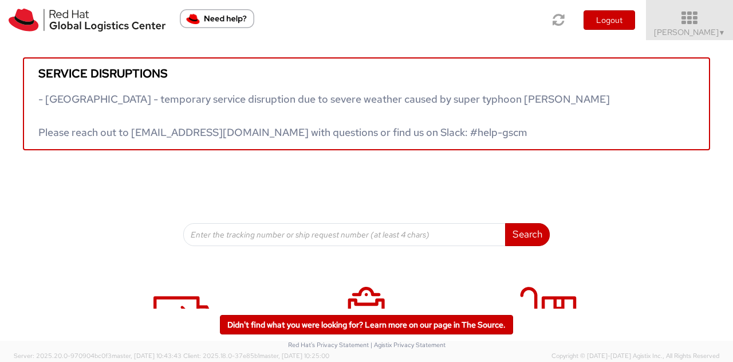
click at [696, 22] on icon at bounding box center [690, 18] width 100 height 16
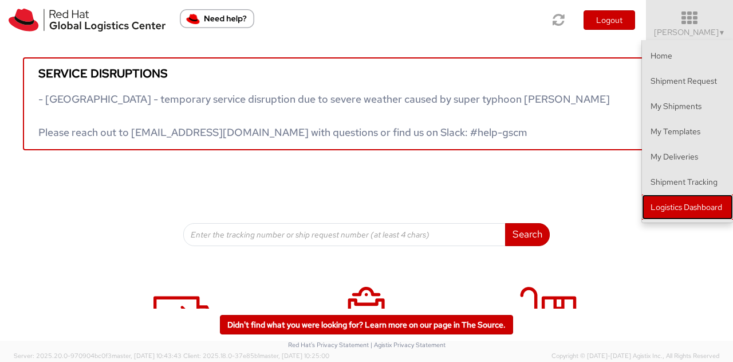
click at [676, 203] on link "Logistics Dashboard" at bounding box center [687, 206] width 91 height 25
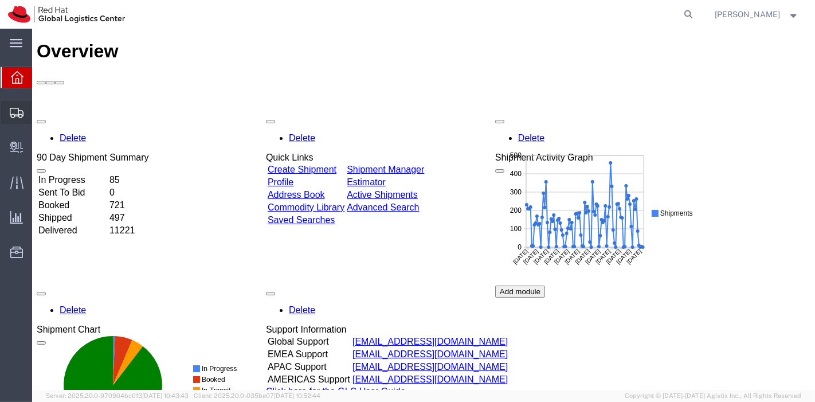
click at [0, 0] on span "Shipment Manager" at bounding box center [0, 0] width 0 height 0
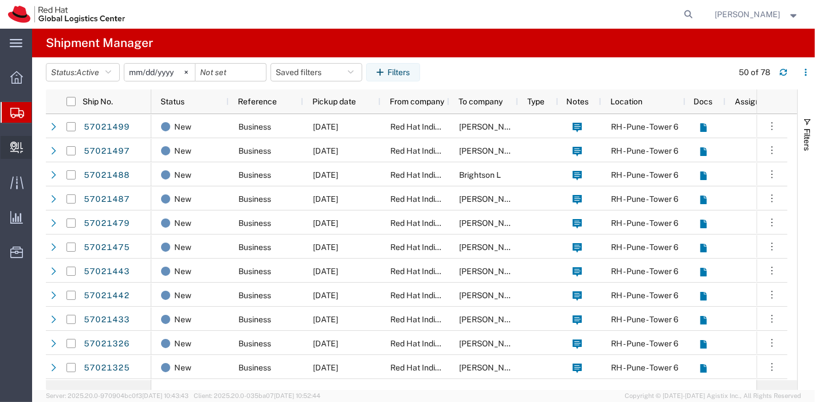
click at [0, 0] on span "Create Delivery" at bounding box center [0, 0] width 0 height 0
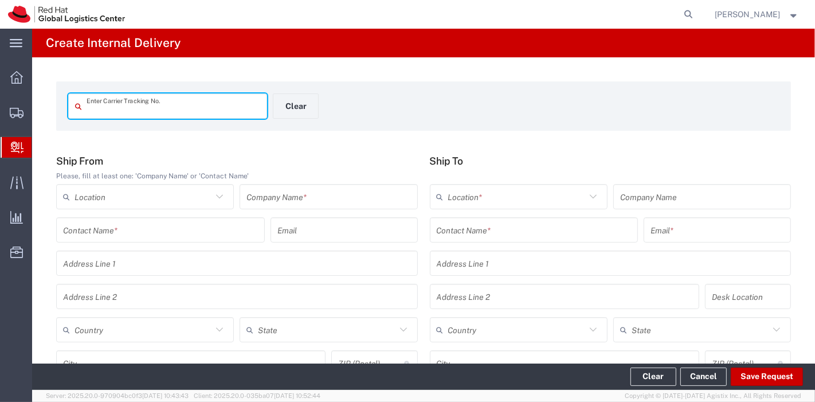
click at [123, 108] on input "text" at bounding box center [174, 106] width 174 height 20
type input "1Z23X7551300564484"
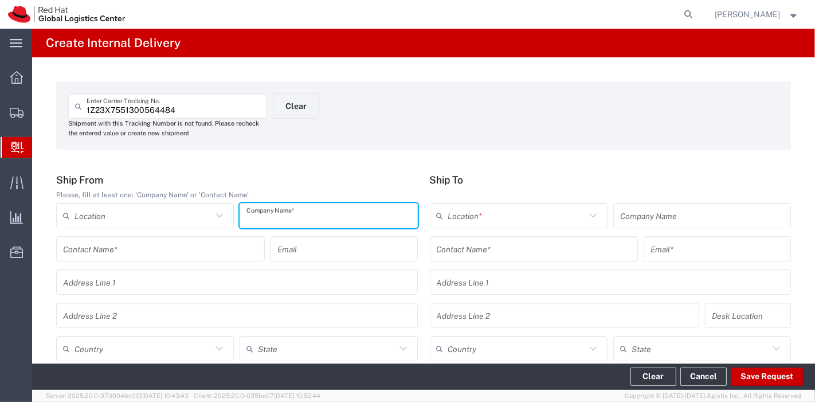
click at [339, 217] on input "text" at bounding box center [328, 216] width 164 height 20
type input "UPS"
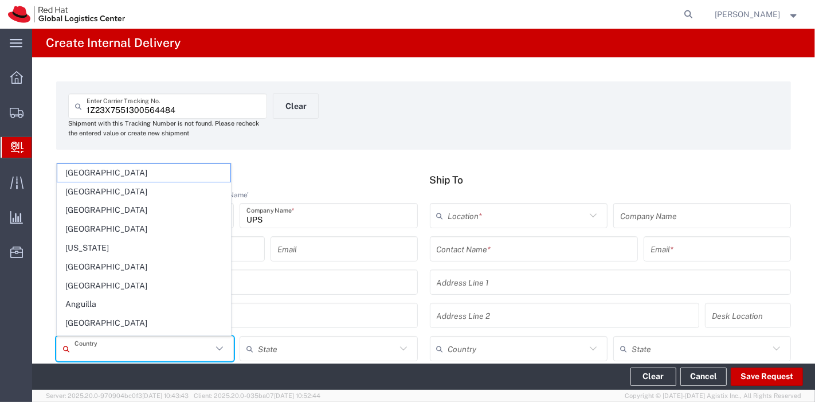
click at [163, 343] on input "text" at bounding box center [143, 349] width 138 height 20
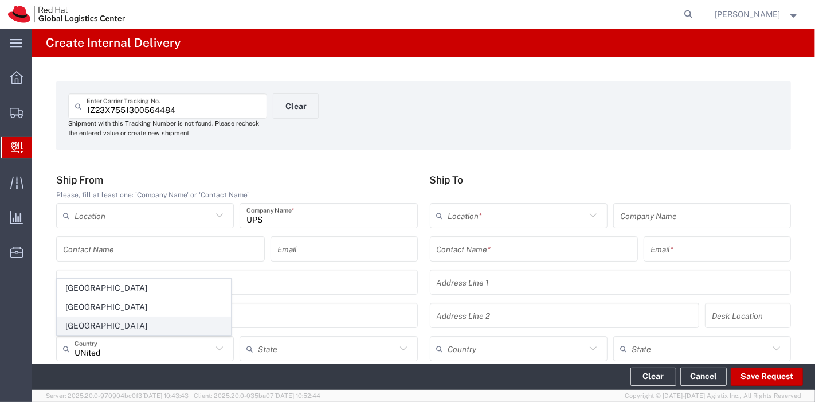
click at [113, 329] on span "[GEOGRAPHIC_DATA]" at bounding box center [143, 326] width 173 height 18
type input "[GEOGRAPHIC_DATA]"
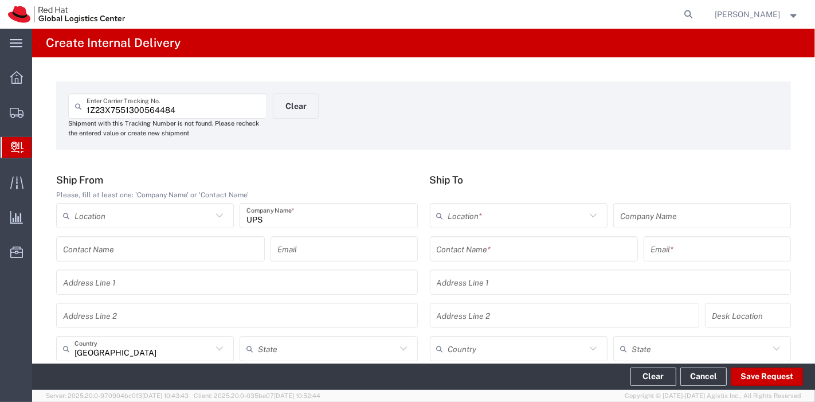
click at [457, 250] on input "text" at bounding box center [534, 249] width 195 height 20
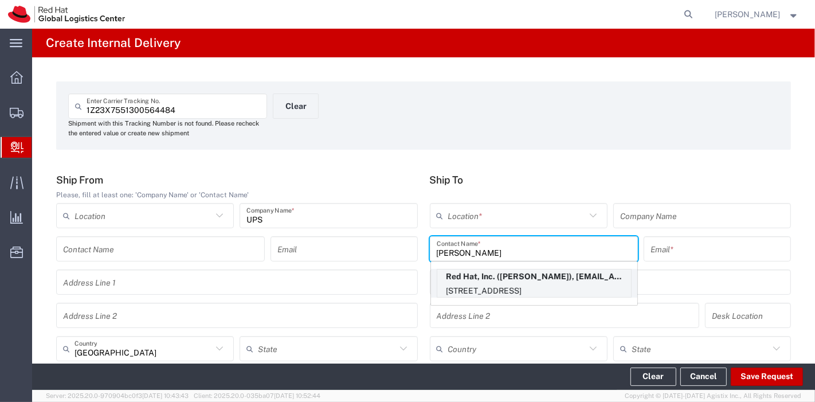
type input "[PERSON_NAME]"
click at [505, 280] on p "Red Hat, Inc. ([PERSON_NAME]), [EMAIL_ADDRESS][DOMAIN_NAME]" at bounding box center [534, 276] width 194 height 14
type input "RH - [GEOGRAPHIC_DATA]"
type input "Red Hat, Inc."
type input "[PERSON_NAME]"
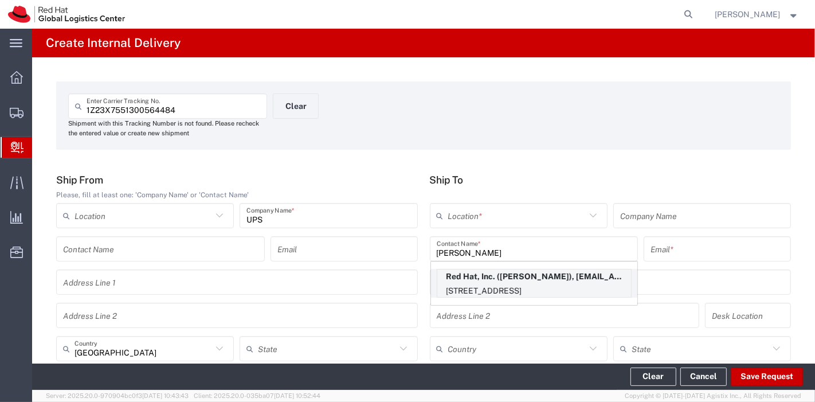
type input "[EMAIL_ADDRESS][DOMAIN_NAME]"
type input "[STREET_ADDRESS]"
type input "14N219"
type input "[GEOGRAPHIC_DATA]"
type input "RALEIGH"
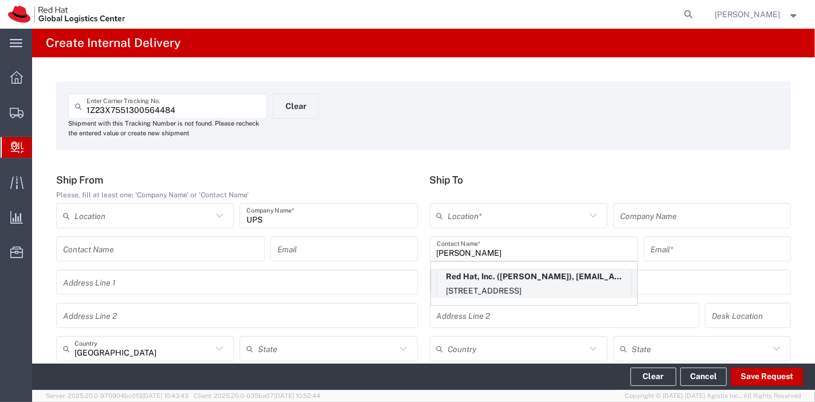
type input "27601"
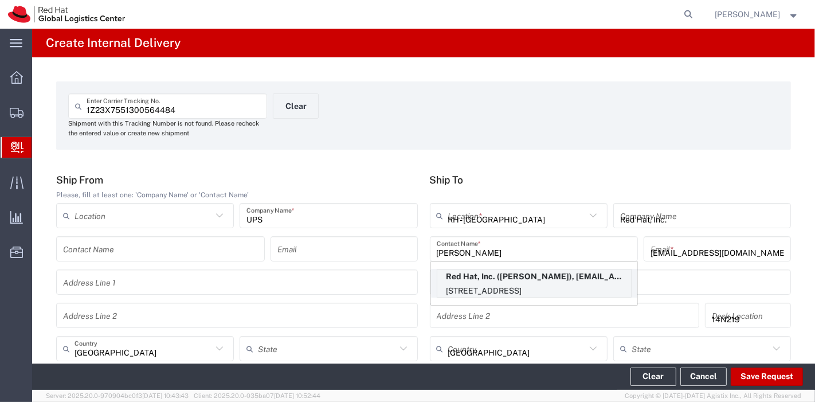
type input "[US_STATE]"
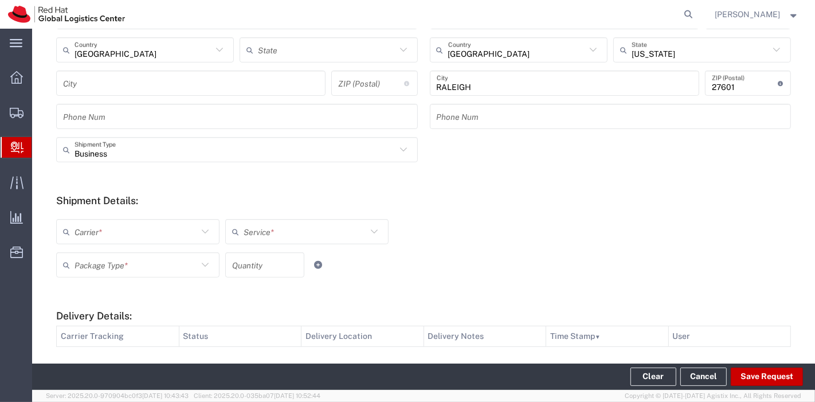
scroll to position [311, 0]
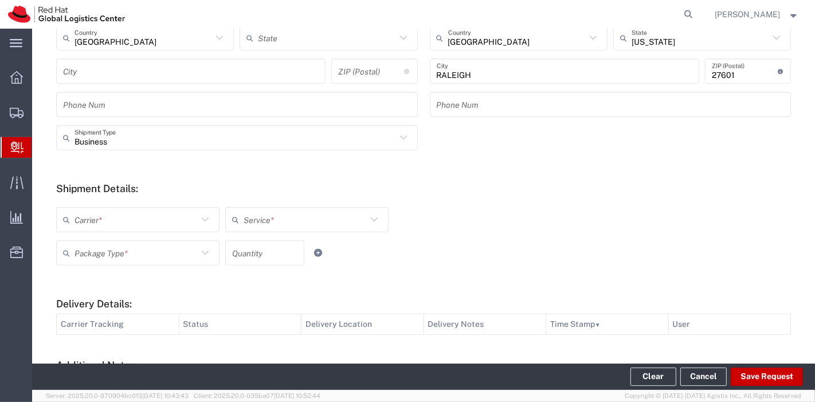
click at [198, 221] on icon at bounding box center [205, 219] width 15 height 15
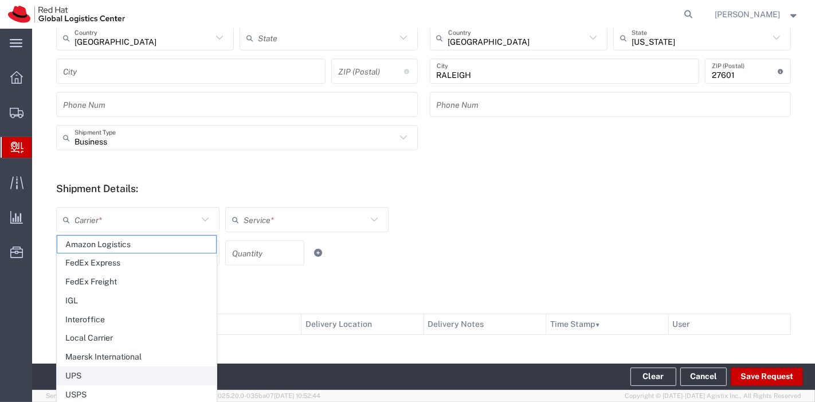
click at [89, 367] on span "UPS" at bounding box center [136, 376] width 159 height 18
type input "UPS"
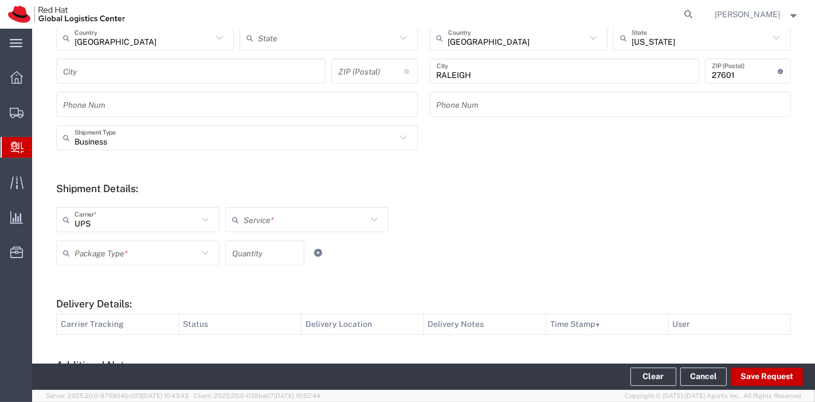
click at [287, 226] on input "text" at bounding box center [304, 220] width 123 height 20
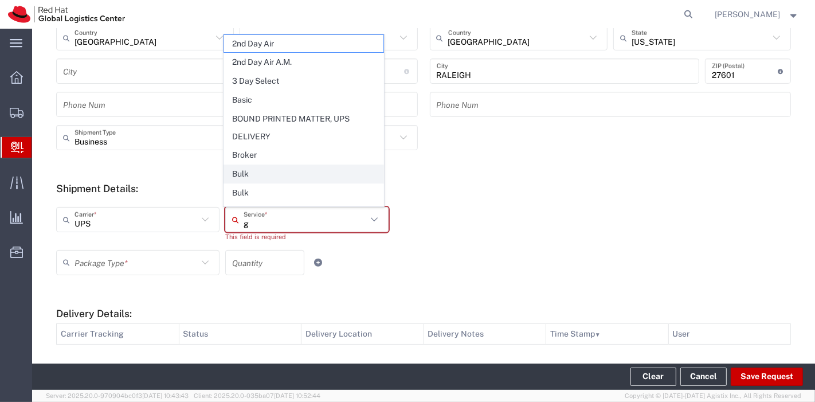
type input "gr"
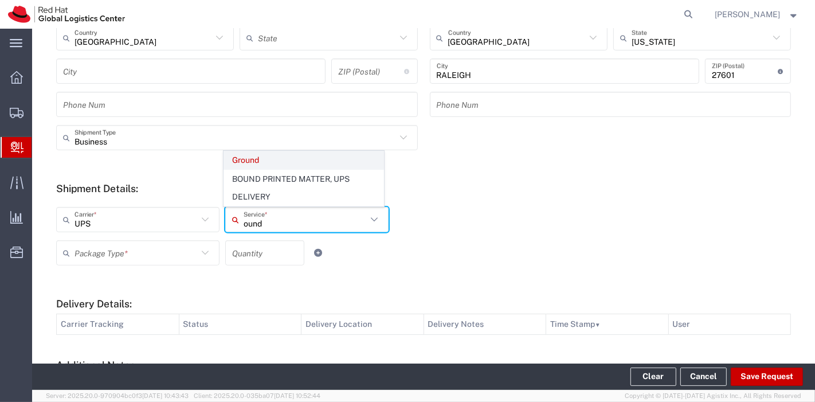
type input "ound"
click at [253, 155] on span "Ground" at bounding box center [303, 160] width 159 height 18
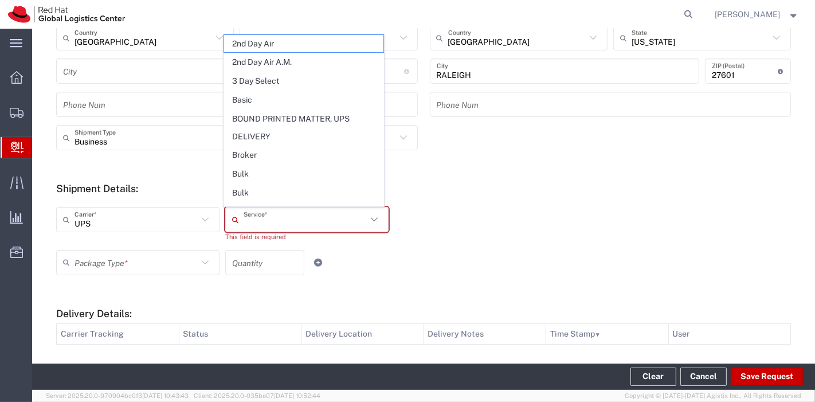
click at [249, 218] on input "text" at bounding box center [304, 220] width 123 height 20
type input "gr"
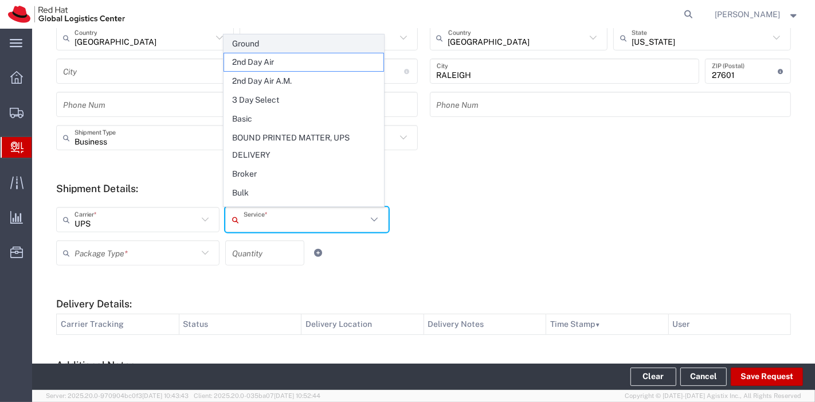
click at [257, 48] on span "Ground" at bounding box center [303, 44] width 159 height 18
type input "Ground"
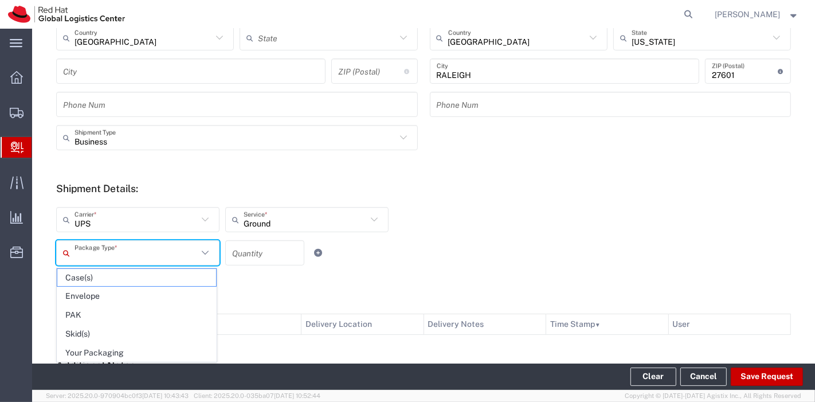
click at [157, 248] on input "text" at bounding box center [135, 253] width 123 height 20
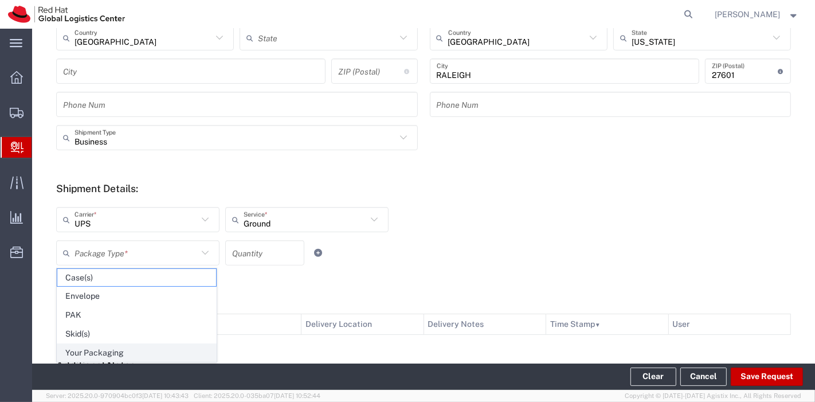
click at [104, 345] on span "Your Packaging" at bounding box center [136, 353] width 159 height 18
type input "Your Packaging"
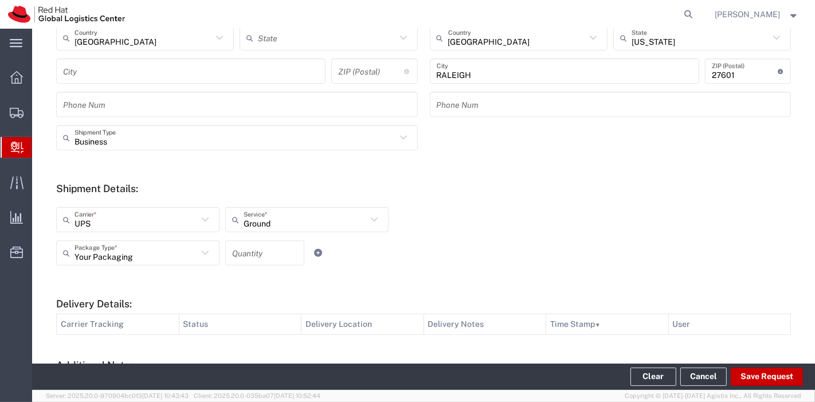
click at [252, 256] on input "number" at bounding box center [264, 253] width 65 height 20
type input "1"
click at [749, 368] on button "Save Request" at bounding box center [766, 376] width 72 height 18
type input "[GEOGRAPHIC_DATA]"
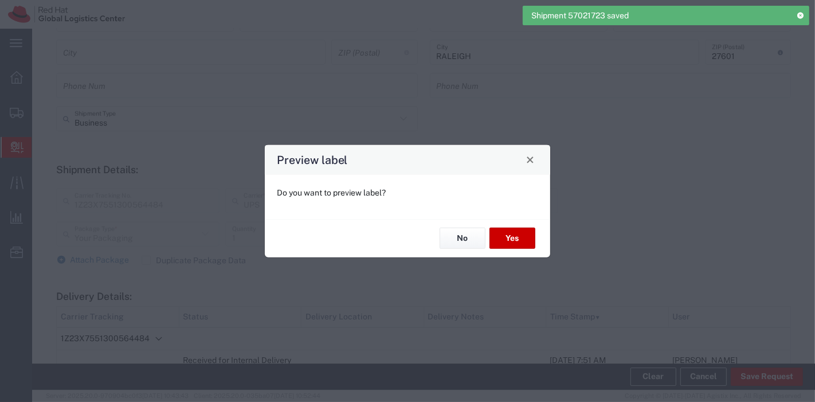
scroll to position [291, 0]
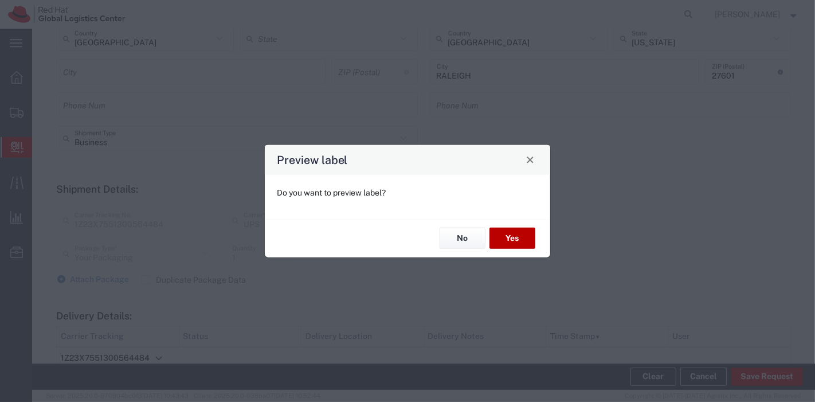
click at [518, 233] on button "Yes" at bounding box center [512, 237] width 46 height 21
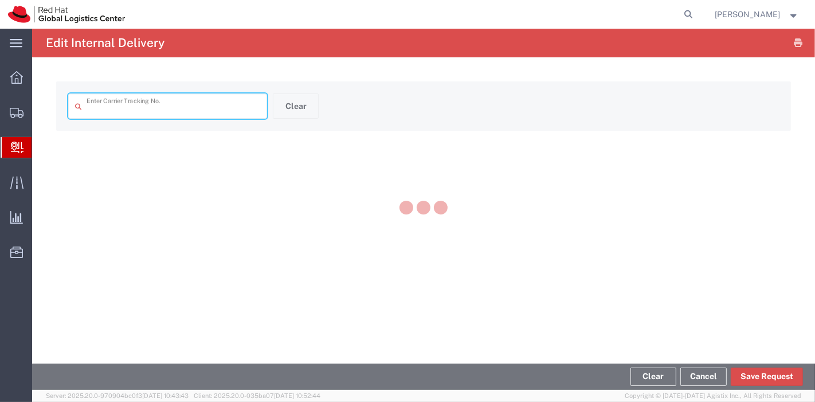
type input "1Z23X7551300564484"
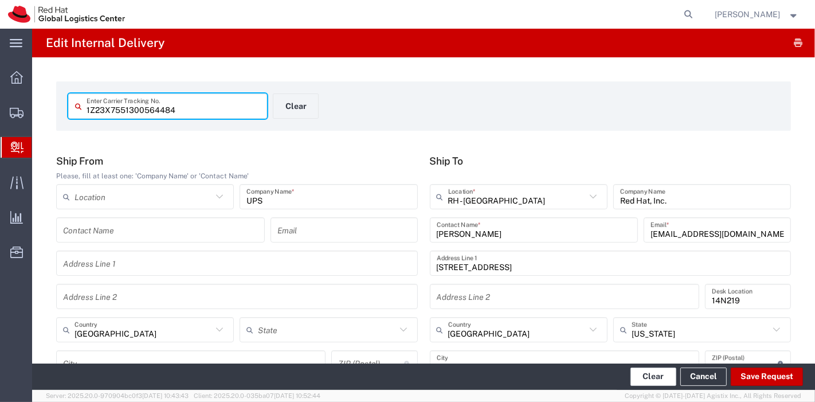
click at [658, 379] on button "Clear" at bounding box center [653, 376] width 46 height 18
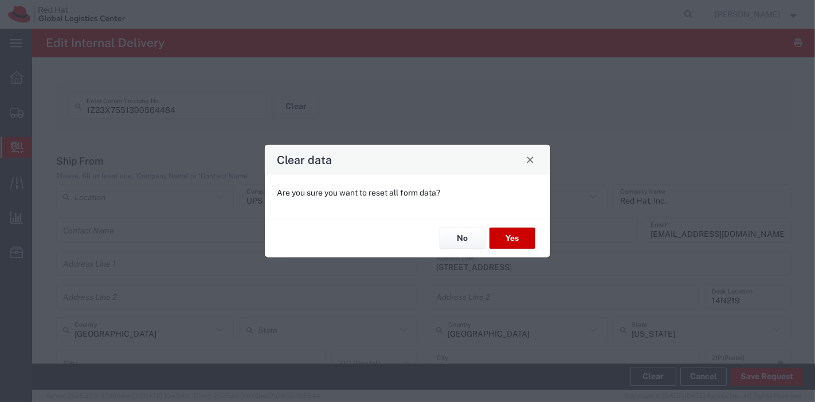
click at [510, 222] on div "No Yes" at bounding box center [407, 237] width 285 height 38
click at [513, 235] on button "Yes" at bounding box center [512, 237] width 46 height 21
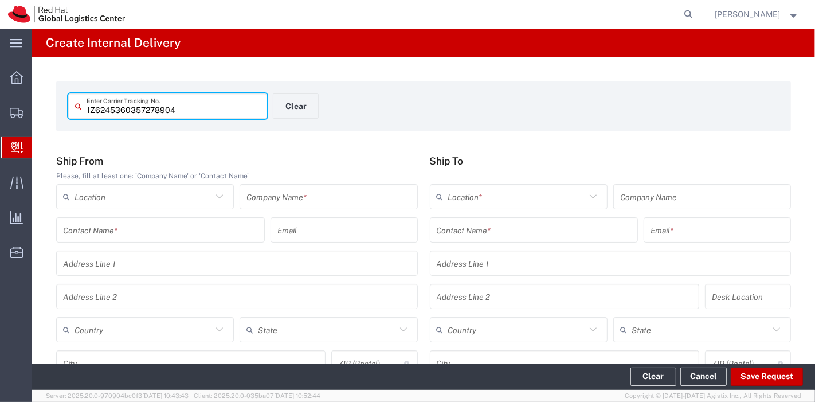
type input "1Z6245360357278904"
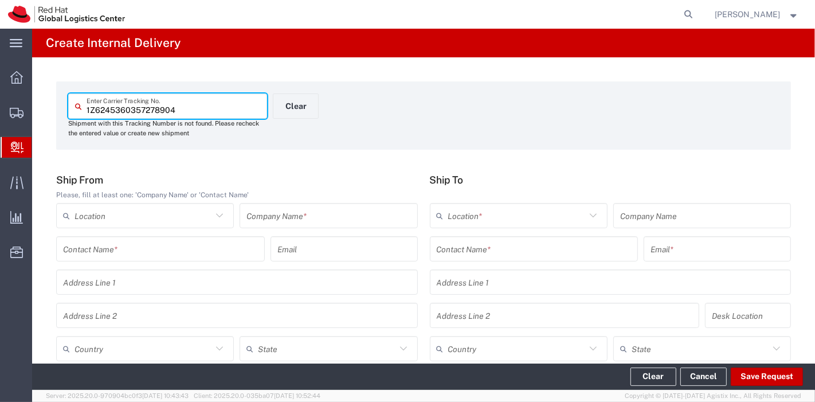
click at [338, 220] on input "text" at bounding box center [328, 216] width 164 height 20
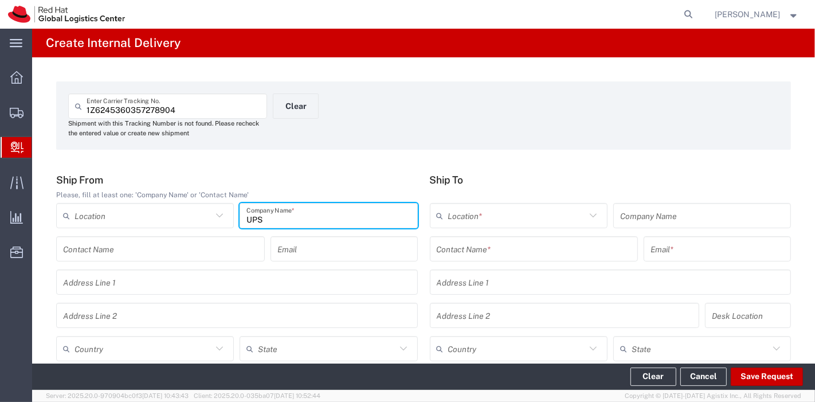
type input "UPS"
click at [180, 344] on input "text" at bounding box center [143, 349] width 138 height 20
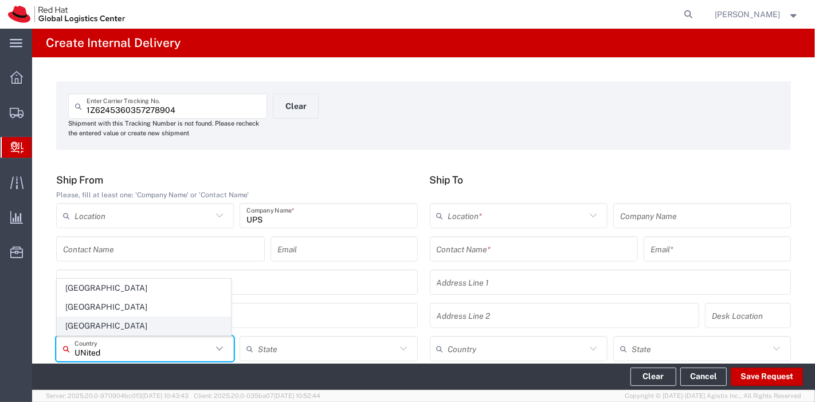
click at [116, 325] on span "[GEOGRAPHIC_DATA]" at bounding box center [143, 326] width 173 height 18
type input "[GEOGRAPHIC_DATA]"
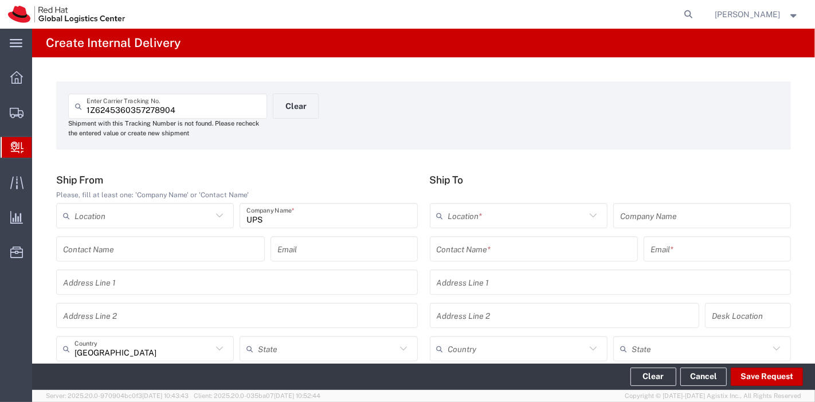
click at [469, 245] on input "text" at bounding box center [534, 249] width 195 height 20
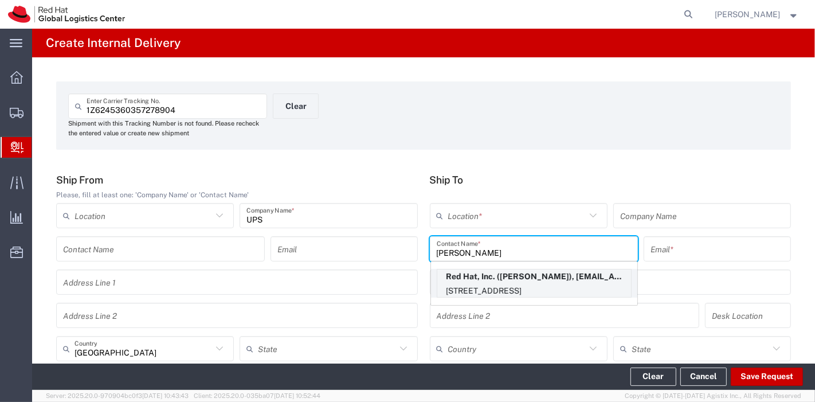
type input "[PERSON_NAME]"
click at [480, 276] on p "Red Hat, Inc. ([PERSON_NAME]), [EMAIL_ADDRESS][DOMAIN_NAME]" at bounding box center [534, 276] width 194 height 14
type input "RH - [GEOGRAPHIC_DATA]"
type input "Red Hat, Inc."
type input "[PERSON_NAME]"
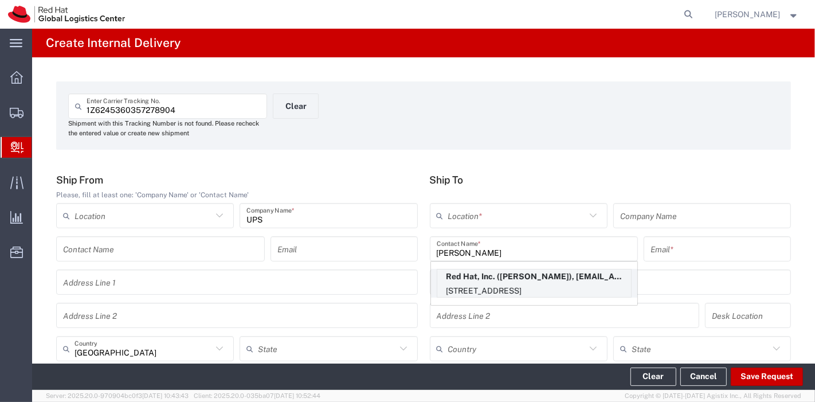
type input "[EMAIL_ADDRESS][DOMAIN_NAME]"
type input "[STREET_ADDRESS]"
type input "15S249"
type input "[GEOGRAPHIC_DATA]"
type input "RALEIGH"
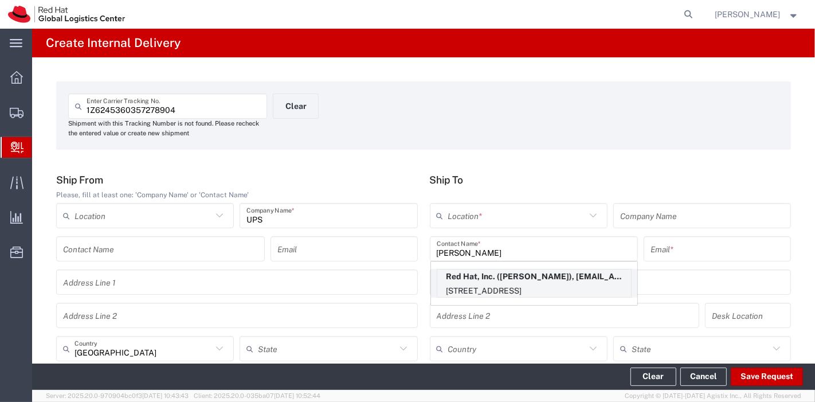
type input "27601"
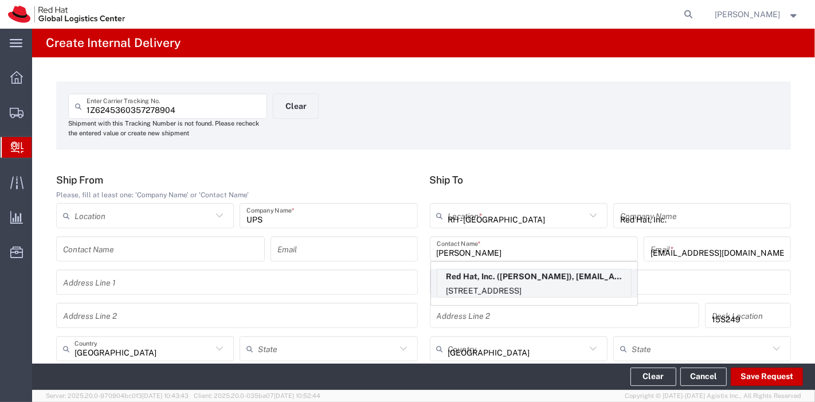
type input "[US_STATE]"
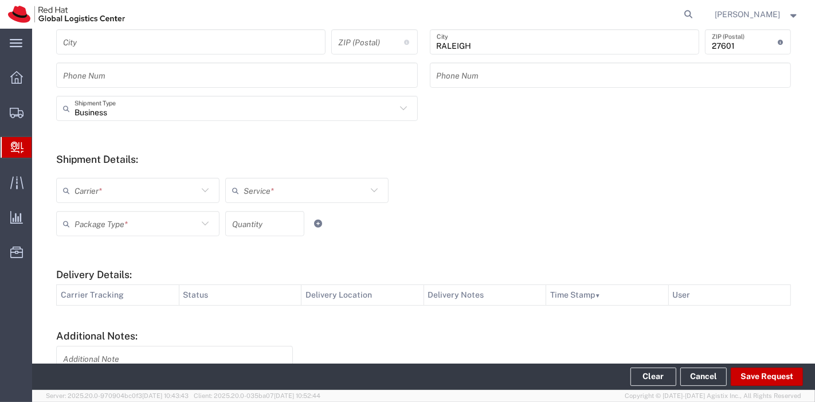
scroll to position [342, 0]
click at [209, 190] on icon at bounding box center [205, 187] width 15 height 15
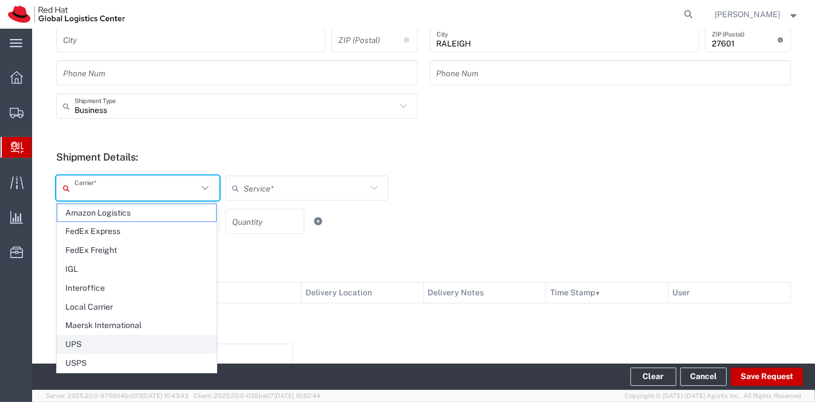
click at [123, 339] on span "UPS" at bounding box center [136, 344] width 159 height 18
type input "UPS"
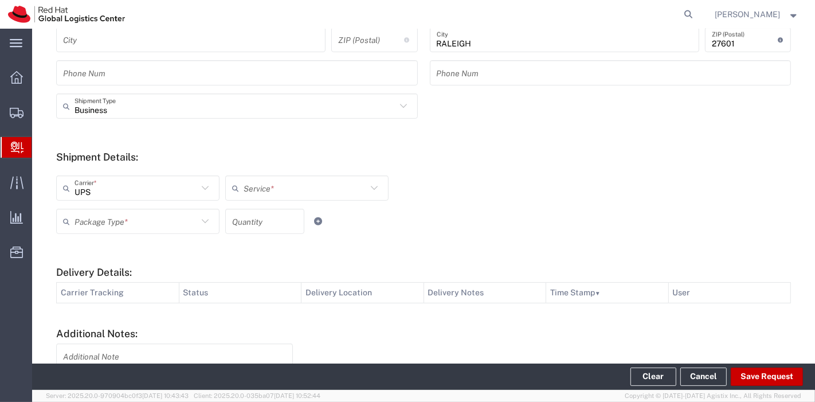
click at [286, 190] on input "text" at bounding box center [304, 188] width 123 height 20
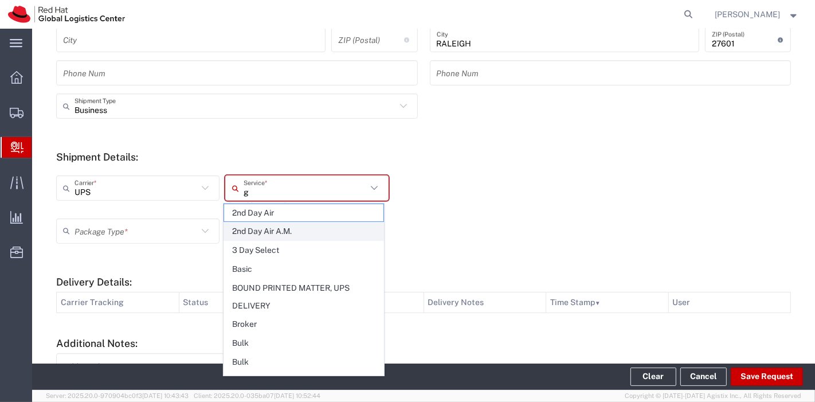
type input "gr"
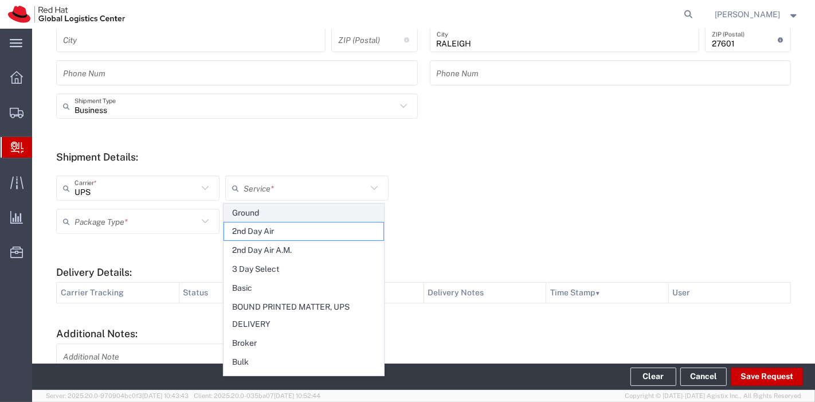
click at [265, 215] on span "Ground" at bounding box center [303, 213] width 159 height 18
type input "Ground"
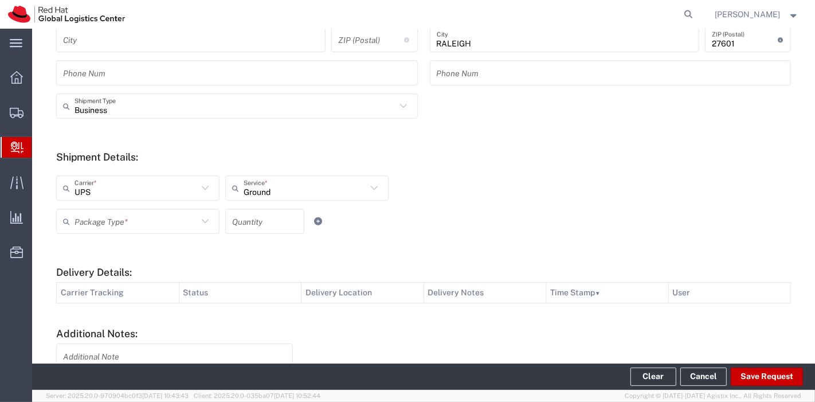
click at [205, 225] on icon at bounding box center [205, 221] width 15 height 15
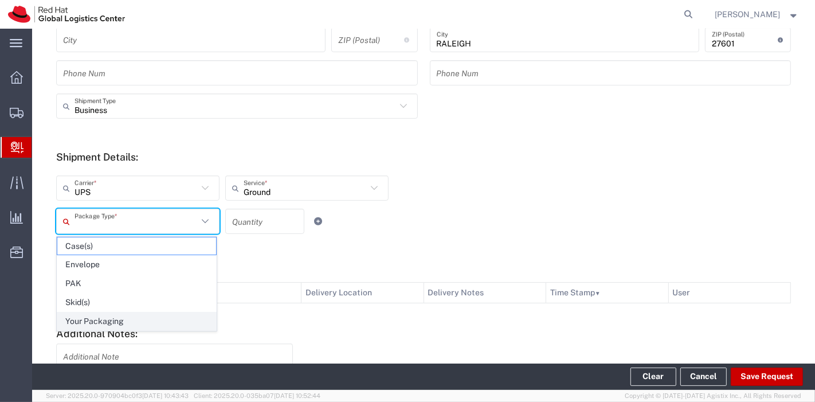
click at [139, 315] on span "Your Packaging" at bounding box center [136, 321] width 159 height 18
type input "Your Packaging"
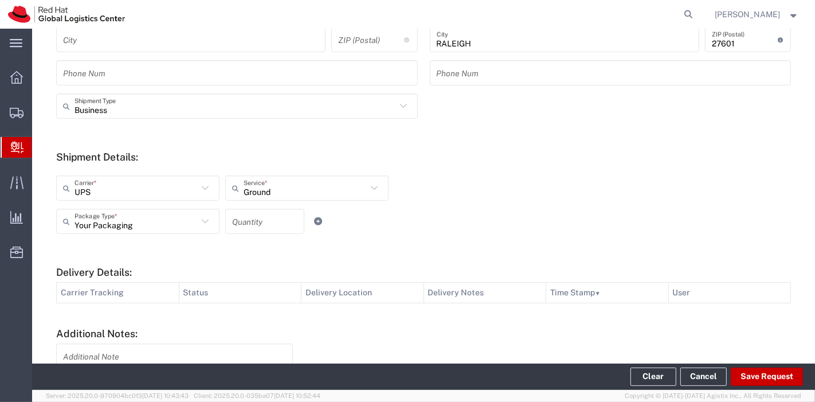
click at [243, 228] on input "number" at bounding box center [264, 221] width 65 height 20
type input "1"
click at [363, 239] on div "Your Packaging Package Type * Case(s) Envelope PAK Skid(s) Your Packaging 1 Qua…" at bounding box center [307, 225] width 508 height 33
click at [745, 366] on footer "Clear Cancel Save Request" at bounding box center [423, 376] width 783 height 26
click at [756, 372] on button "Save Request" at bounding box center [766, 376] width 72 height 18
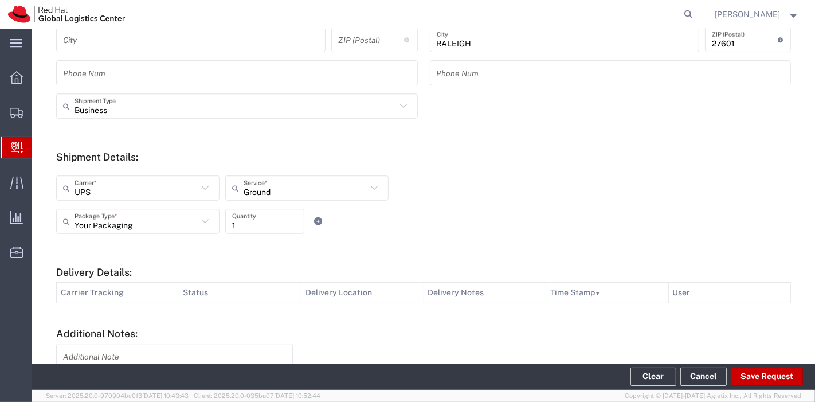
type input "[GEOGRAPHIC_DATA]"
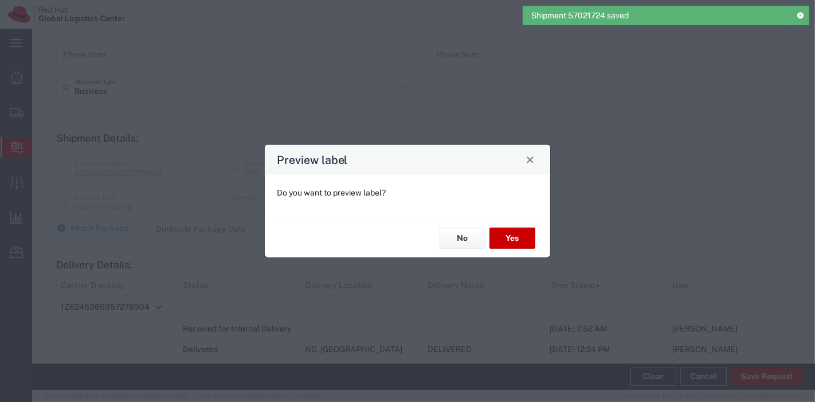
scroll to position [323, 0]
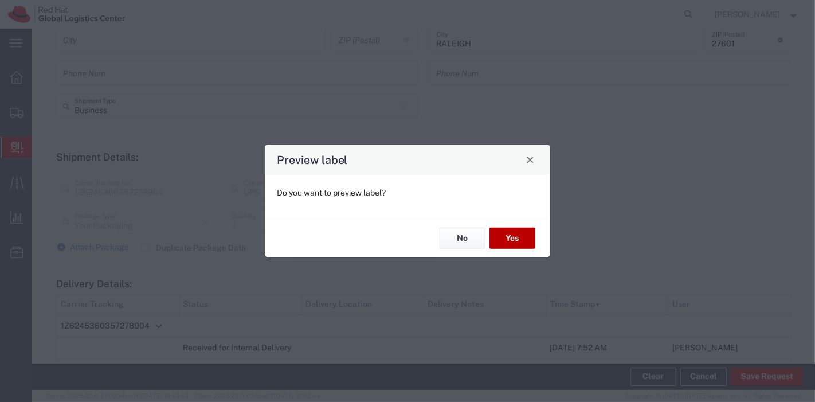
click at [516, 239] on button "Yes" at bounding box center [512, 237] width 46 height 21
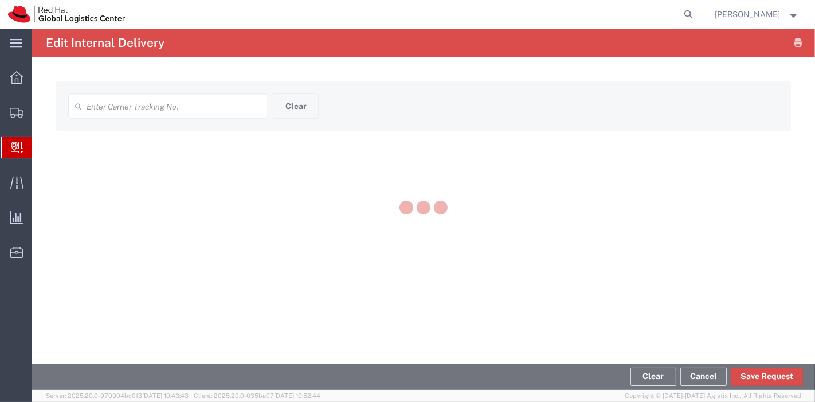
type input "1Z6245360357278904"
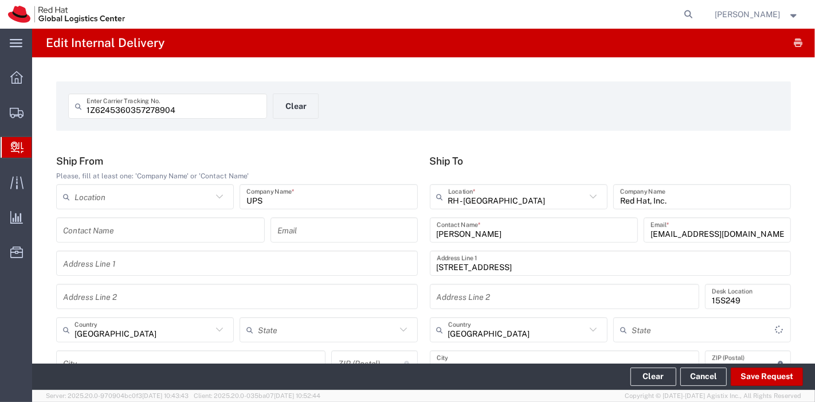
type input "[US_STATE]"
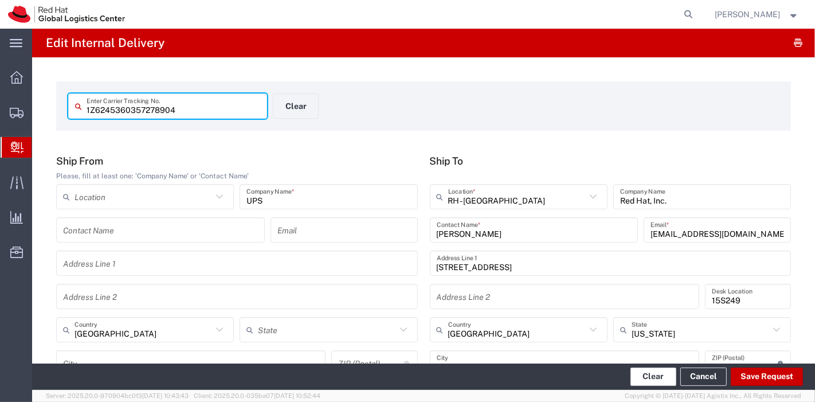
click at [652, 375] on button "Clear" at bounding box center [653, 376] width 46 height 18
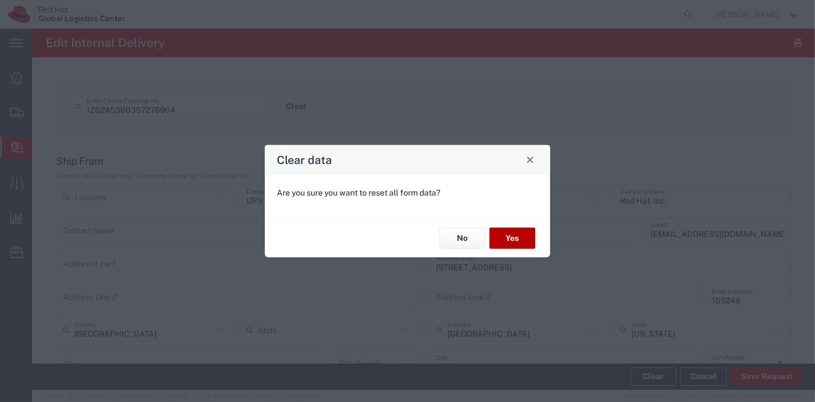
click at [514, 237] on button "Yes" at bounding box center [512, 237] width 46 height 21
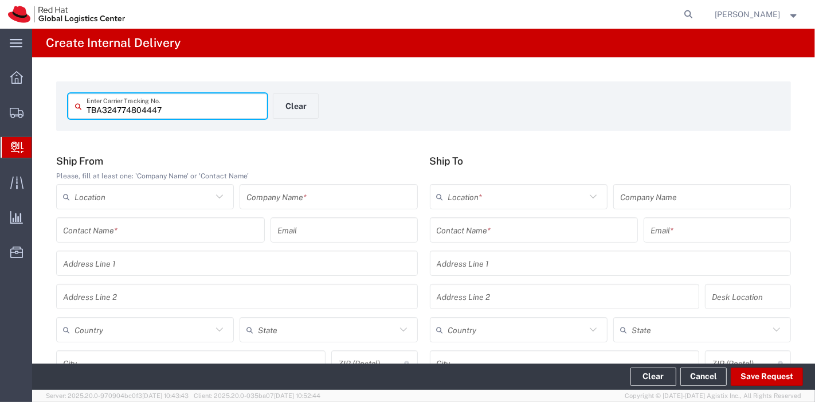
type input "TBA324774804447"
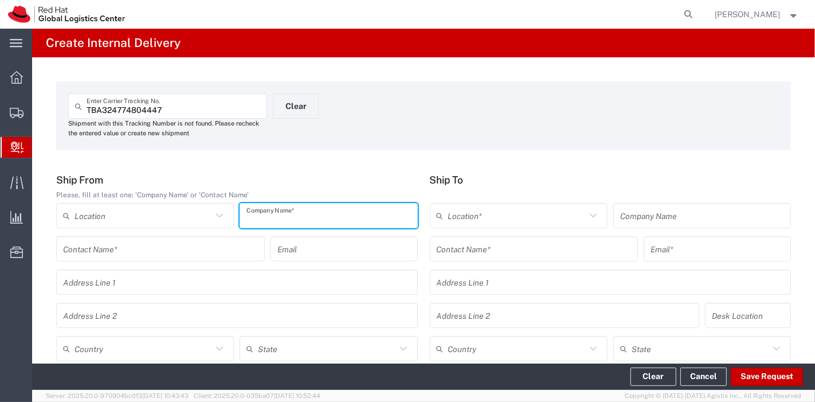
click at [381, 218] on input "text" at bounding box center [328, 216] width 164 height 20
type input "Amazon"
click at [158, 339] on input "text" at bounding box center [143, 349] width 138 height 20
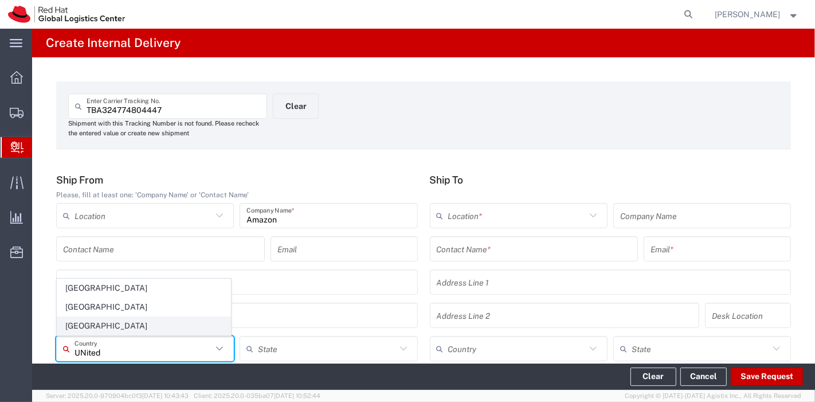
click at [97, 318] on span "[GEOGRAPHIC_DATA]" at bounding box center [143, 326] width 173 height 18
type input "[GEOGRAPHIC_DATA]"
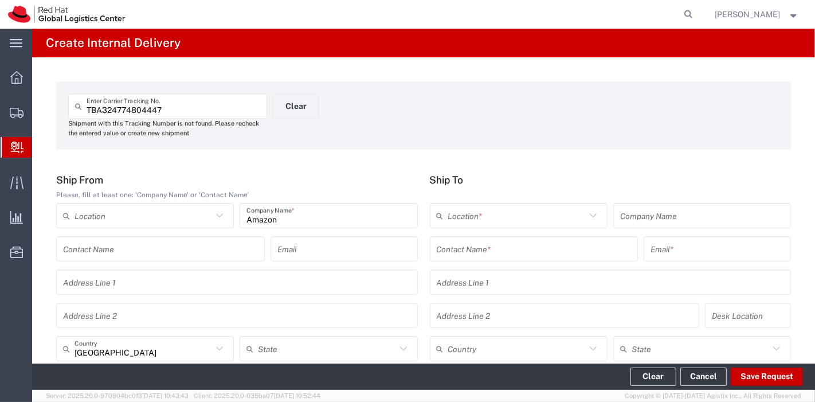
click at [476, 254] on input "text" at bounding box center [534, 249] width 195 height 20
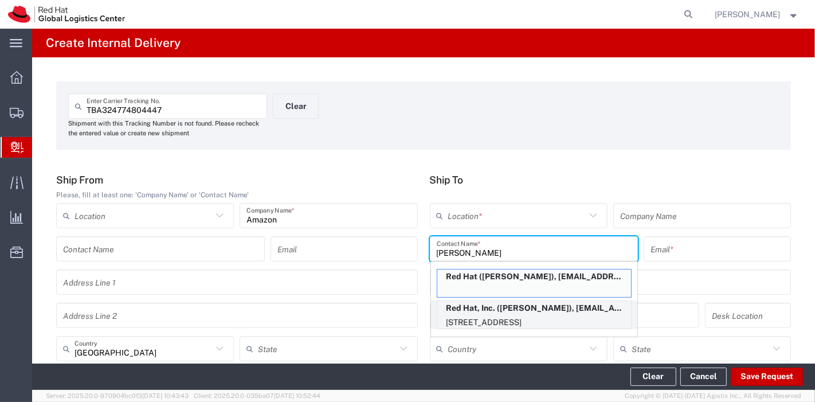
type input "[PERSON_NAME]"
click at [481, 311] on p "Red Hat, Inc. ([PERSON_NAME]), [EMAIL_ADDRESS][DOMAIN_NAME]" at bounding box center [534, 308] width 194 height 14
type input "RH - [GEOGRAPHIC_DATA]"
type input "Red Hat, Inc."
type input "[PERSON_NAME]"
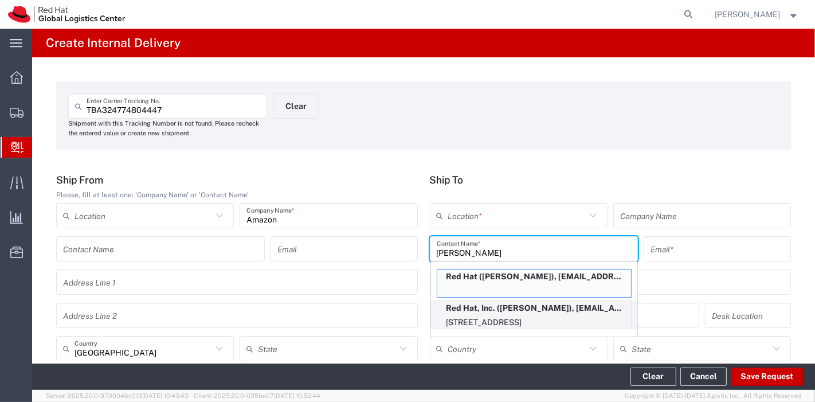
type input "[EMAIL_ADDRESS][DOMAIN_NAME]"
type input "[STREET_ADDRESS]"
type input "19S361"
type input "[GEOGRAPHIC_DATA]"
type input "RALEIGH"
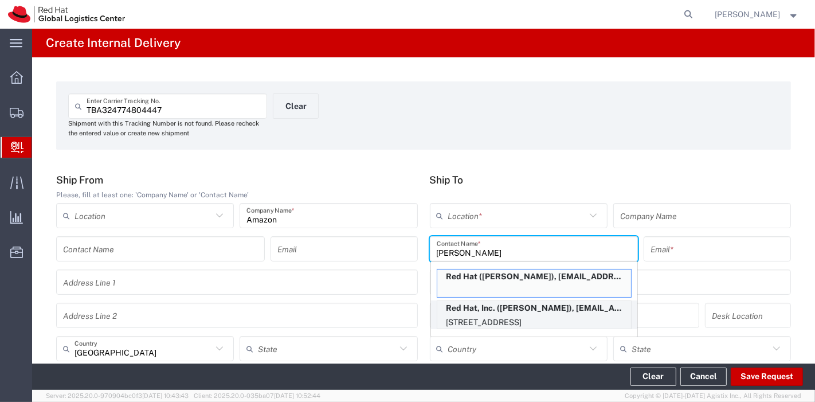
type input "27601"
type input "19196478534"
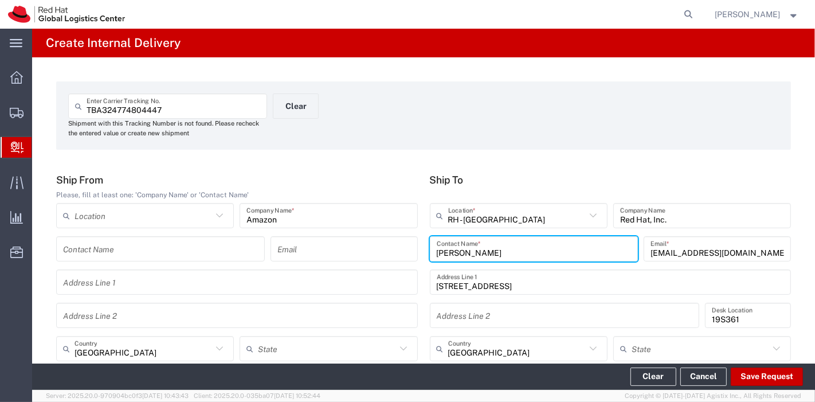
type input "[US_STATE]"
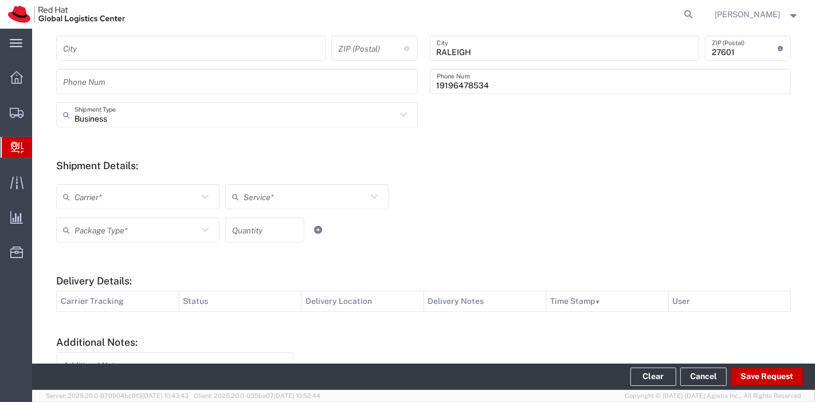
scroll to position [334, 0]
click at [200, 196] on icon at bounding box center [205, 195] width 15 height 15
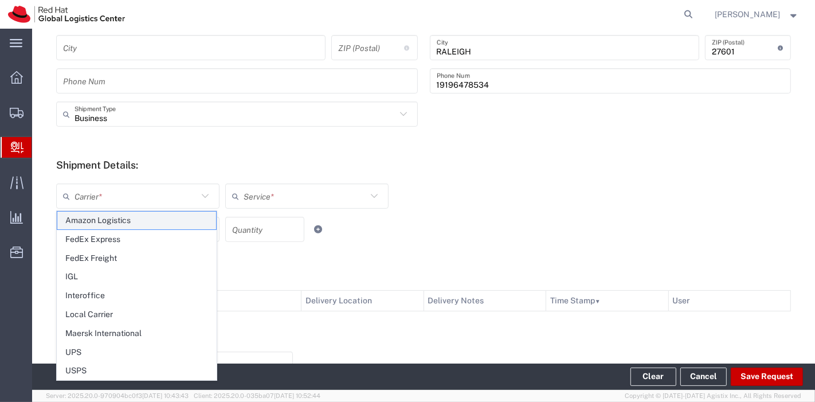
click at [112, 222] on span "Amazon Logistics" at bounding box center [136, 220] width 159 height 18
type input "Amazon Logistics"
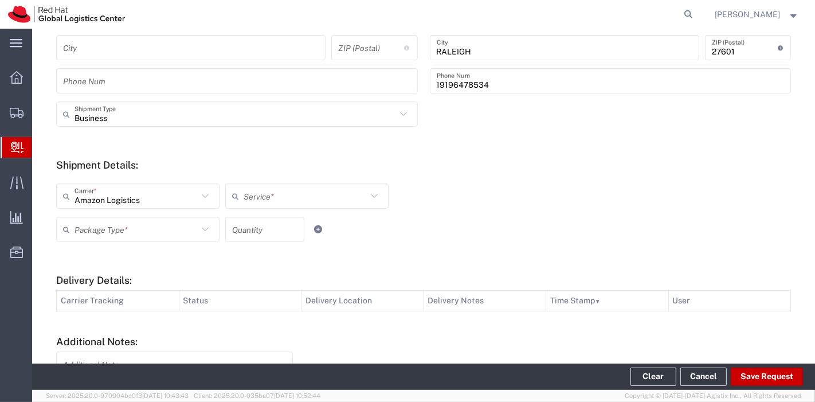
click at [269, 190] on input "text" at bounding box center [304, 196] width 123 height 20
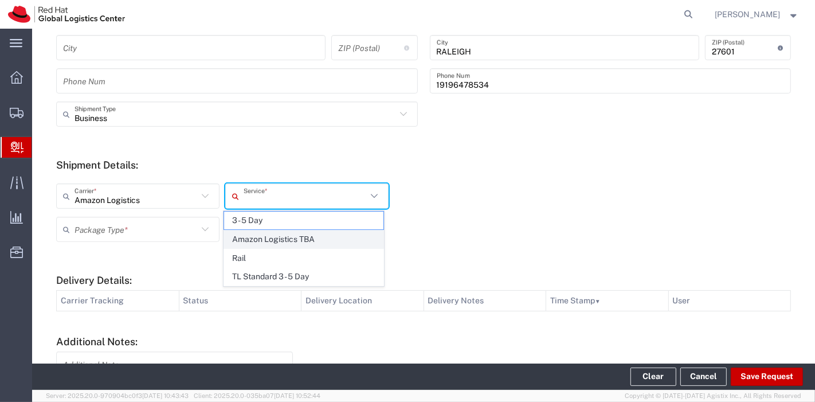
click at [269, 244] on span "Amazon Logistics TBA" at bounding box center [303, 239] width 159 height 18
type input "Amazon Logistics TBA"
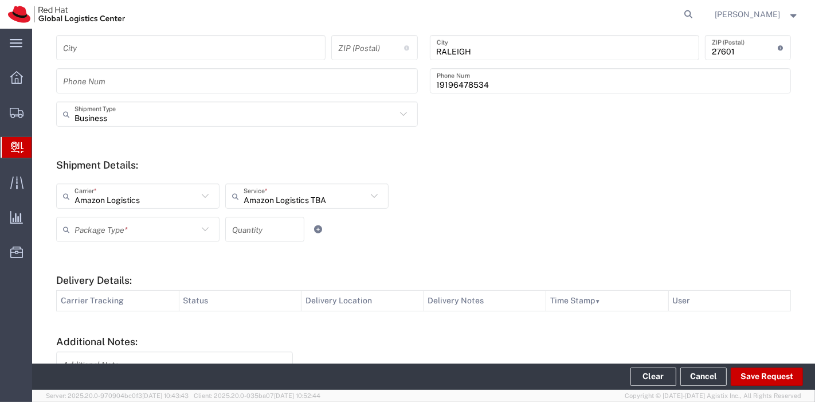
click at [191, 225] on input "text" at bounding box center [135, 229] width 123 height 20
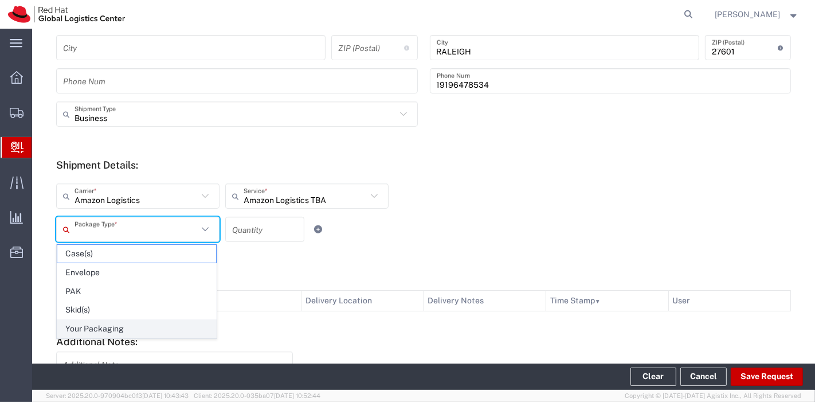
click at [122, 329] on span "Your Packaging" at bounding box center [136, 329] width 159 height 18
type input "Your Packaging"
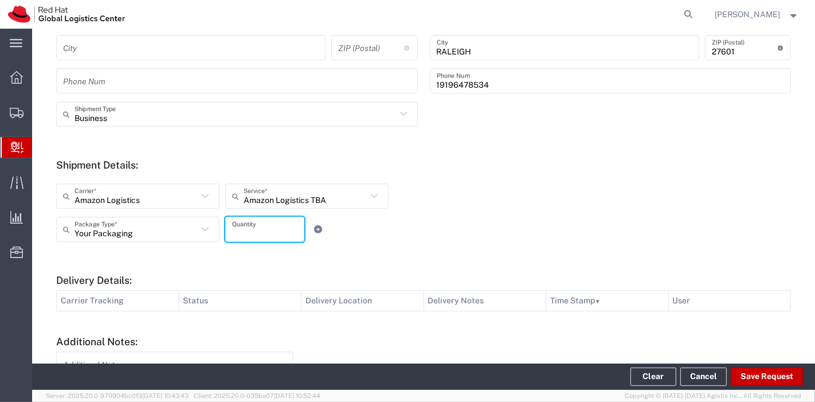
click at [252, 233] on input "number" at bounding box center [264, 229] width 65 height 20
type input "1"
click at [390, 256] on form "Ship From Please, fill at least one: 'Company Name' or 'Contact Name' Location …" at bounding box center [423, 141] width 734 height 603
click at [754, 371] on button "Save Request" at bounding box center [766, 376] width 72 height 18
type input "[GEOGRAPHIC_DATA]"
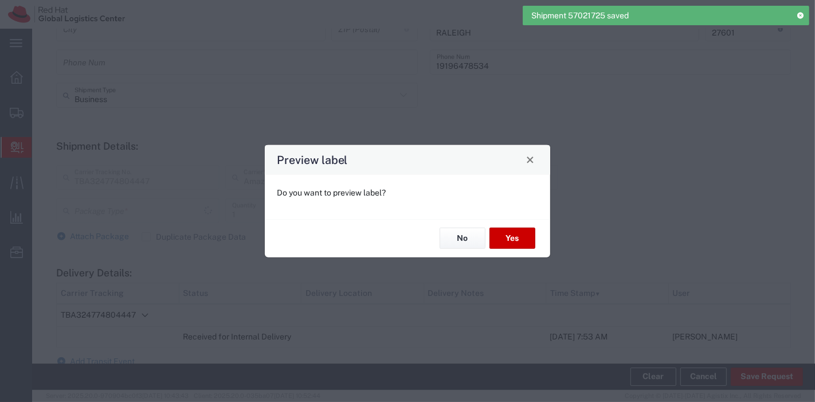
type input "Your Packaging"
type input "Amazon Logistics TBA"
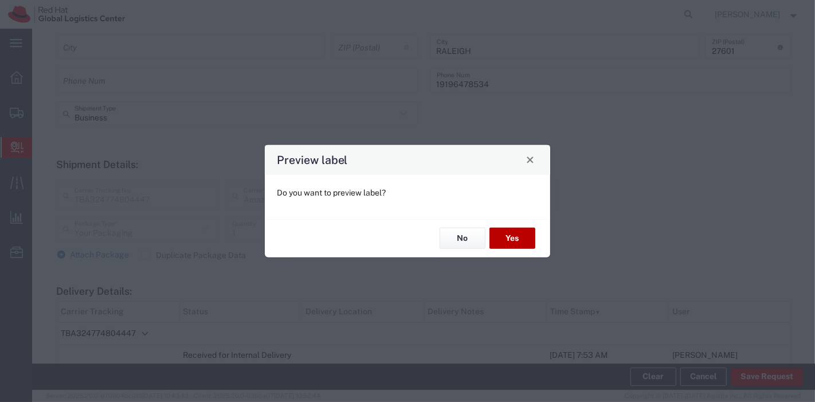
click at [520, 238] on button "Yes" at bounding box center [512, 237] width 46 height 21
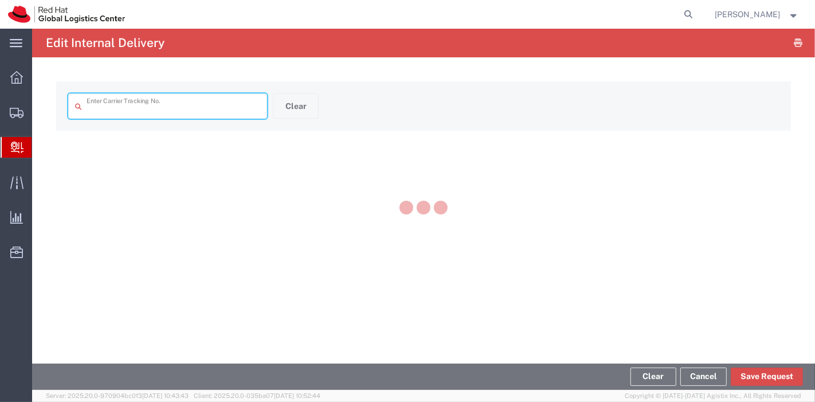
type input "TBA324774804447"
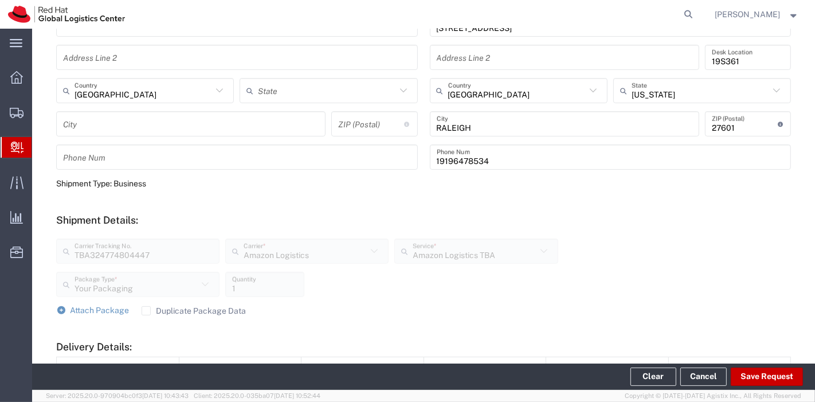
scroll to position [470, 0]
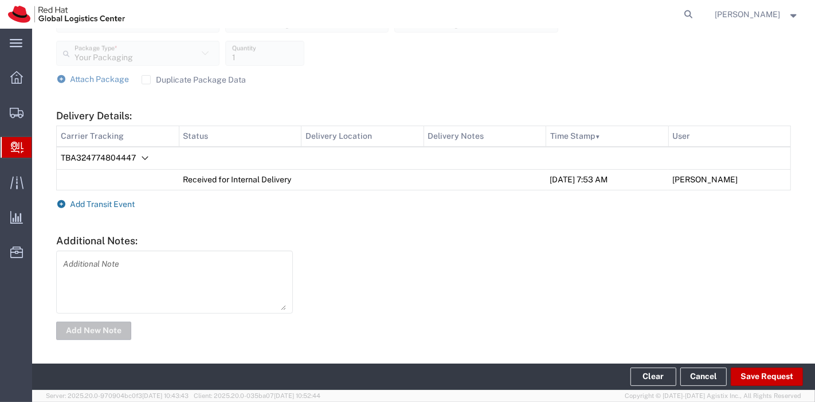
click at [119, 201] on span "Add Transit Event" at bounding box center [102, 203] width 65 height 9
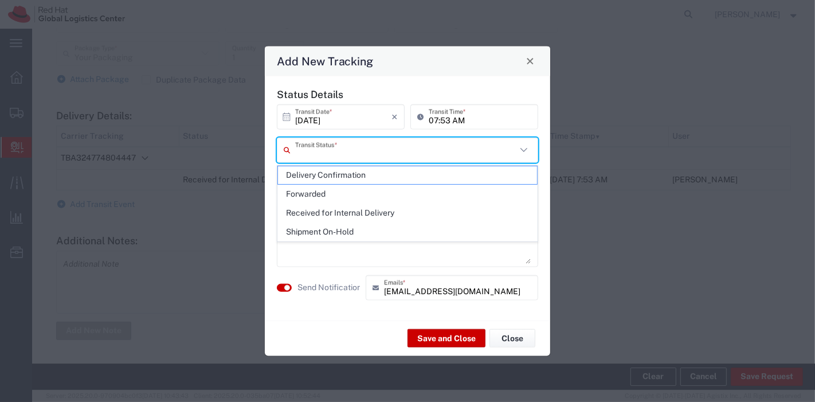
click at [343, 144] on input "text" at bounding box center [405, 150] width 221 height 20
click at [337, 167] on span "Delivery Confirmation" at bounding box center [408, 175] width 260 height 18
type input "Delivery Confirmation"
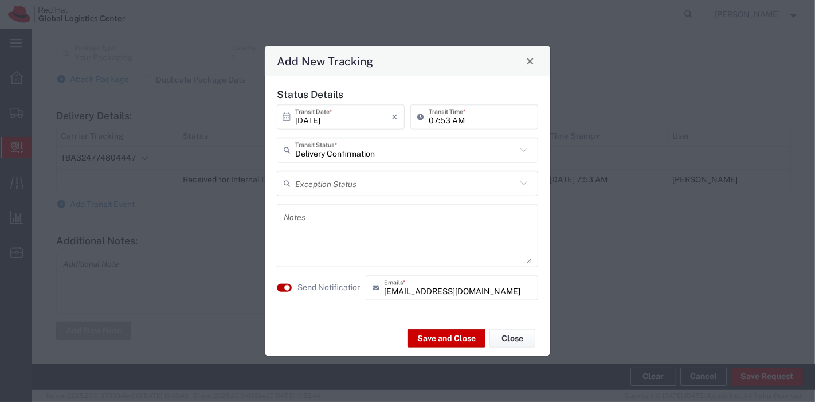
click at [285, 287] on small "button" at bounding box center [287, 287] width 6 height 6
click at [429, 339] on button "Save and Close" at bounding box center [446, 338] width 78 height 18
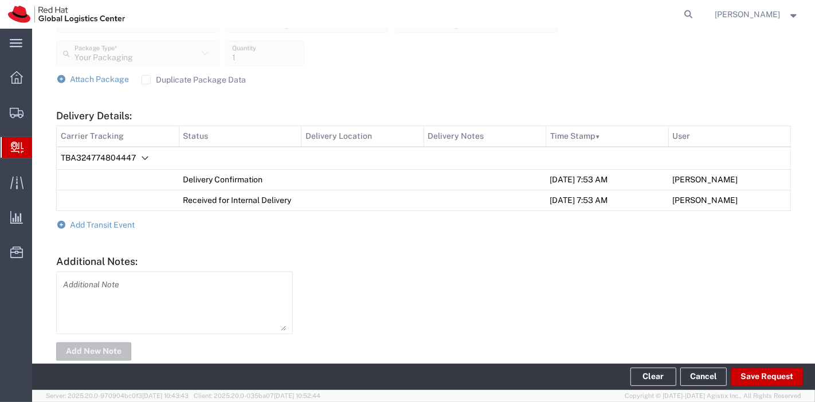
click at [147, 80] on label "Duplicate Package Data" at bounding box center [194, 79] width 105 height 9
click at [146, 80] on input "Duplicate Package Data" at bounding box center [146, 80] width 0 height 0
click at [96, 76] on span "Attach Package" at bounding box center [99, 78] width 59 height 9
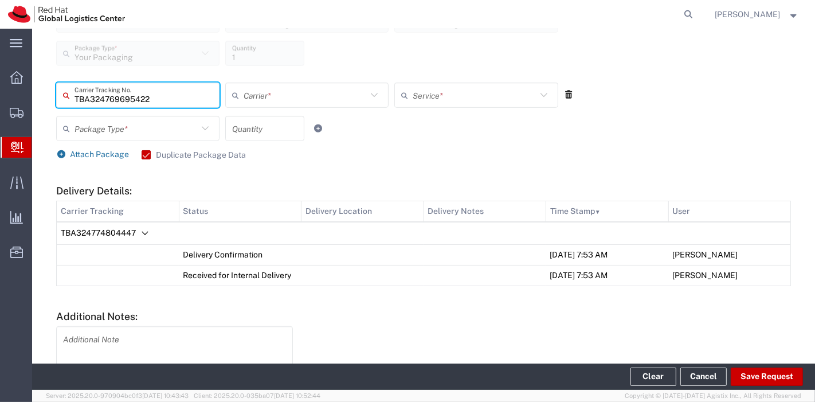
type input "TBA324769695422"
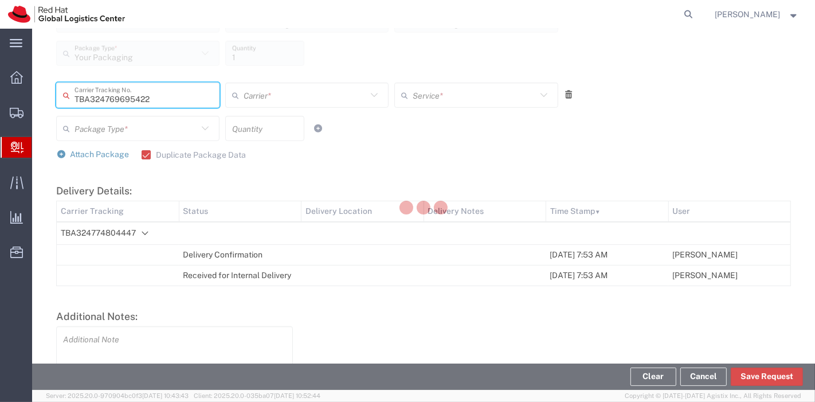
type input "Amazon Logistics"
type input "Your Packaging"
type input "1"
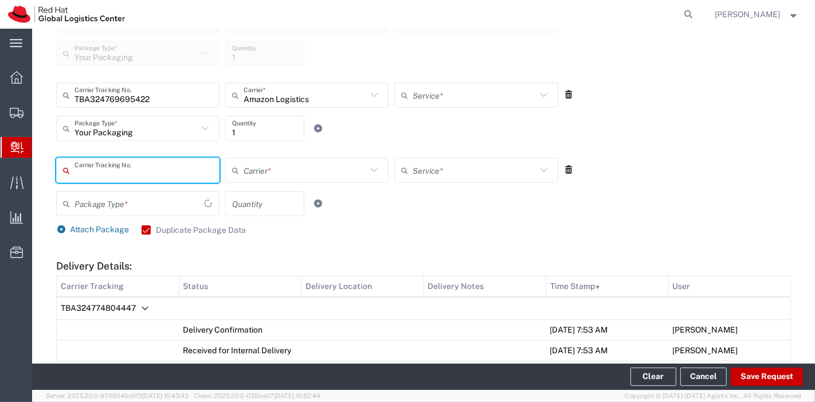
type input "Amazon Logistics TBA"
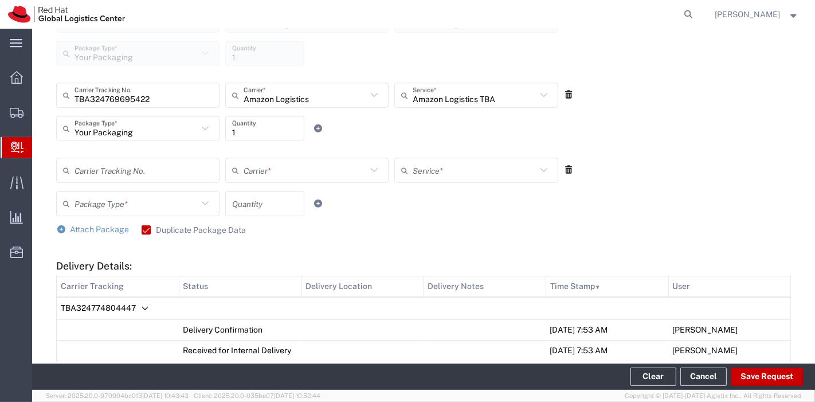
click at [564, 168] on icon at bounding box center [569, 170] width 10 height 8
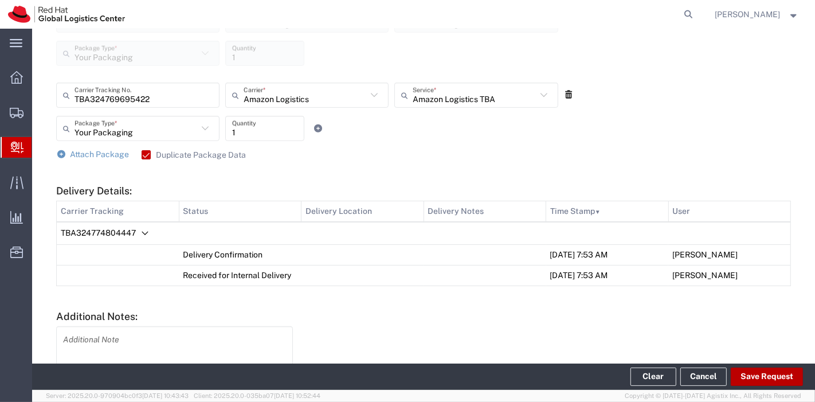
click at [775, 376] on button "Save Request" at bounding box center [766, 376] width 72 height 18
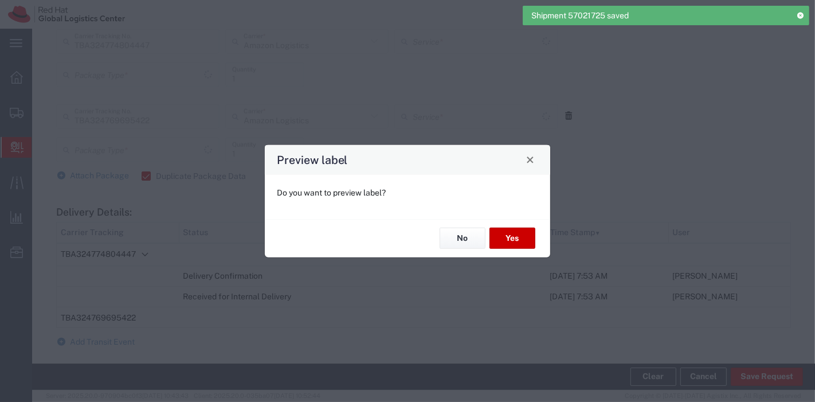
type input "Your Packaging"
type input "Amazon Logistics TBA"
type input "Your Packaging"
type input "Amazon Logistics TBA"
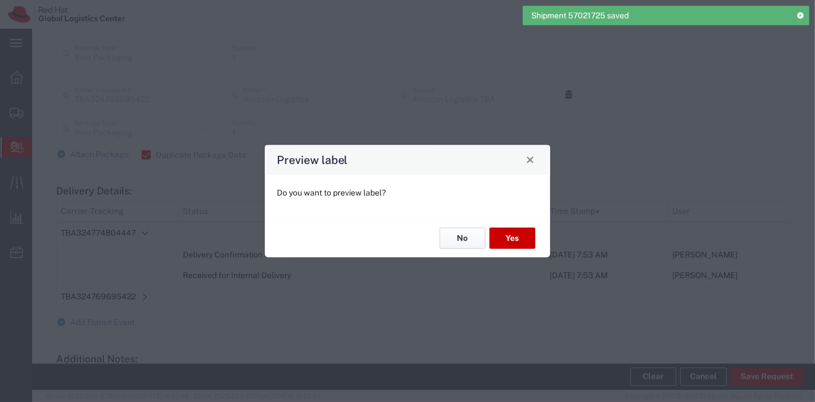
click at [477, 235] on button "No" at bounding box center [462, 237] width 46 height 21
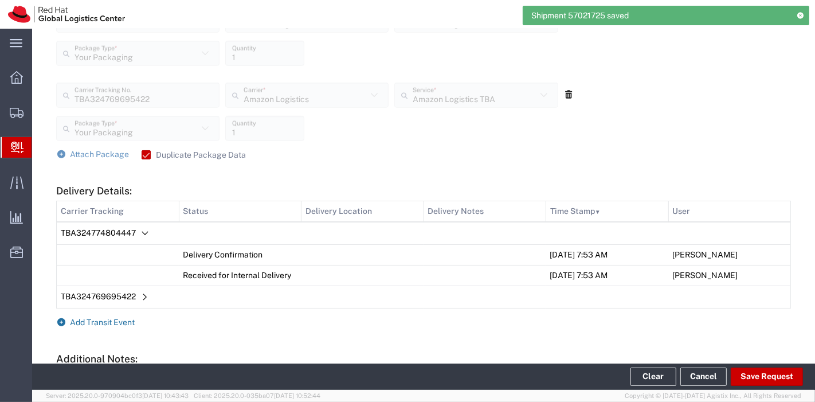
click at [95, 320] on span "Add Transit Event" at bounding box center [102, 321] width 65 height 9
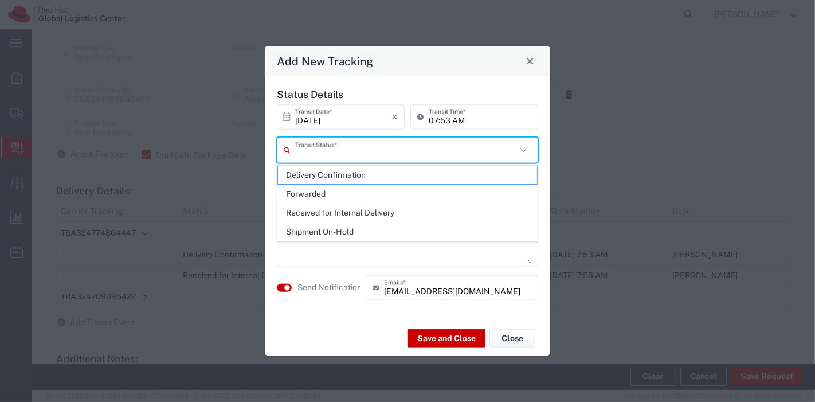
click at [381, 150] on input "text" at bounding box center [405, 150] width 221 height 20
click at [349, 178] on span "Delivery Confirmation" at bounding box center [408, 175] width 260 height 18
type input "Delivery Confirmation"
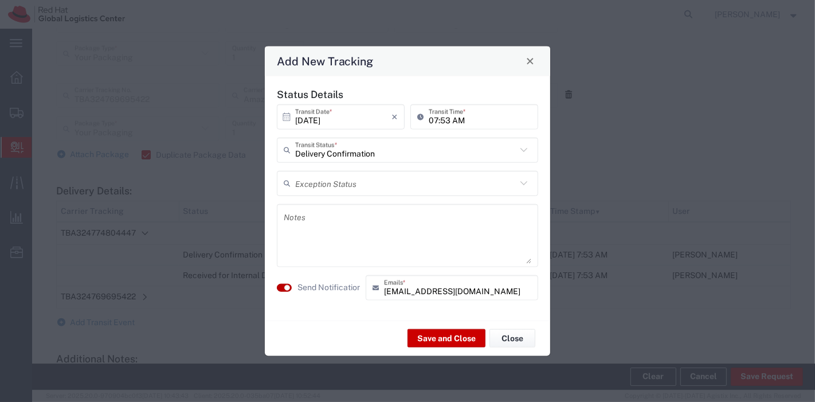
click at [286, 288] on small "button" at bounding box center [287, 287] width 6 height 6
click at [432, 336] on button "Save and Close" at bounding box center [446, 338] width 78 height 18
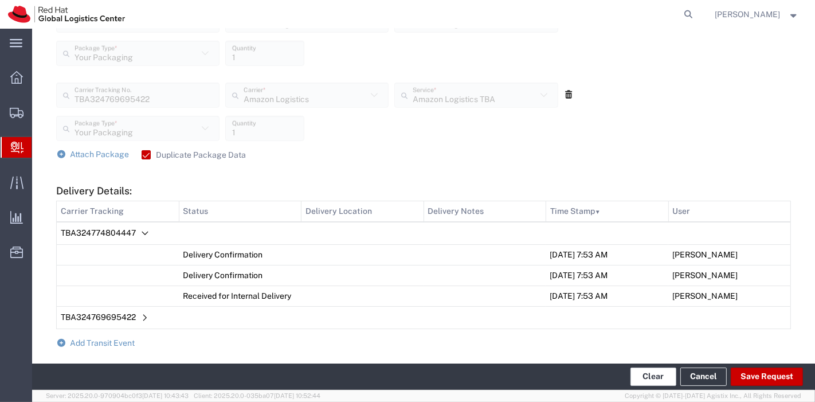
click at [647, 371] on button "Clear" at bounding box center [653, 376] width 46 height 18
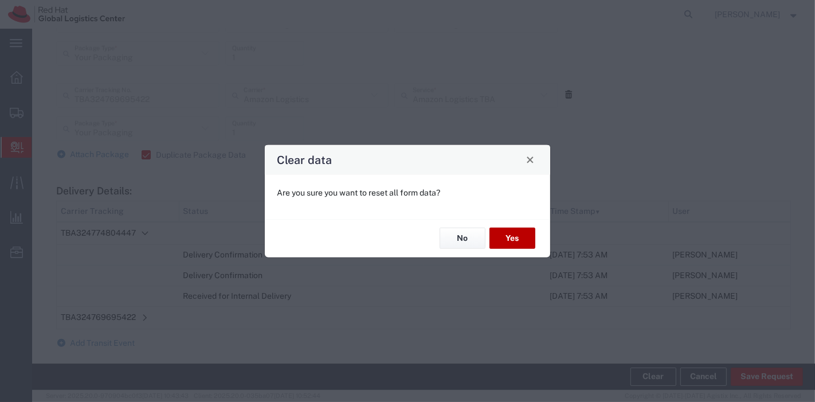
click at [505, 239] on button "Yes" at bounding box center [512, 237] width 46 height 21
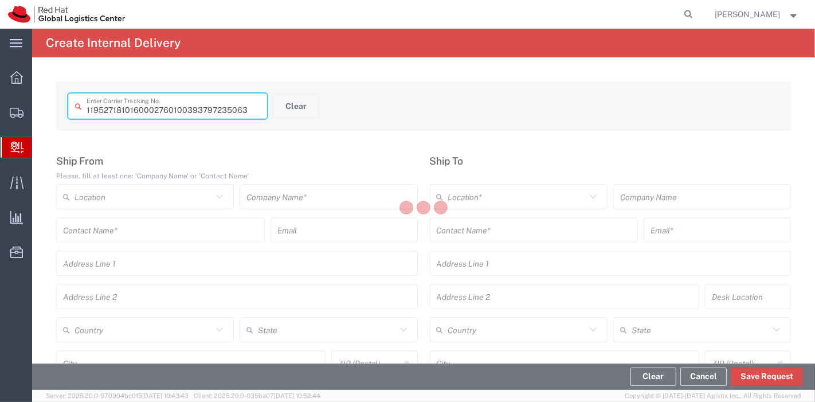
type input "393797235063"
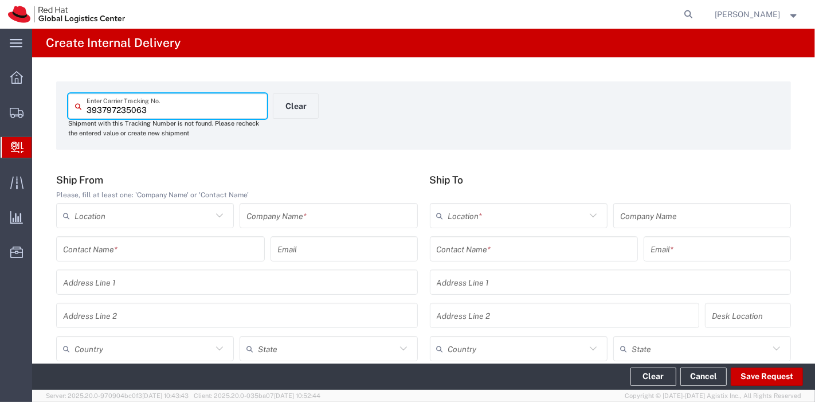
click at [325, 221] on input "text" at bounding box center [328, 216] width 164 height 20
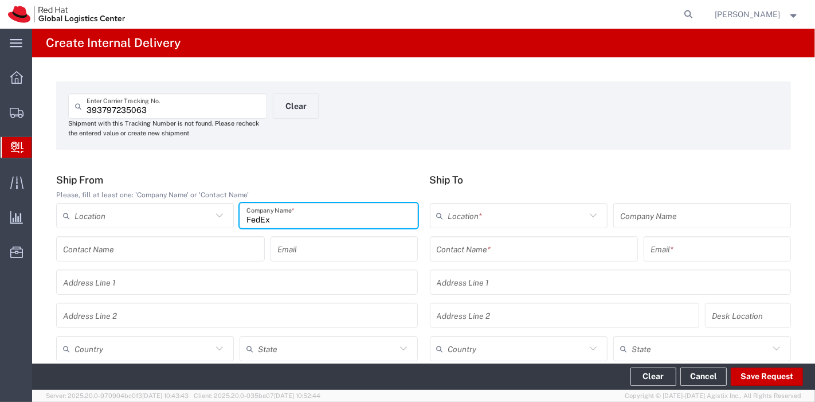
type input "FedEx"
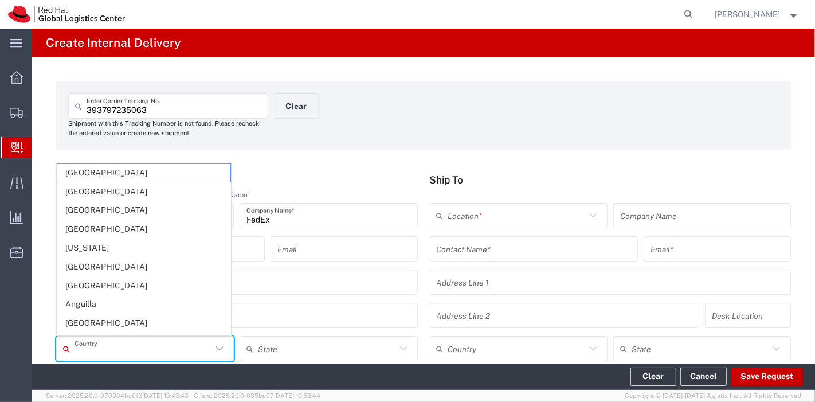
click at [155, 351] on input "text" at bounding box center [143, 349] width 138 height 20
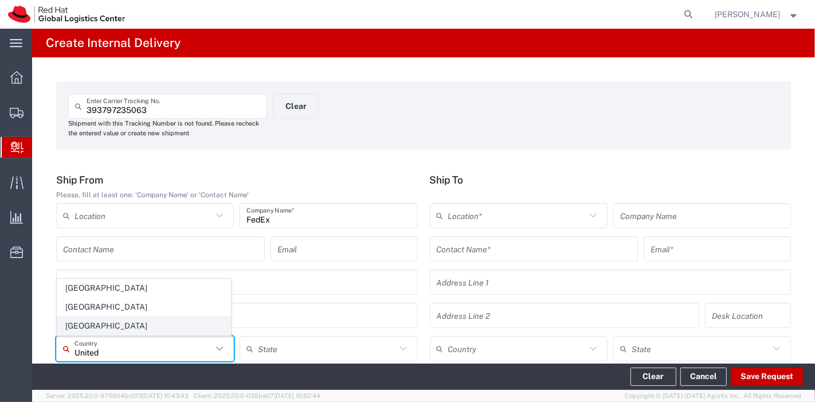
click at [116, 332] on span "[GEOGRAPHIC_DATA]" at bounding box center [143, 326] width 173 height 18
type input "[GEOGRAPHIC_DATA]"
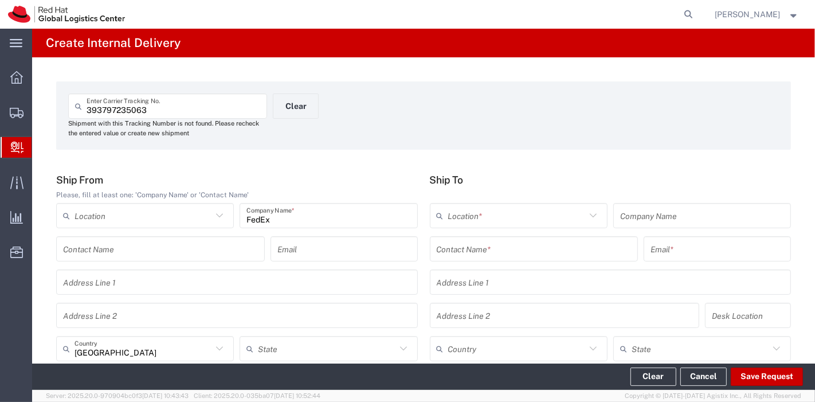
click at [481, 249] on input "text" at bounding box center [534, 249] width 195 height 20
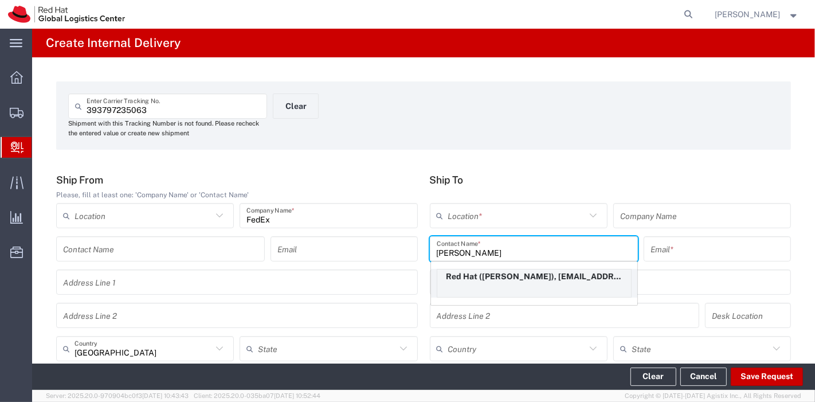
type input "[PERSON_NAME]"
click at [488, 278] on p "Red Hat ([PERSON_NAME]), [EMAIL_ADDRESS][DOMAIN_NAME]" at bounding box center [534, 276] width 194 height 14
type input "Red Hat"
type input "[PERSON_NAME]"
type input "[EMAIL_ADDRESS][DOMAIN_NAME]"
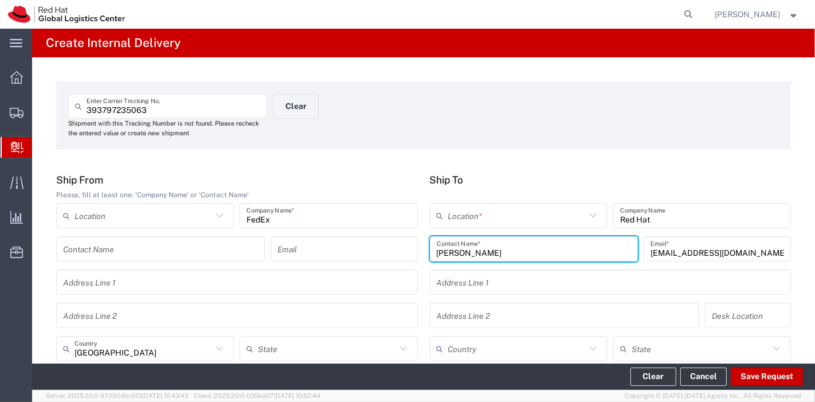
click at [491, 211] on input "text" at bounding box center [517, 216] width 138 height 20
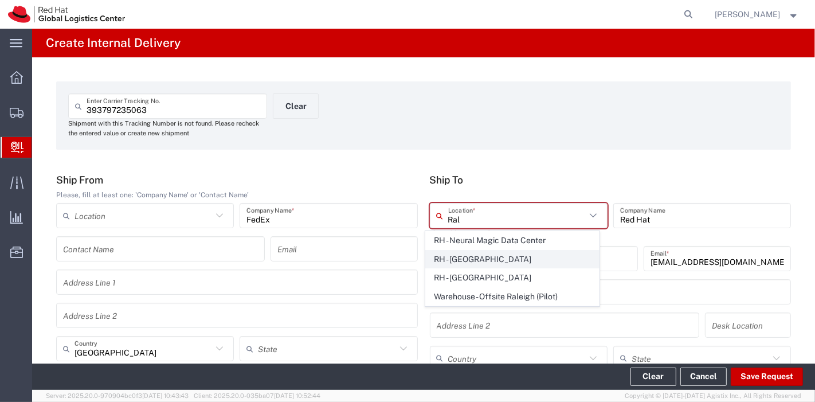
click at [485, 253] on span "RH - [GEOGRAPHIC_DATA]" at bounding box center [512, 259] width 173 height 18
type input "RH - [GEOGRAPHIC_DATA]"
type input "Red Hat, Inc."
type input "[STREET_ADDRESS]"
type input "[GEOGRAPHIC_DATA]"
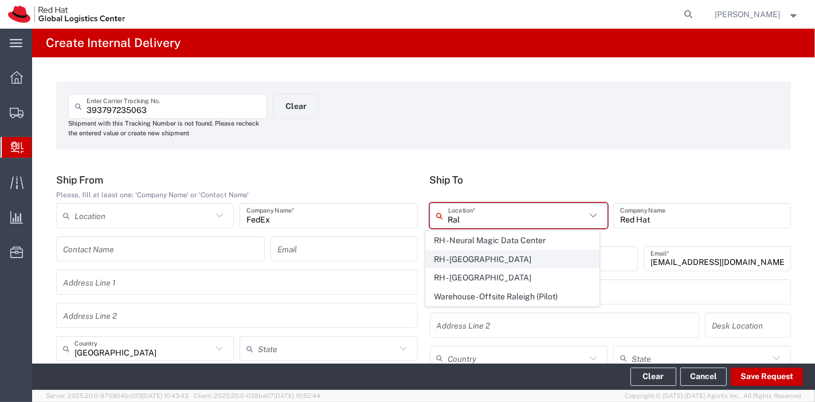
type input "RALEIGH"
type input "27601"
type input "[PHONE_NUMBER]"
type input "[US_STATE]"
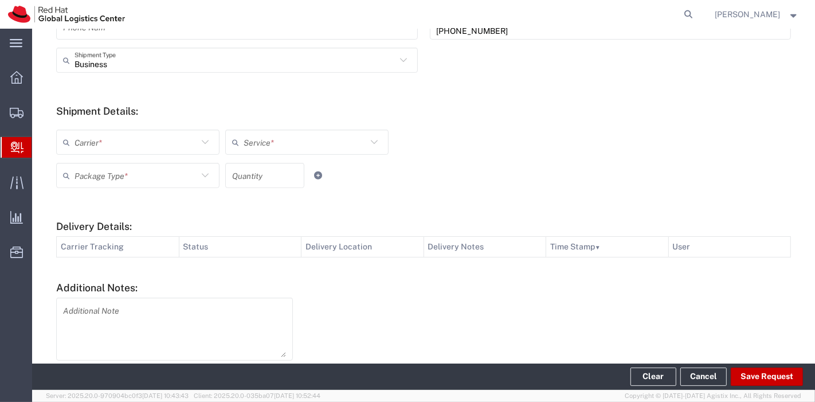
scroll to position [390, 0]
click at [202, 138] on icon at bounding box center [205, 140] width 7 height 4
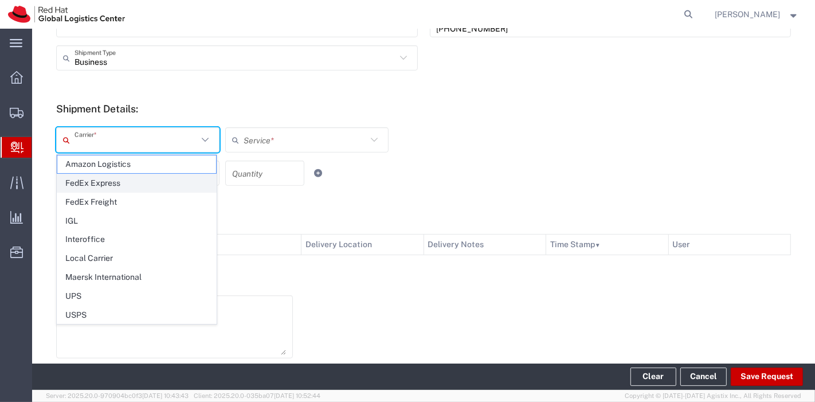
click at [105, 184] on span "FedEx Express" at bounding box center [136, 183] width 159 height 18
type input "FedEx Express"
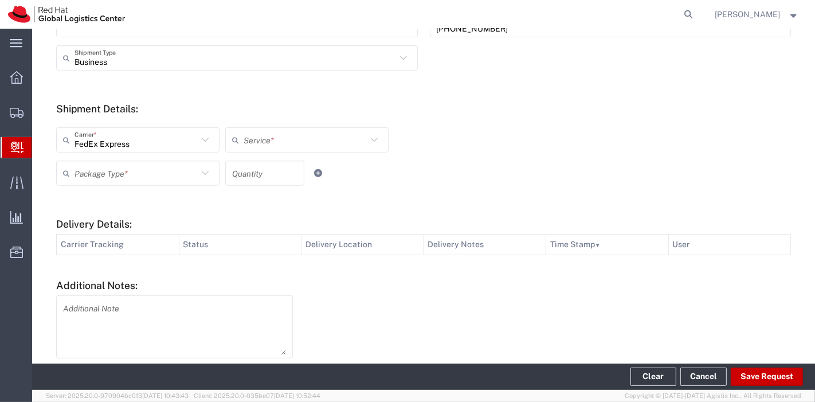
click at [268, 142] on input "text" at bounding box center [304, 140] width 123 height 20
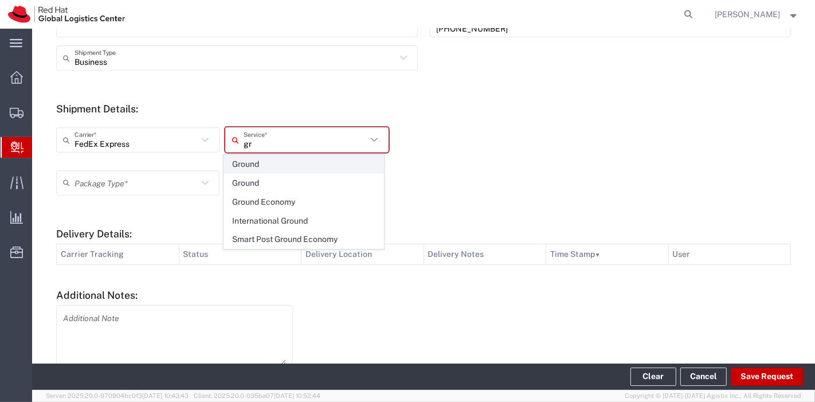
click at [262, 155] on span "Ground" at bounding box center [303, 164] width 159 height 18
type input "Ground"
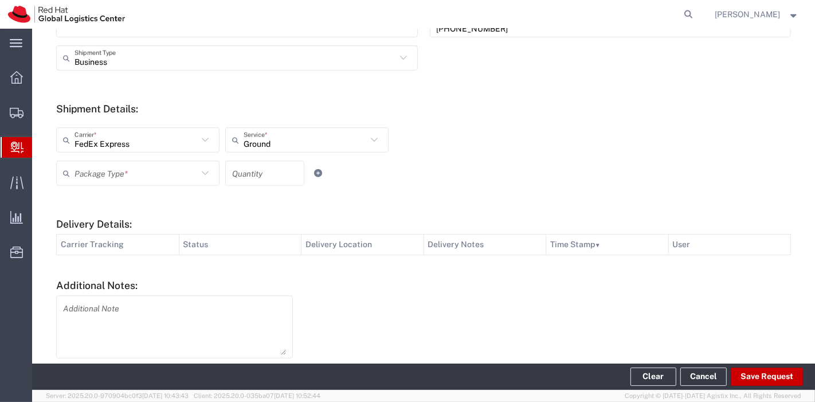
click at [198, 172] on icon at bounding box center [205, 173] width 15 height 15
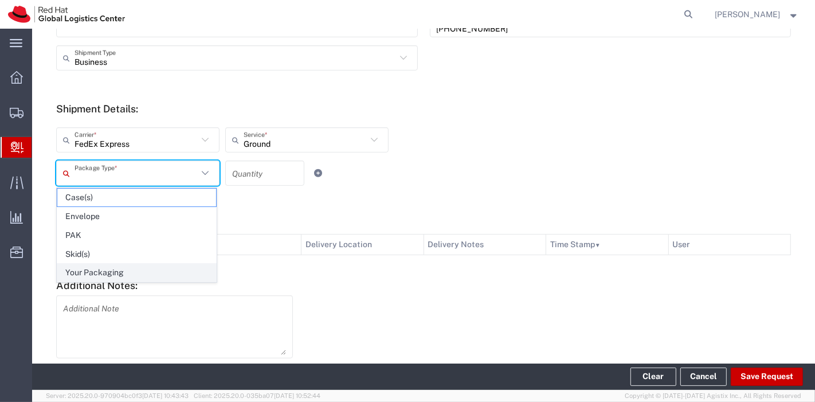
click at [131, 264] on span "Your Packaging" at bounding box center [136, 273] width 159 height 18
type input "Your Packaging"
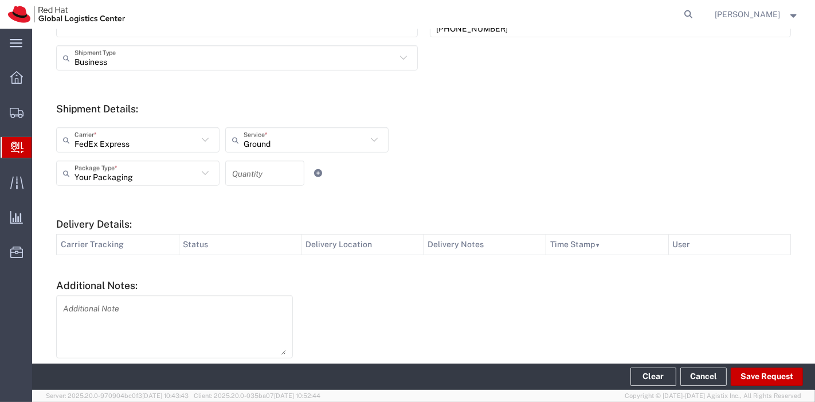
click at [246, 175] on input "number" at bounding box center [264, 173] width 65 height 20
type input "1"
click at [353, 180] on div "Your Packaging Package Type * Case(s) Envelope PAK Skid(s) Your Packaging 1 Qua…" at bounding box center [307, 176] width 508 height 33
click at [759, 377] on button "Save Request" at bounding box center [766, 376] width 72 height 18
type input "[GEOGRAPHIC_DATA]"
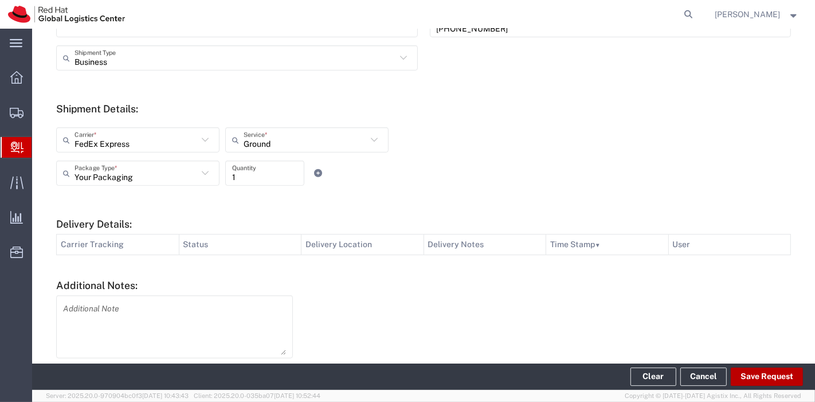
type input "[US_STATE]"
type input "[GEOGRAPHIC_DATA]"
type input "94587"
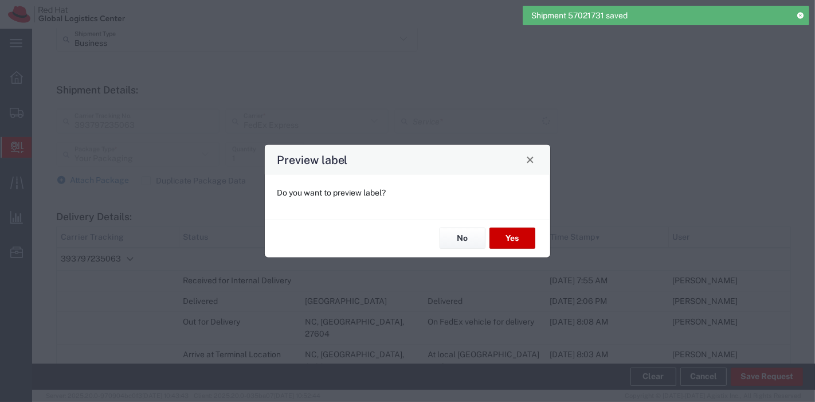
type input "Standard Overnight"
click at [520, 242] on button "Yes" at bounding box center [512, 237] width 46 height 21
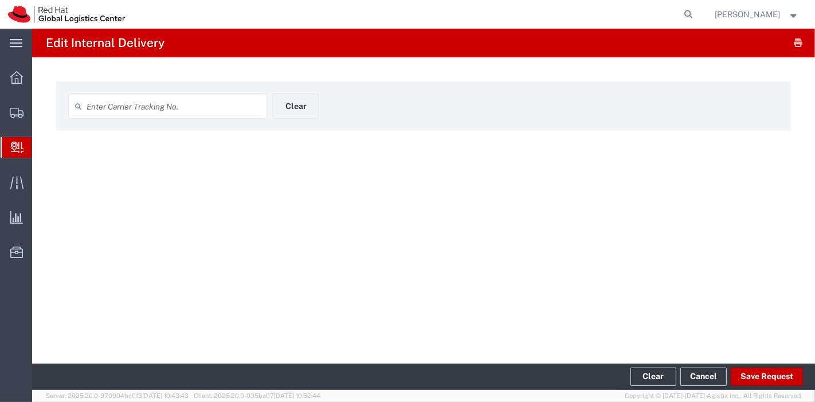
type input "393797235063"
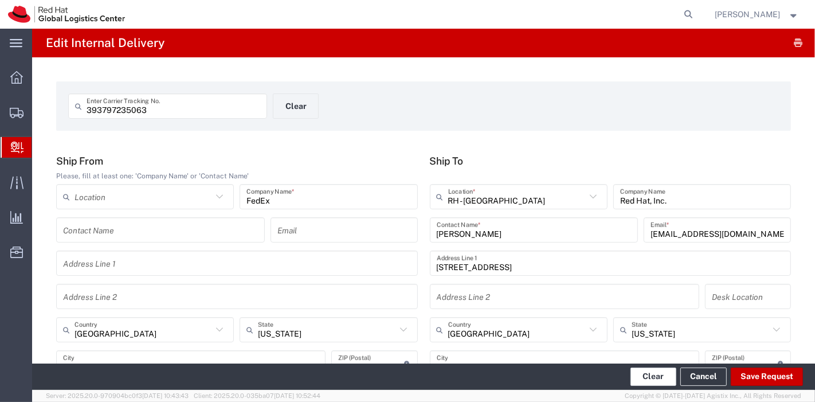
click at [656, 376] on button "Clear" at bounding box center [653, 376] width 46 height 18
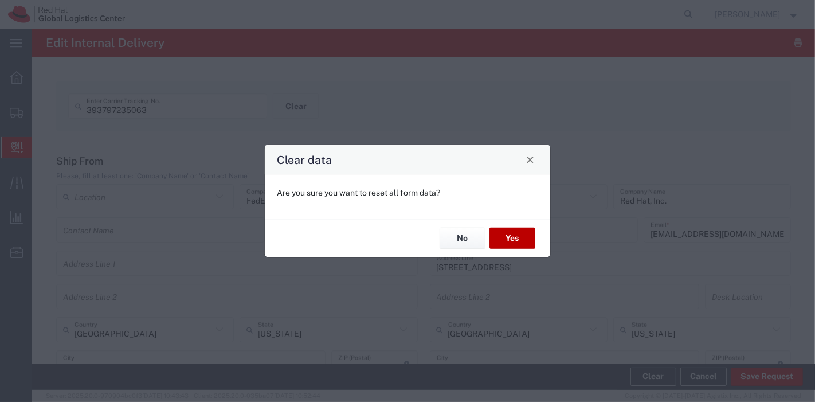
click at [518, 244] on button "Yes" at bounding box center [512, 237] width 46 height 21
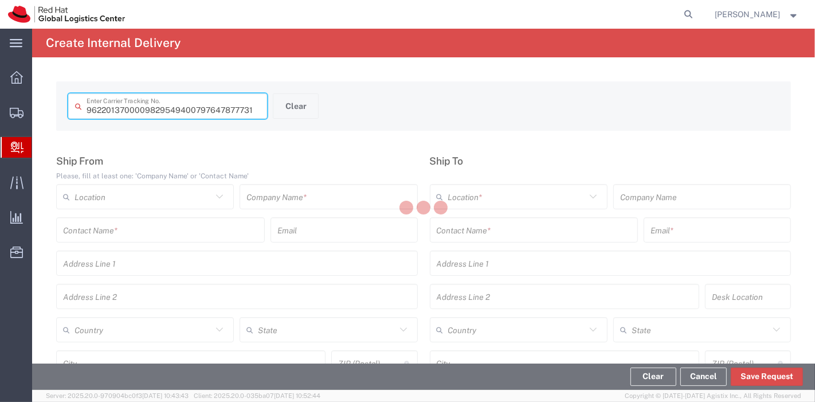
type input "797647877731"
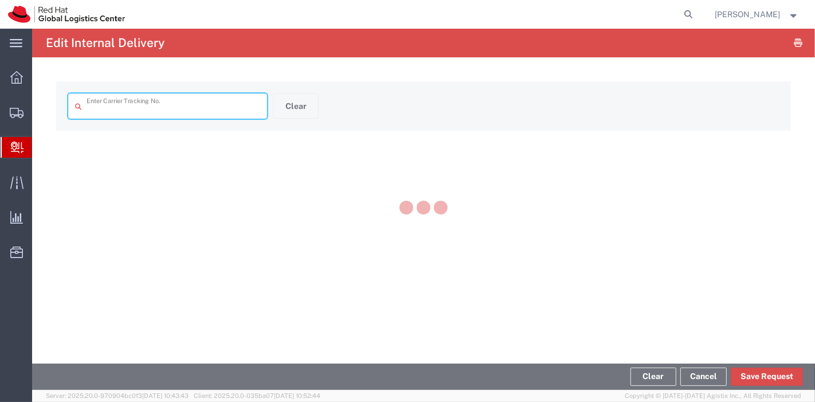
type input "797647877731"
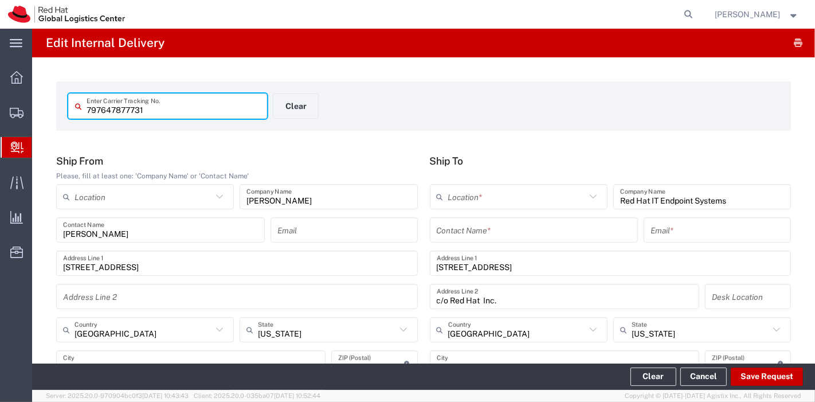
click at [466, 221] on input "text" at bounding box center [534, 230] width 195 height 20
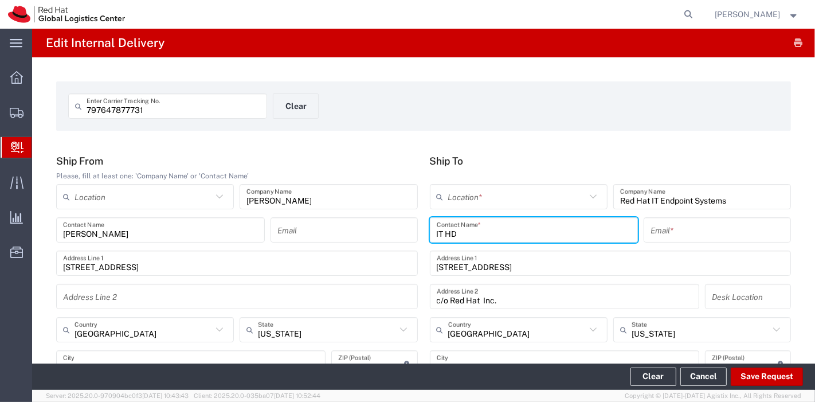
type input "IT HD"
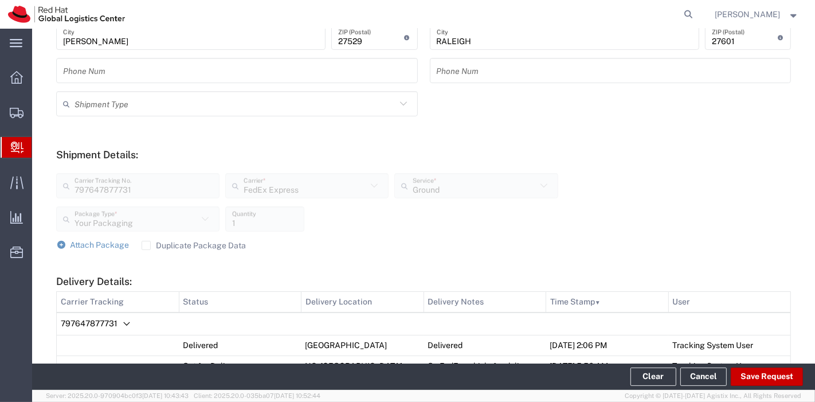
scroll to position [328, 0]
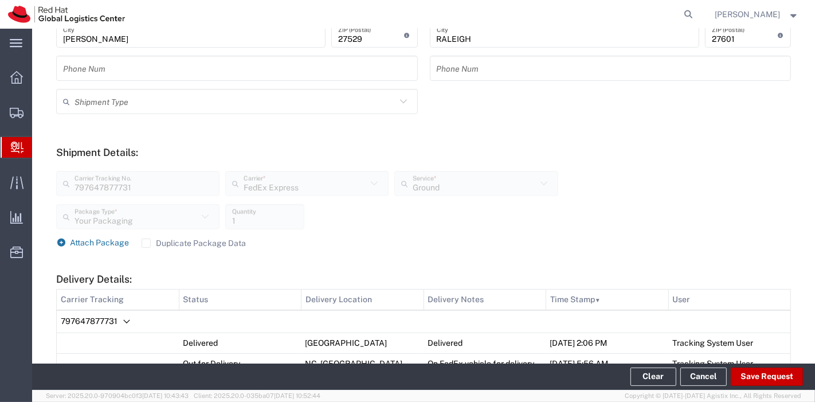
type input "[EMAIL_ADDRESS][DOMAIN_NAME]"
click at [103, 246] on span "Attach Package" at bounding box center [99, 242] width 59 height 9
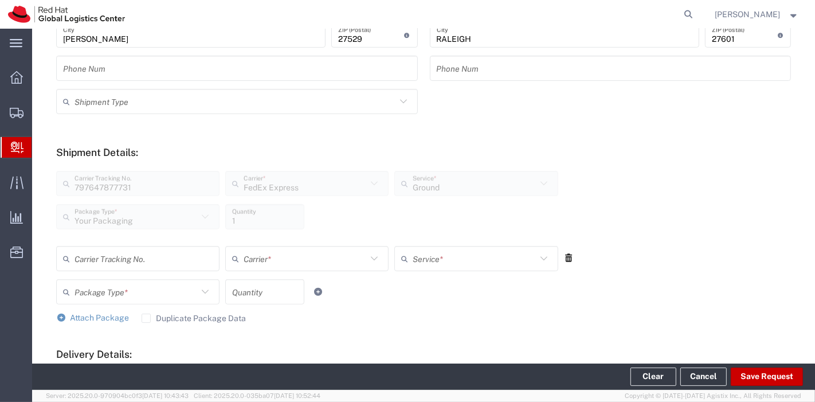
click at [564, 254] on icon at bounding box center [569, 258] width 10 height 8
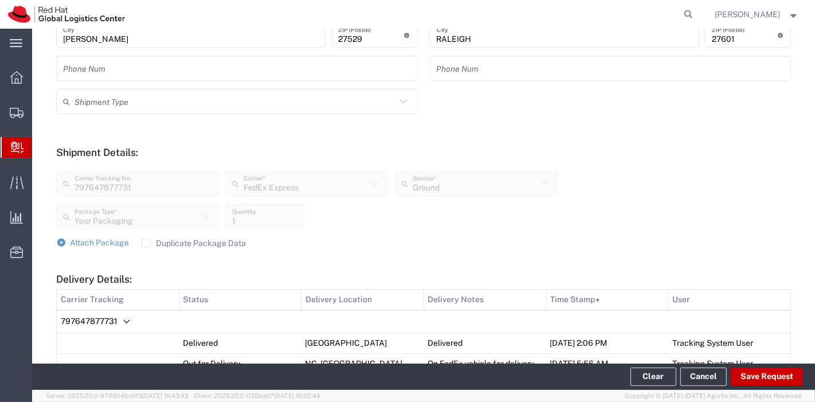
click at [149, 244] on label "Duplicate Package Data" at bounding box center [194, 242] width 105 height 9
click at [146, 243] on input "Duplicate Package Data" at bounding box center [146, 243] width 0 height 0
click at [80, 245] on span "Attach Package" at bounding box center [99, 242] width 59 height 9
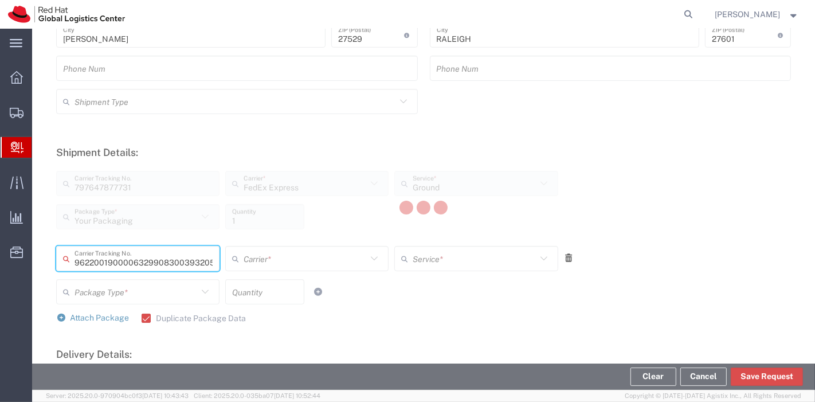
type input "393205239145"
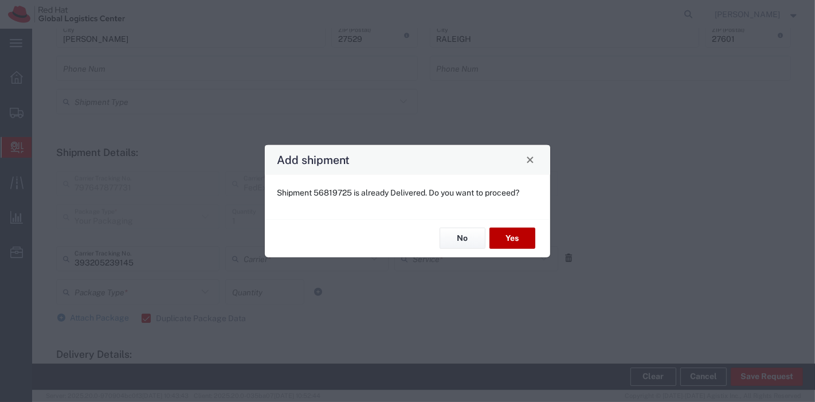
click at [524, 238] on button "Yes" at bounding box center [512, 237] width 46 height 21
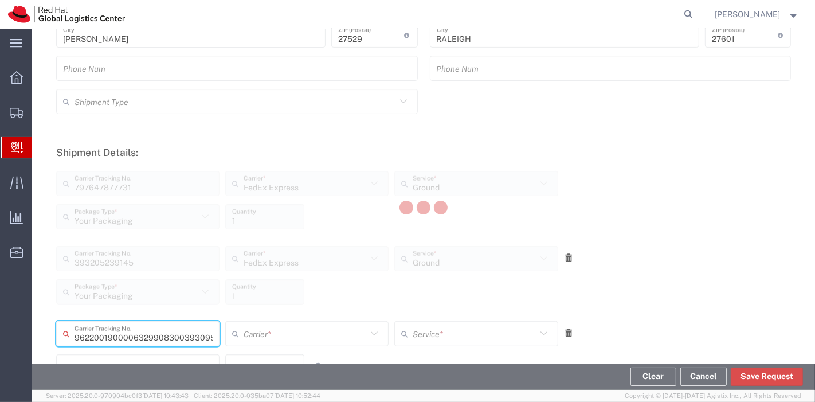
type input "393095164400"
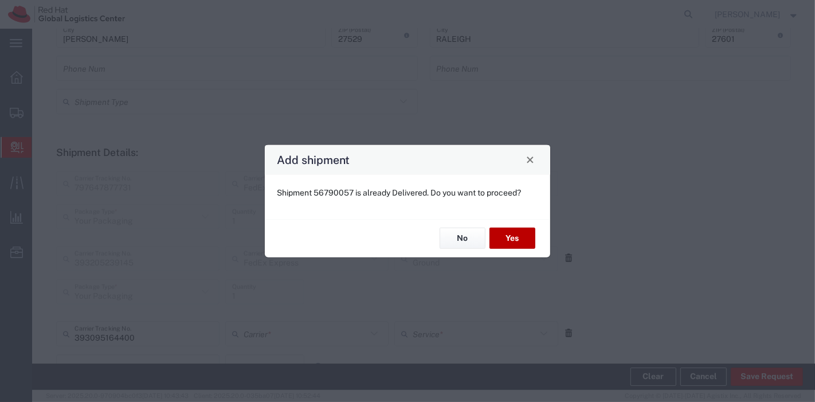
click at [524, 238] on button "Yes" at bounding box center [512, 237] width 46 height 21
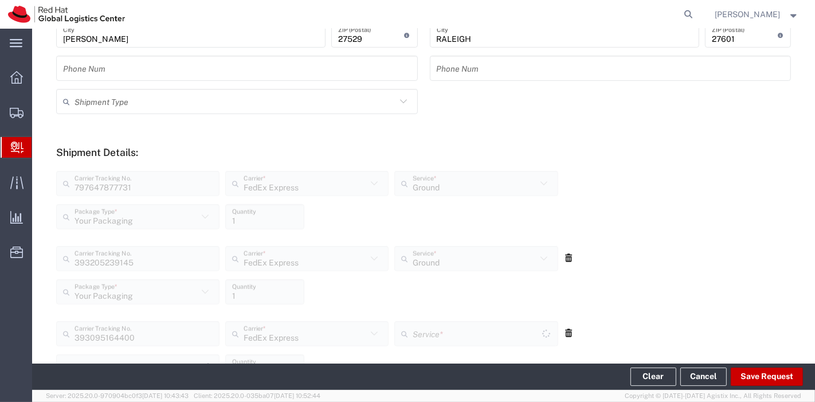
type input "Your Packaging"
type input "Ground"
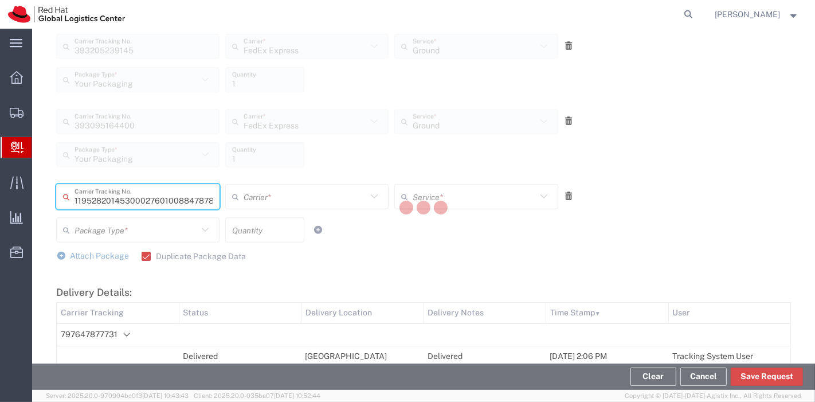
type input "884787826420"
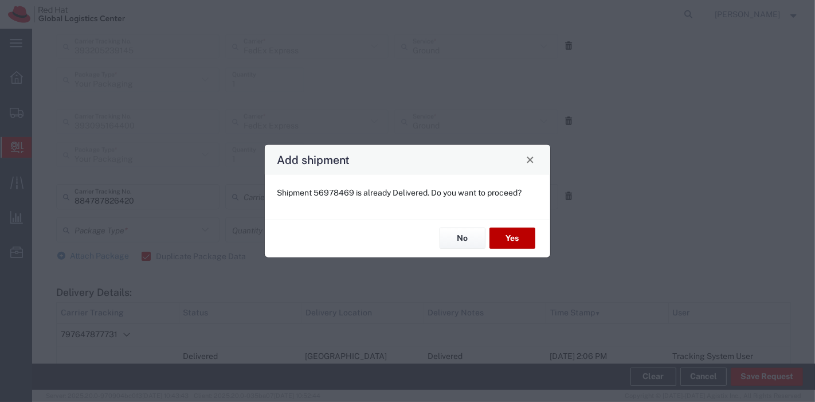
click at [524, 238] on button "Yes" at bounding box center [512, 237] width 46 height 21
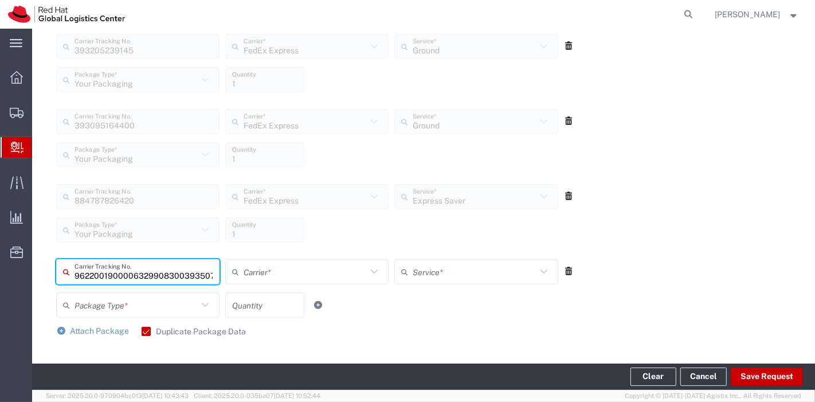
type input "393507230826"
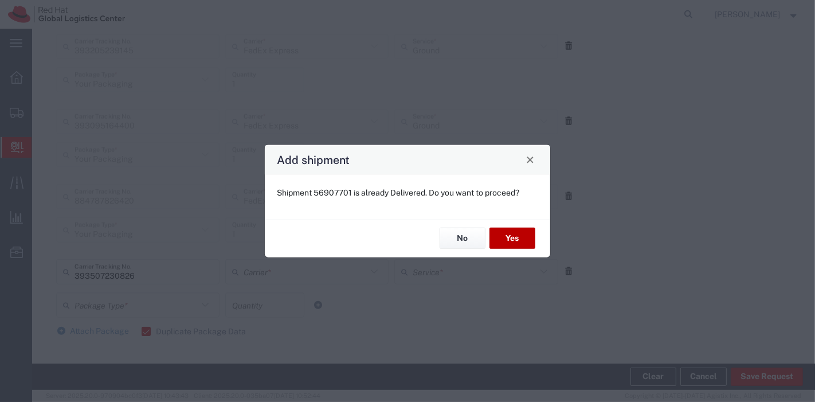
click at [524, 238] on button "Yes" at bounding box center [512, 237] width 46 height 21
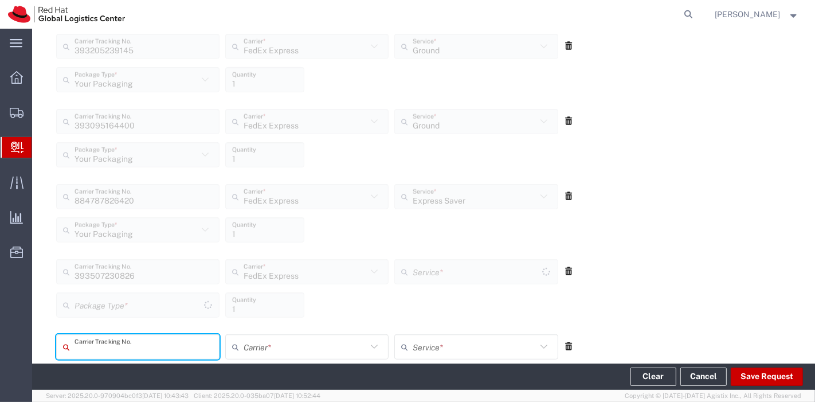
type input "Your Packaging"
type input "Ground"
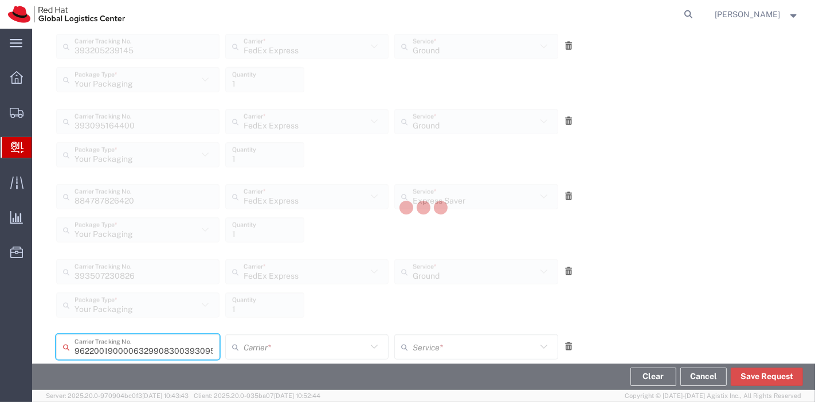
type input "393095972499"
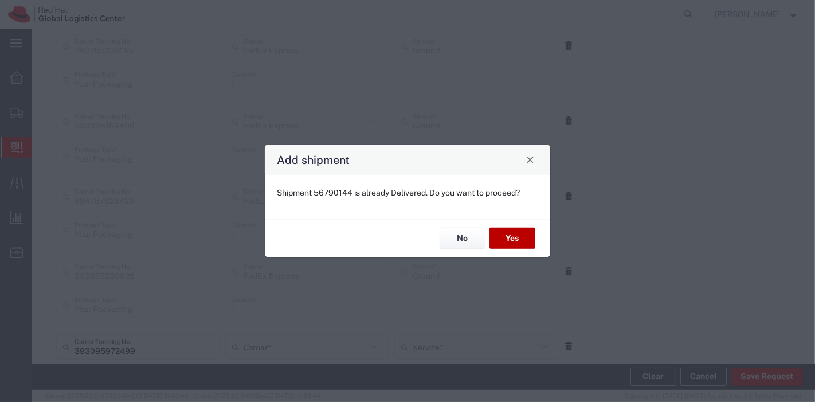
click at [524, 238] on button "Yes" at bounding box center [512, 237] width 46 height 21
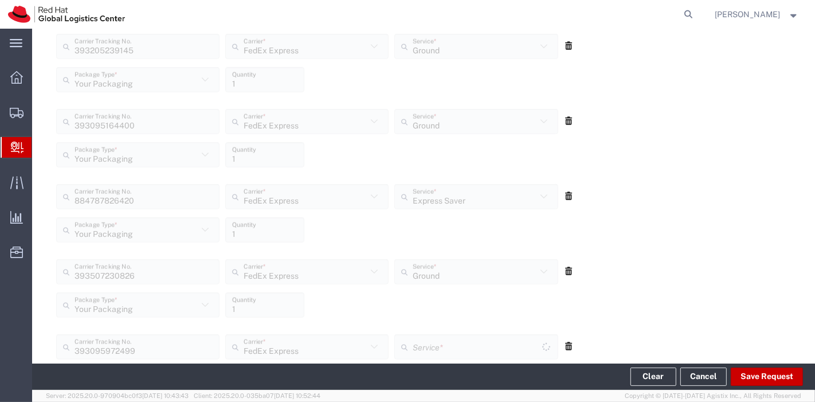
type input "Your Packaging"
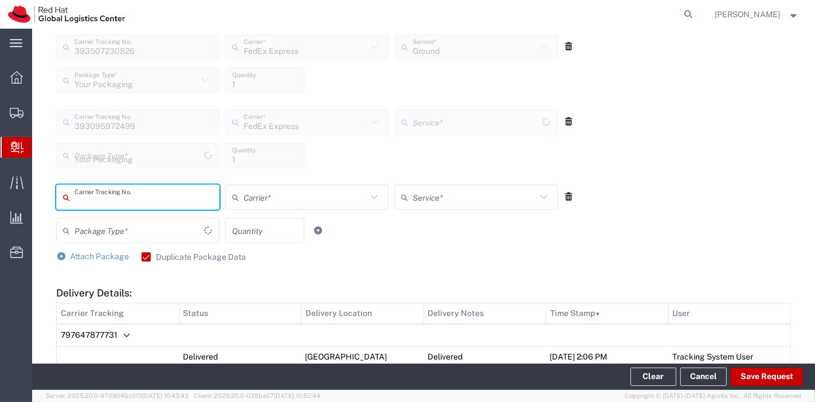
type input "Ground"
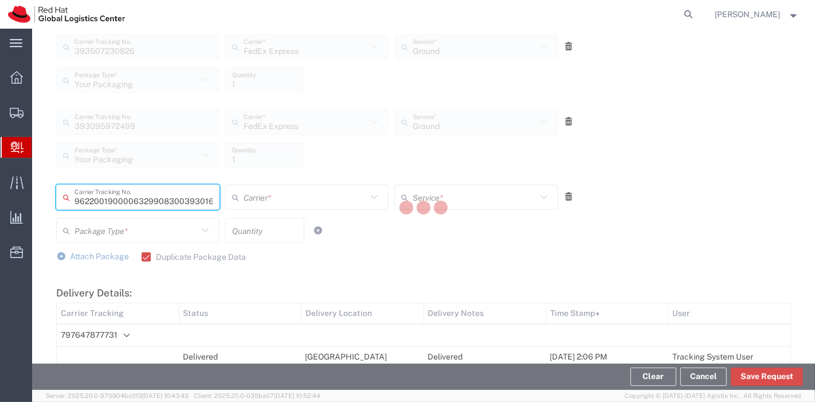
type input "393016522600"
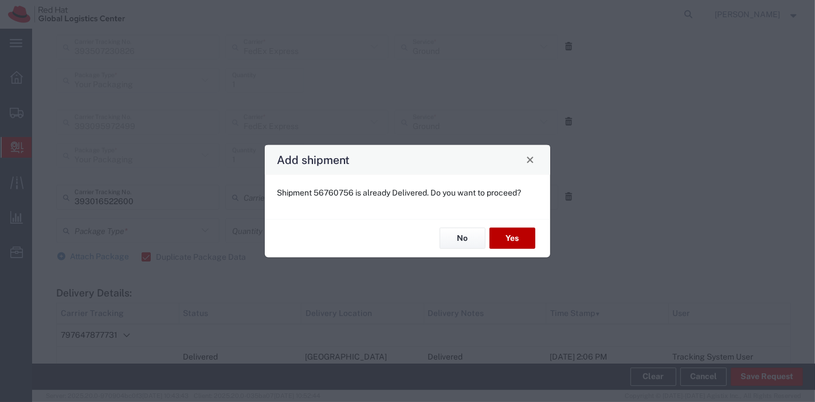
click at [524, 238] on button "Yes" at bounding box center [512, 237] width 46 height 21
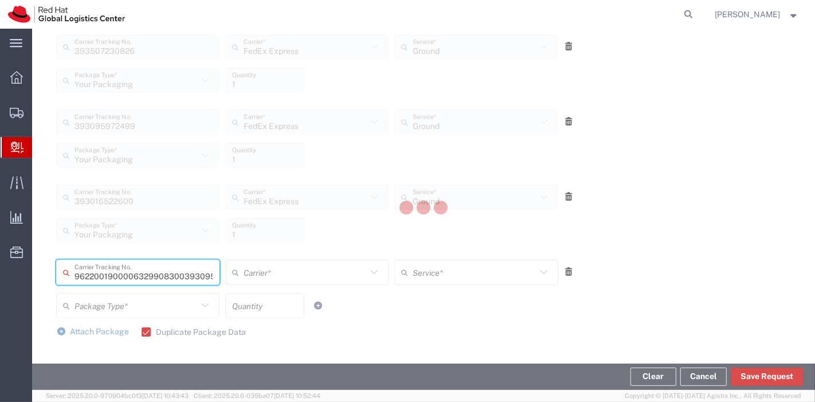
type input "393095222278"
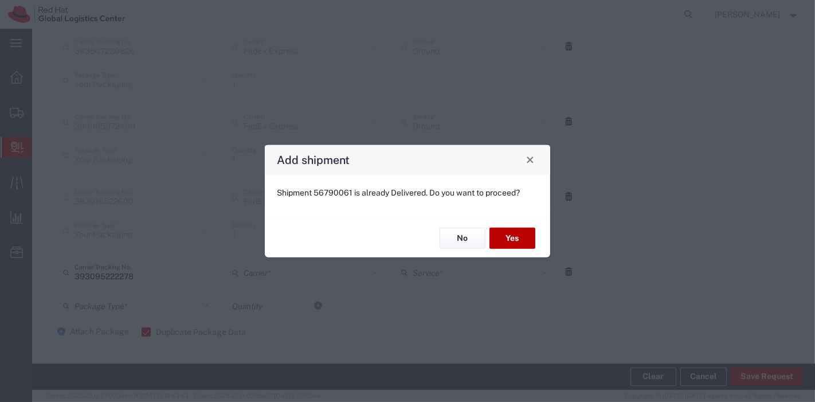
click at [524, 238] on button "Yes" at bounding box center [512, 237] width 46 height 21
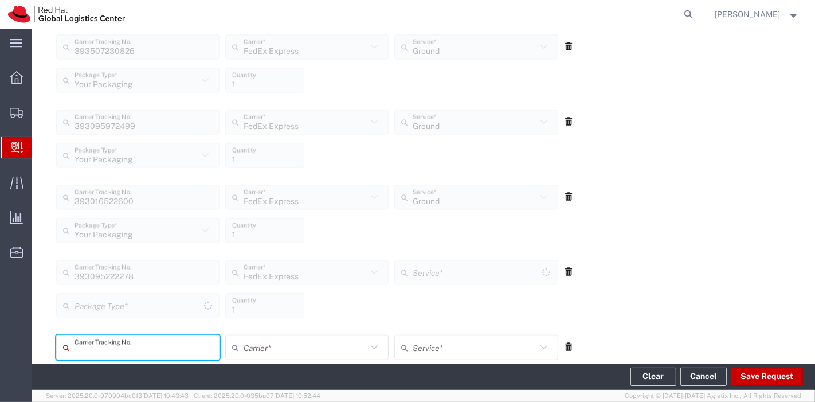
type input "Your Packaging"
type input "Ground"
type input "797647877157"
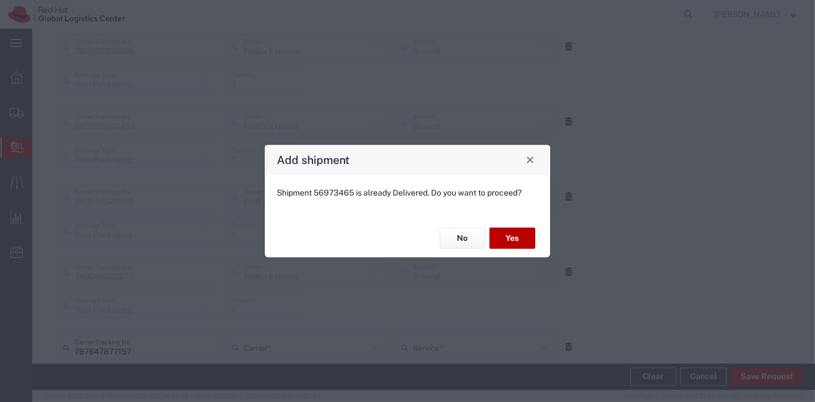
click at [524, 238] on button "Yes" at bounding box center [512, 237] width 46 height 21
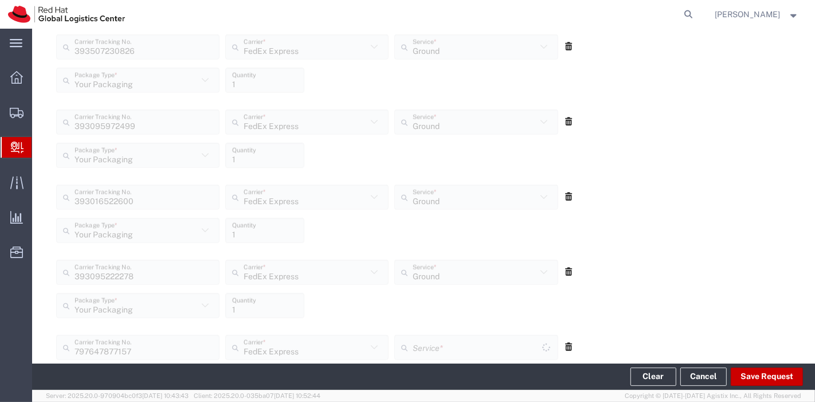
scroll to position [990, 0]
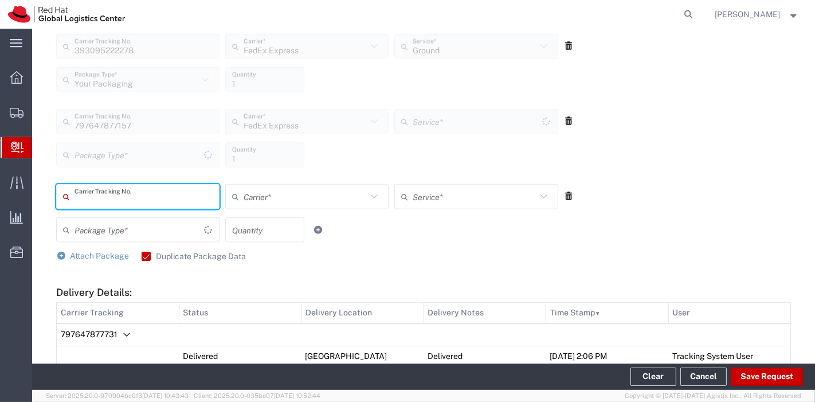
type input "Your Packaging"
type input "Ground"
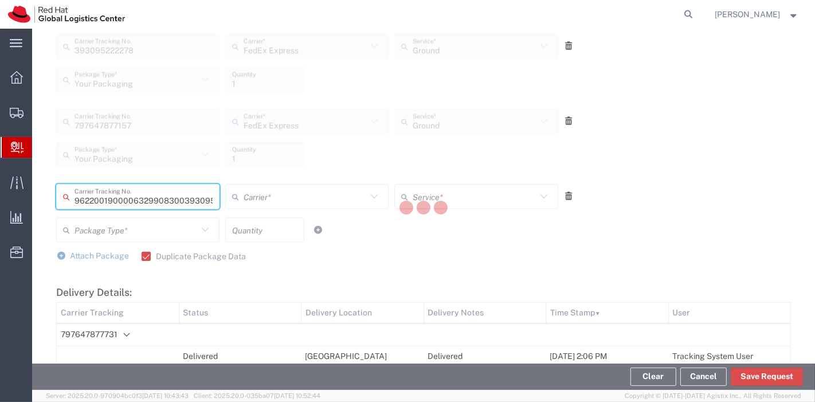
type input "393095756670"
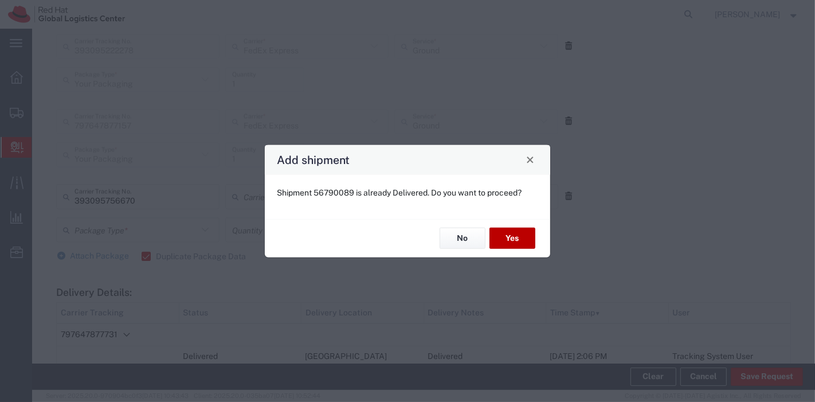
click at [524, 238] on button "Yes" at bounding box center [512, 237] width 46 height 21
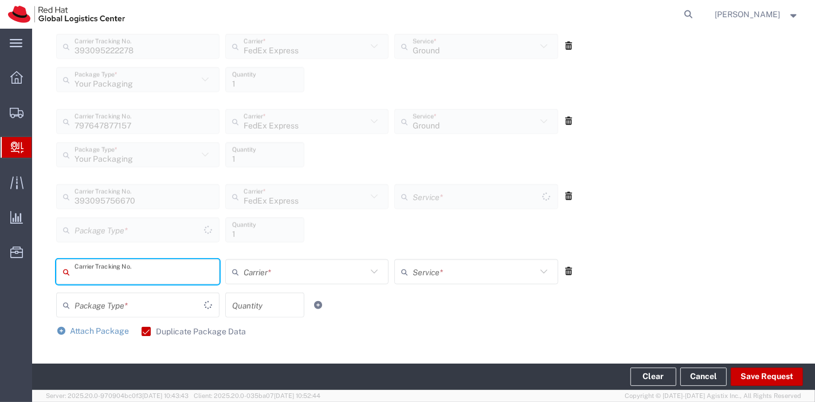
type input "Your Packaging"
type input "Ground"
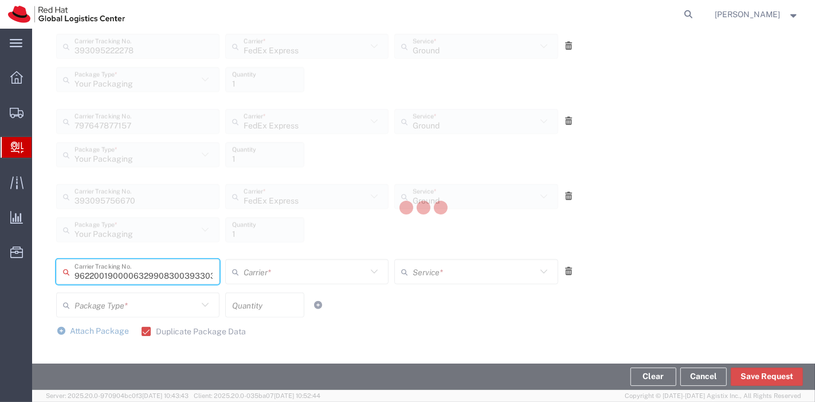
type input "393303192268"
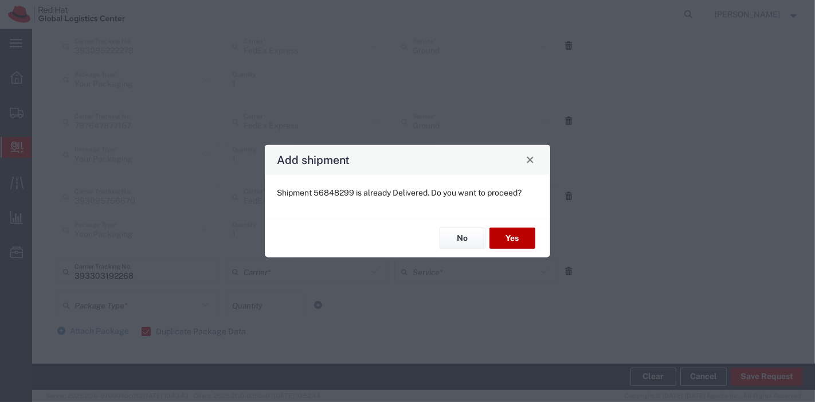
click at [524, 238] on button "Yes" at bounding box center [512, 237] width 46 height 21
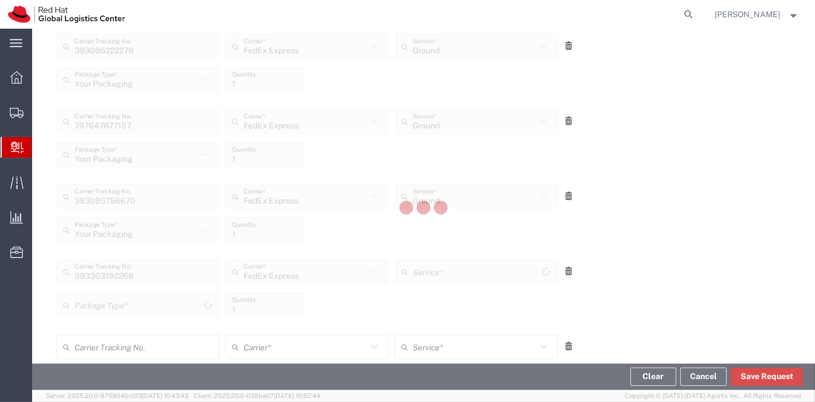
type input "Your Packaging"
type input "Ground"
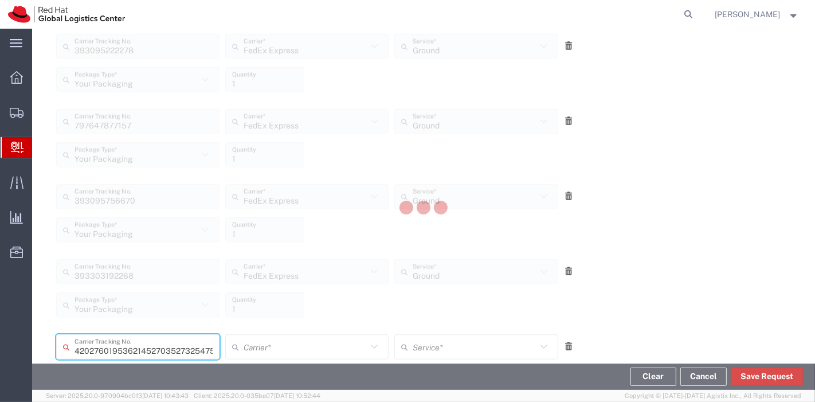
scroll to position [0, 8]
type input "9536214527035273254757"
type input "FedEx Express"
type input "Your Packaging"
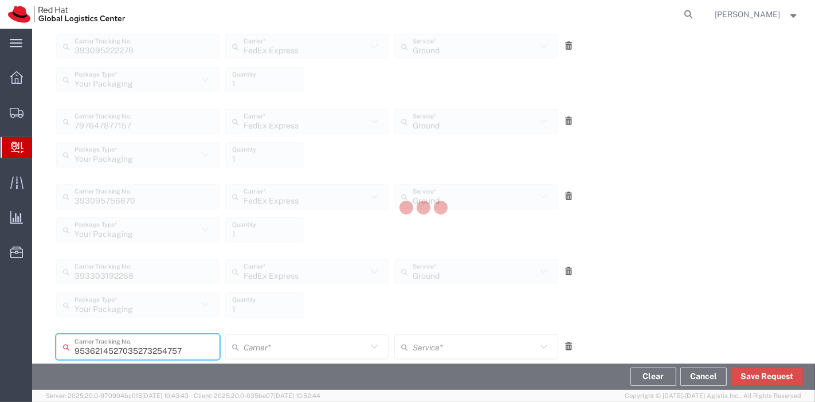
type input "1"
type input "Ground"
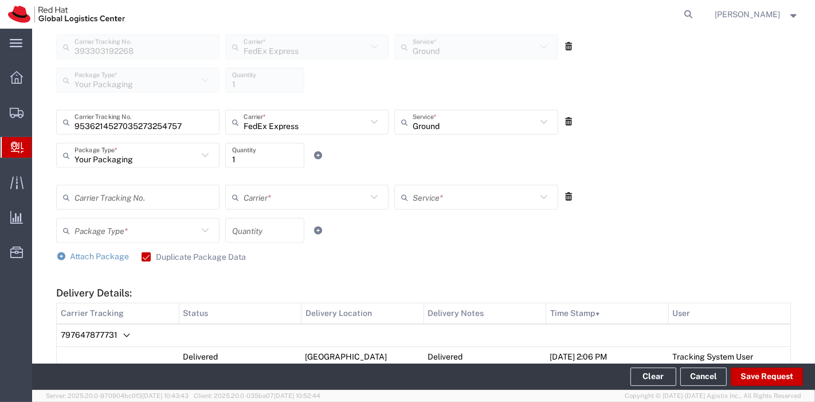
click at [373, 121] on icon at bounding box center [374, 122] width 15 height 15
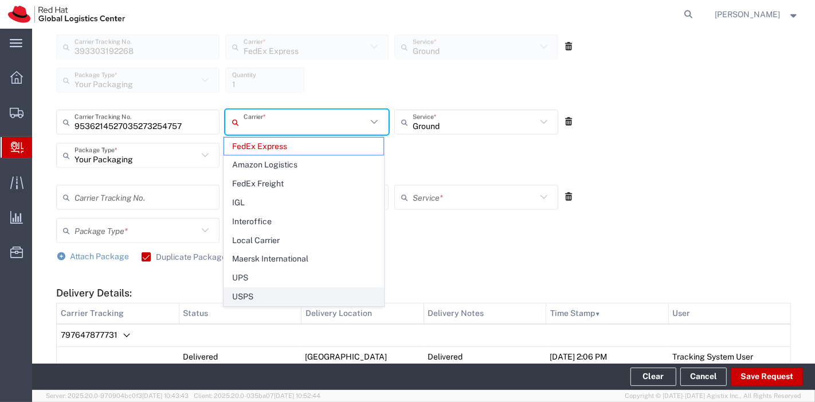
click at [269, 289] on span "USPS" at bounding box center [303, 297] width 159 height 18
type input "USPS"
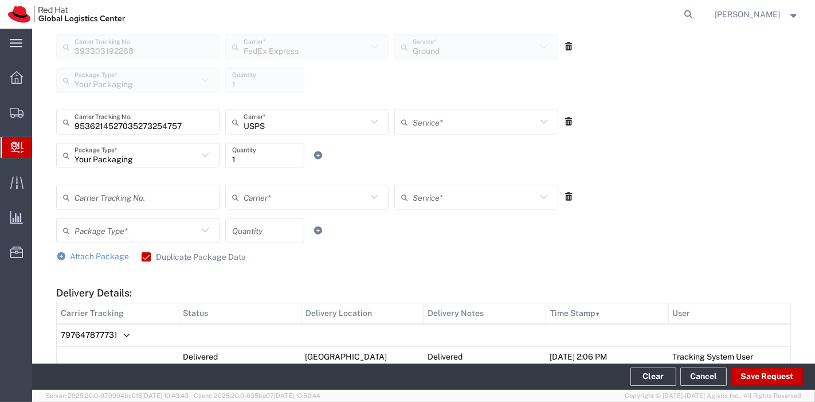
click at [382, 248] on div "Package Type * Case(s) Envelope PAK Skid(s) Your Packaging Quantity" at bounding box center [307, 234] width 508 height 33
click at [756, 368] on button "Save Request" at bounding box center [766, 376] width 72 height 18
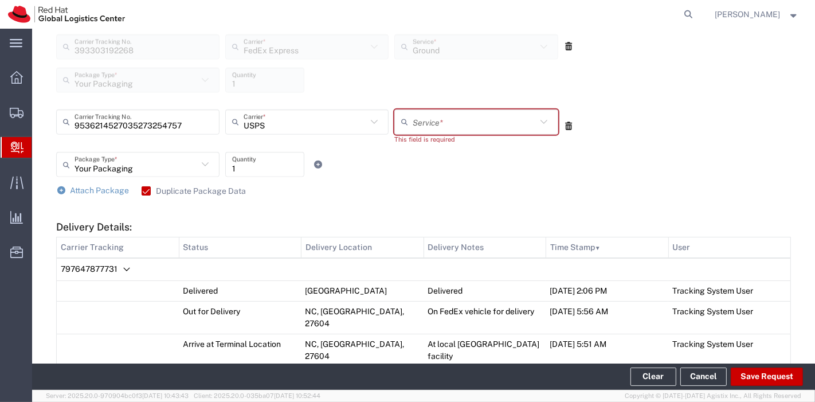
click at [536, 128] on icon at bounding box center [543, 122] width 15 height 15
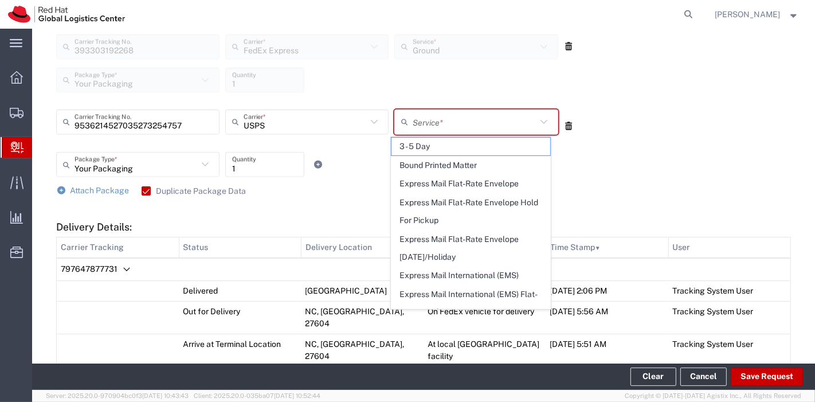
click at [536, 128] on icon at bounding box center [543, 122] width 15 height 15
type input "gr"
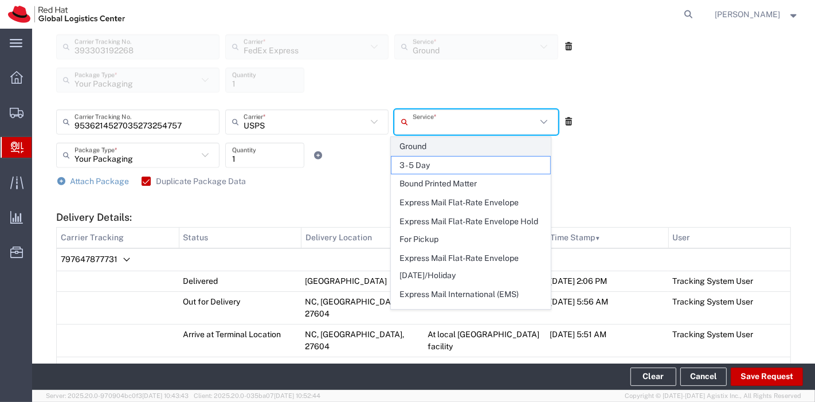
click at [407, 149] on span "Ground" at bounding box center [470, 147] width 159 height 18
type input "Ground"
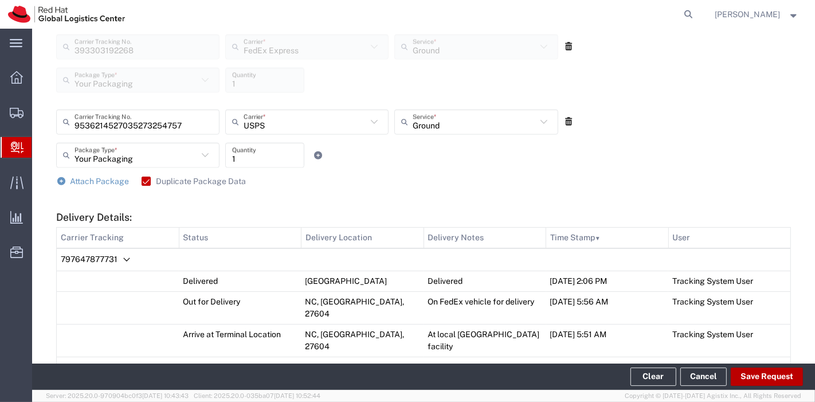
click at [751, 371] on button "Save Request" at bounding box center [766, 376] width 72 height 18
click at [771, 376] on button "Save Request" at bounding box center [766, 376] width 72 height 18
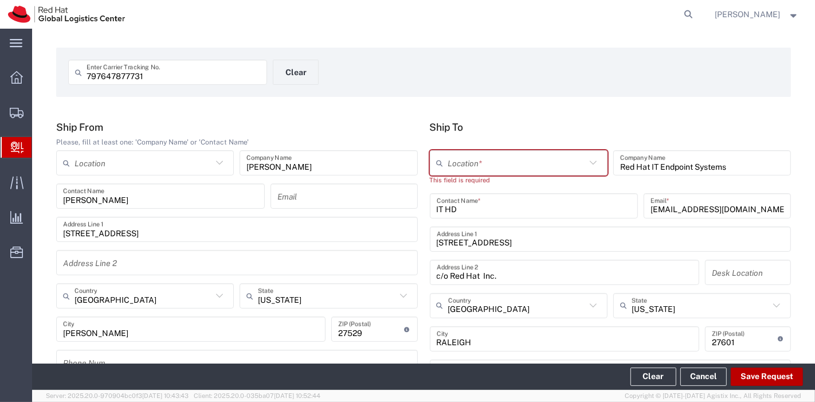
scroll to position [0, 0]
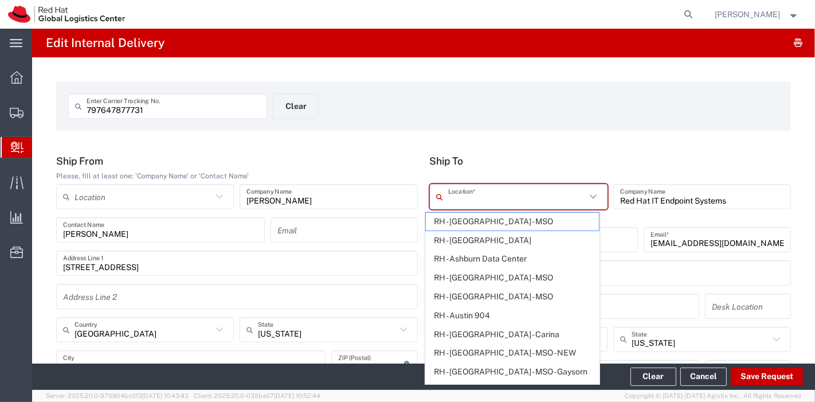
click at [550, 191] on input "text" at bounding box center [517, 197] width 138 height 20
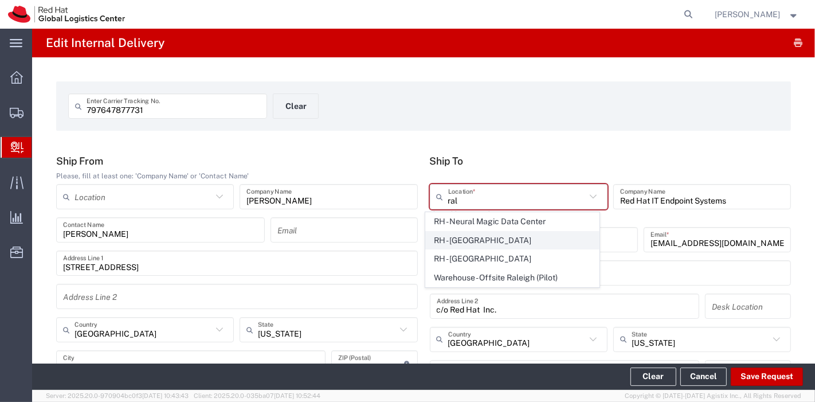
click at [488, 243] on span "RH - [GEOGRAPHIC_DATA]" at bounding box center [512, 240] width 173 height 18
type input "RH - [GEOGRAPHIC_DATA]"
type input "Red Hat, Inc."
type input "[STREET_ADDRESS]"
type input "[PHONE_NUMBER]"
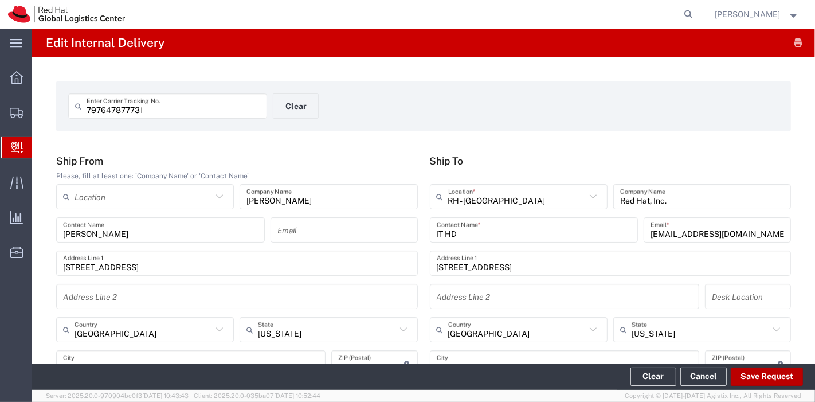
click at [757, 370] on button "Save Request" at bounding box center [766, 376] width 72 height 18
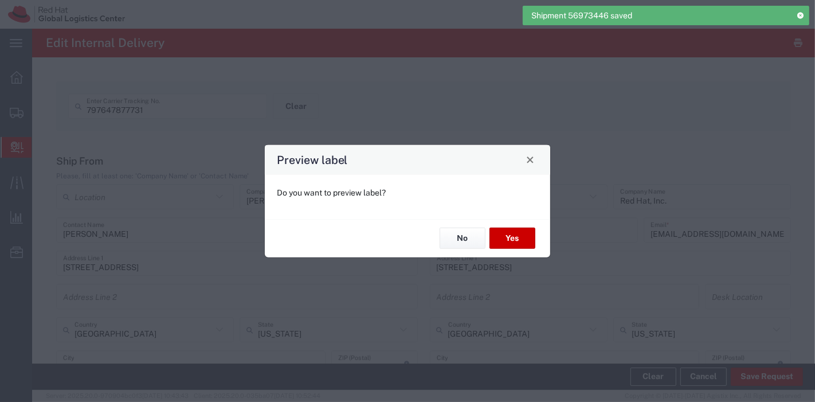
type input "Express Saver"
type input "Your Packaging"
type input "Ground"
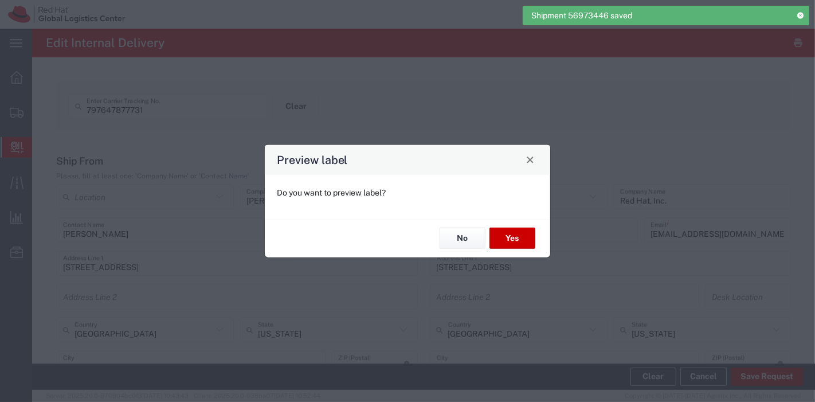
type input "Your Packaging"
type input "Ground"
type input "Your Packaging"
type input "Ground"
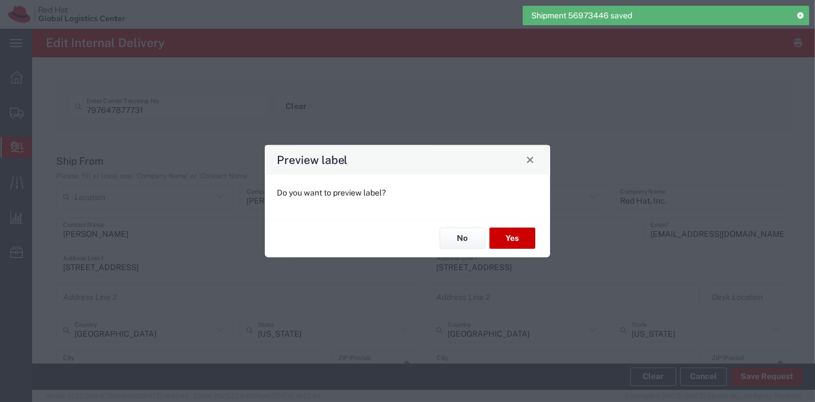
type input "Your Packaging"
type input "Ground"
type input "Your Packaging"
type input "Ground"
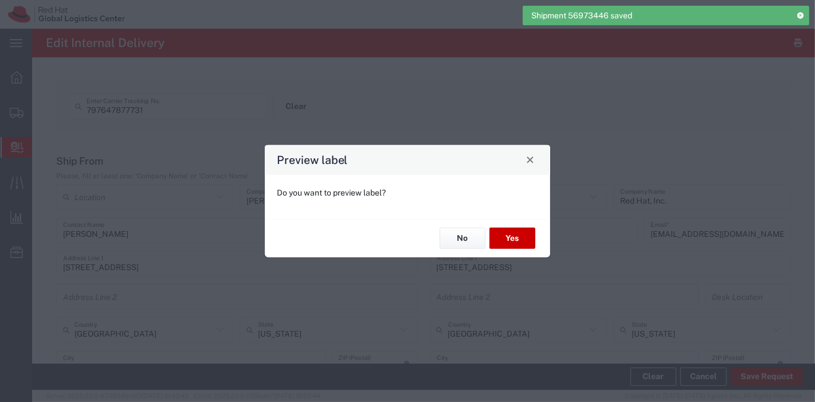
type input "Your Packaging"
type input "Ground"
type input "Your Packaging"
type input "Ground"
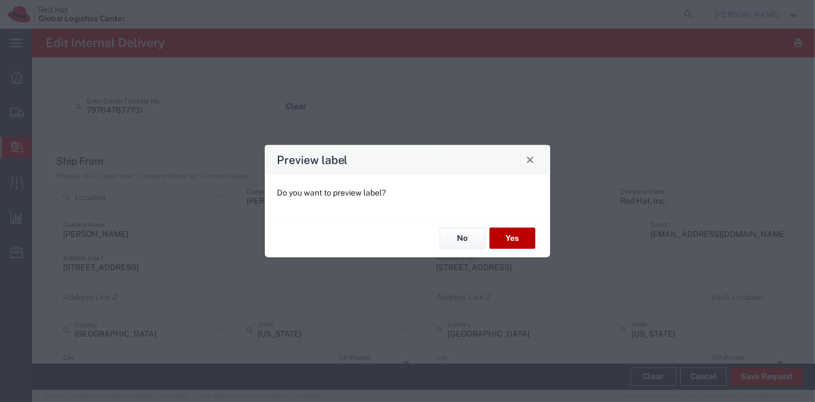
click at [514, 234] on button "Yes" at bounding box center [512, 237] width 46 height 21
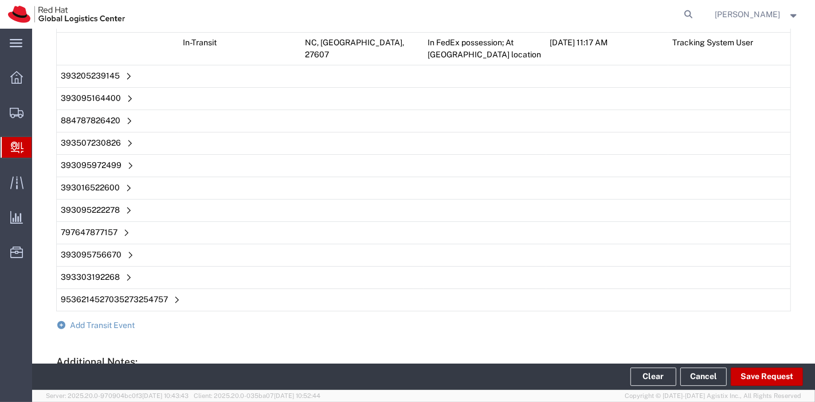
scroll to position [1751, 0]
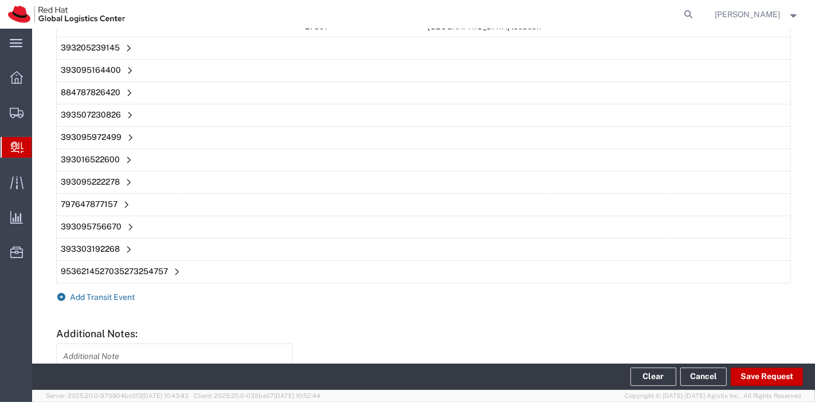
click at [95, 292] on span "Add Transit Event" at bounding box center [102, 296] width 65 height 9
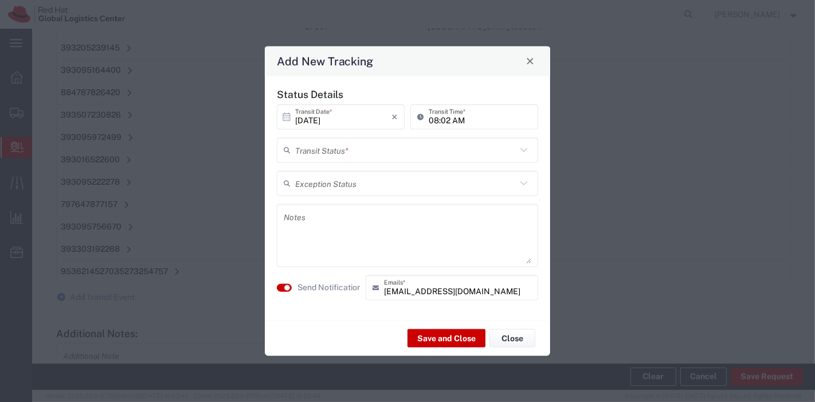
click at [339, 148] on input "text" at bounding box center [405, 150] width 221 height 20
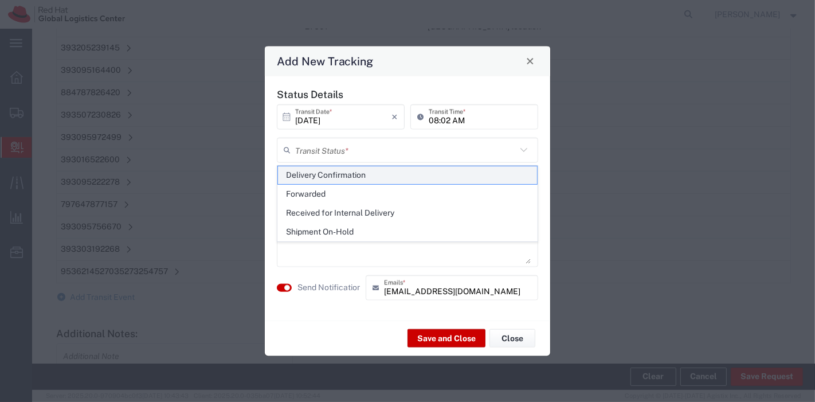
click at [339, 171] on span "Delivery Confirmation" at bounding box center [408, 175] width 260 height 18
type input "Delivery Confirmation"
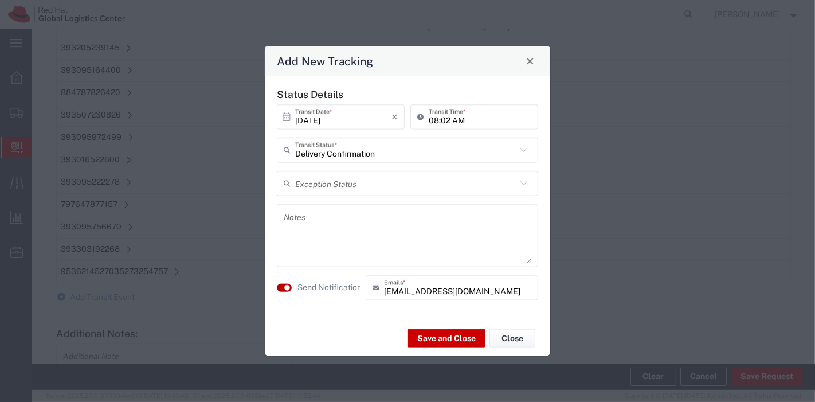
click at [286, 285] on small "button" at bounding box center [287, 287] width 6 height 6
click at [441, 343] on button "Save and Close" at bounding box center [446, 338] width 78 height 18
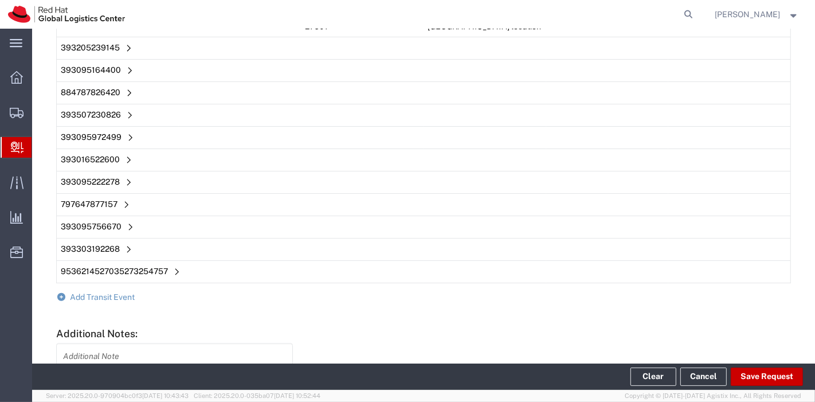
scroll to position [1772, 0]
click at [647, 380] on button "Clear" at bounding box center [653, 376] width 46 height 18
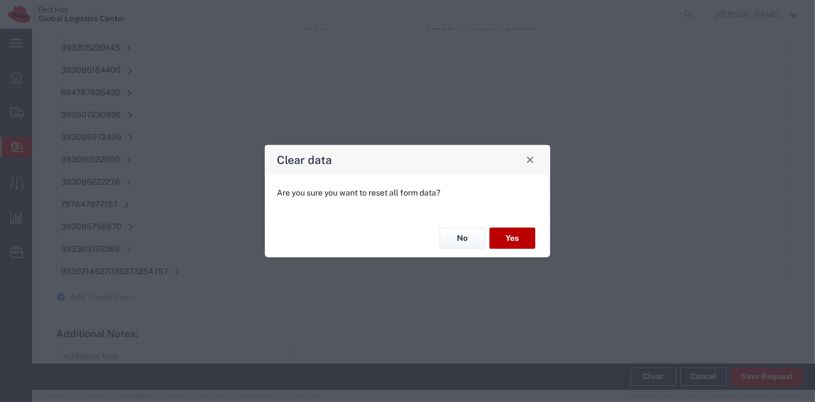
click at [520, 235] on button "Yes" at bounding box center [512, 237] width 46 height 21
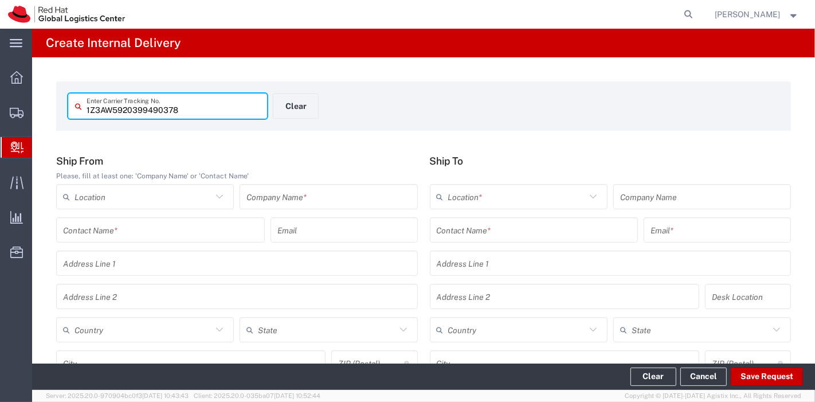
type input "1Z3AW5920399490378"
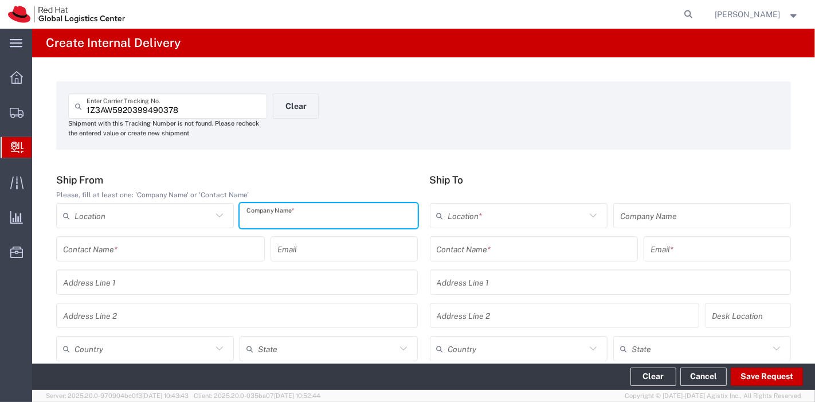
click at [296, 216] on input "text" at bounding box center [328, 216] width 164 height 20
type input "UPS"
click at [165, 346] on input "text" at bounding box center [143, 349] width 138 height 20
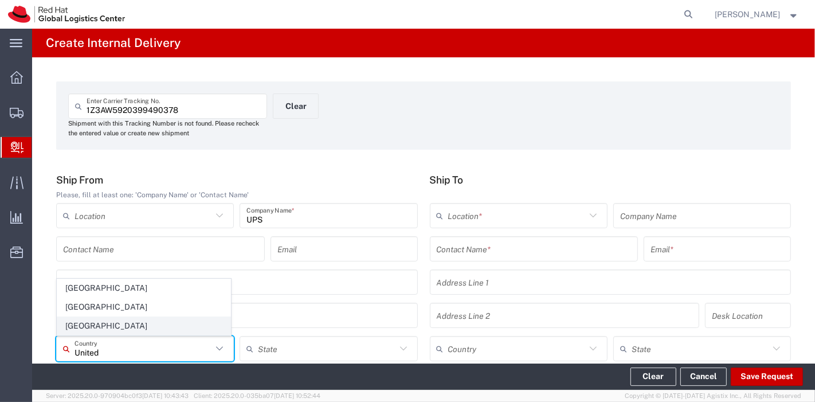
click at [107, 330] on span "[GEOGRAPHIC_DATA]" at bounding box center [143, 326] width 173 height 18
type input "[GEOGRAPHIC_DATA]"
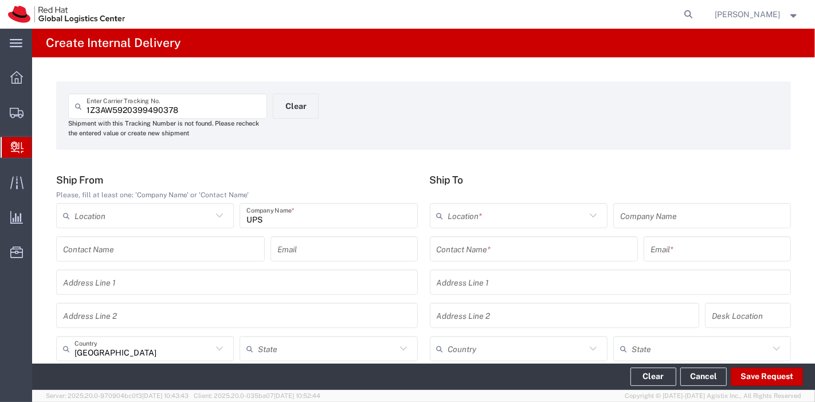
click at [488, 248] on input "text" at bounding box center [534, 249] width 195 height 20
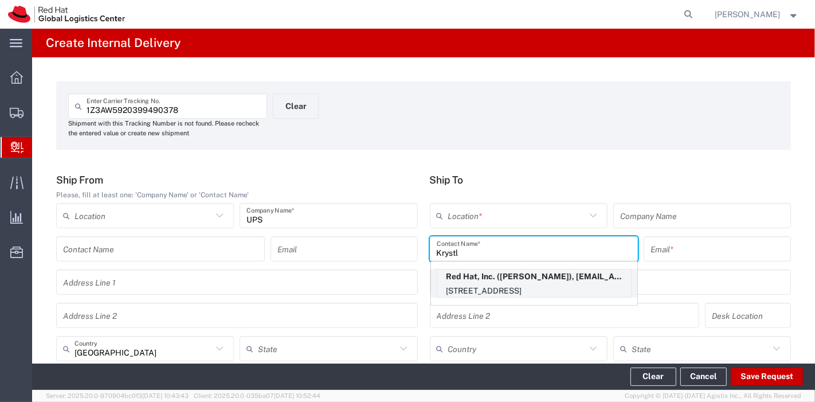
type input "Krystl"
click at [498, 292] on p "[STREET_ADDRESS]" at bounding box center [534, 291] width 194 height 14
type input "RH - [GEOGRAPHIC_DATA]"
type input "Red Hat, Inc."
type input "[PERSON_NAME]"
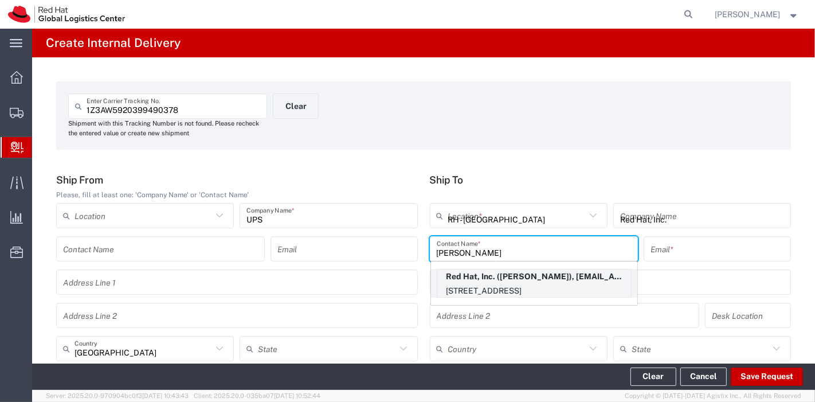
type input "[EMAIL_ADDRESS][DOMAIN_NAME]"
type input "[STREET_ADDRESS]"
type input "FLEX"
type input "[GEOGRAPHIC_DATA]"
type input "RALEIGH"
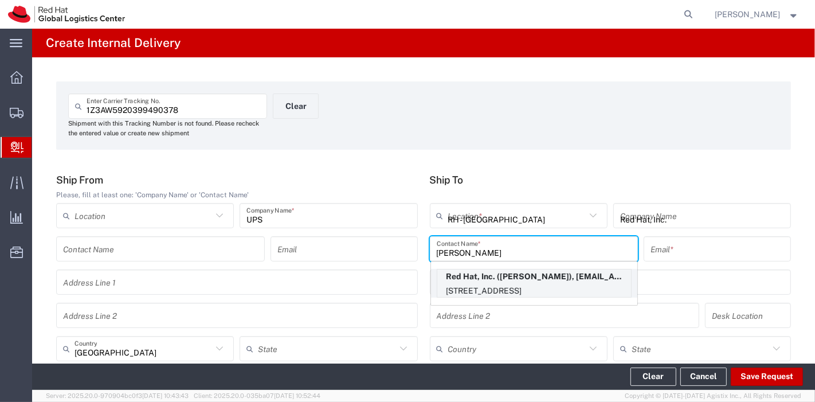
type input "27601"
type input "[US_STATE]"
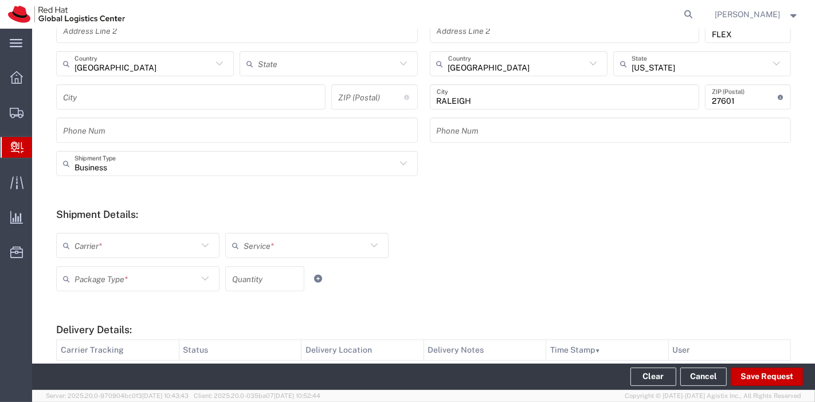
scroll to position [286, 0]
click at [175, 233] on div "Carrier *" at bounding box center [137, 243] width 163 height 25
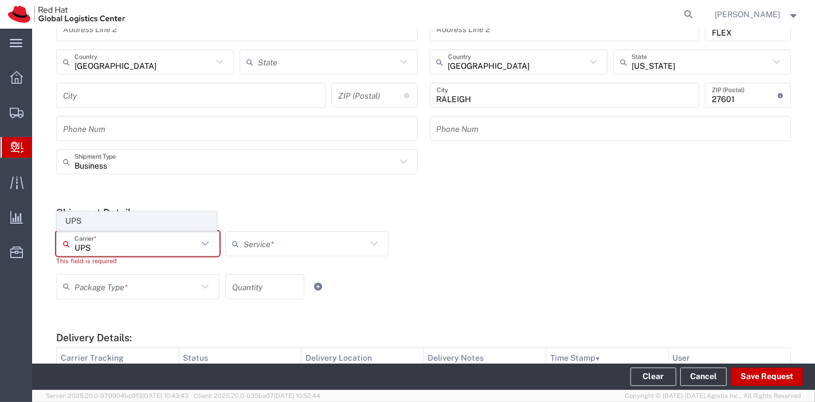
type input "UPS"
click at [154, 213] on span "UPS" at bounding box center [136, 221] width 159 height 18
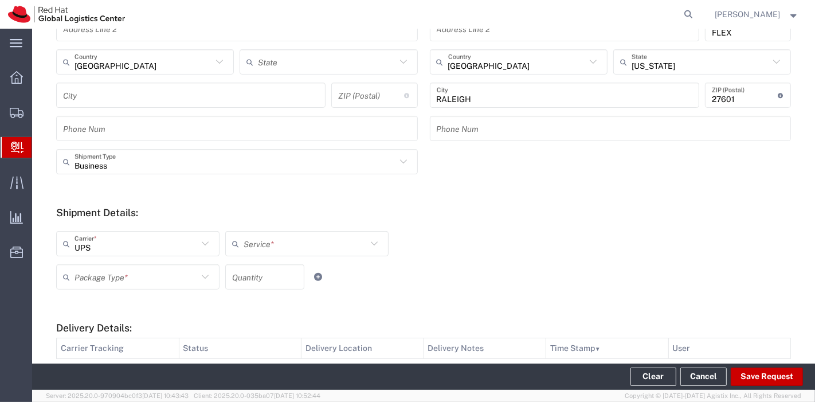
click at [283, 237] on input "text" at bounding box center [304, 244] width 123 height 20
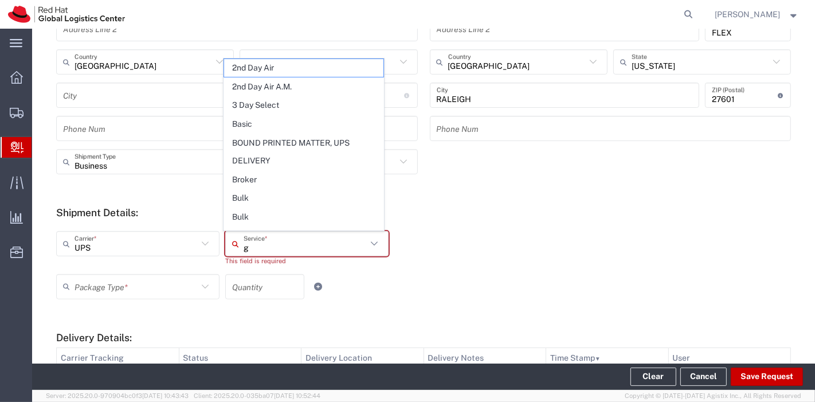
type input "gr"
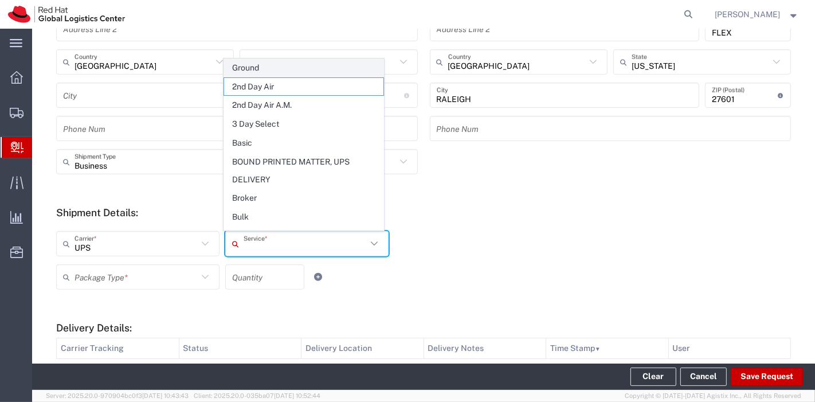
click at [261, 68] on span "Ground" at bounding box center [303, 68] width 159 height 18
type input "Ground"
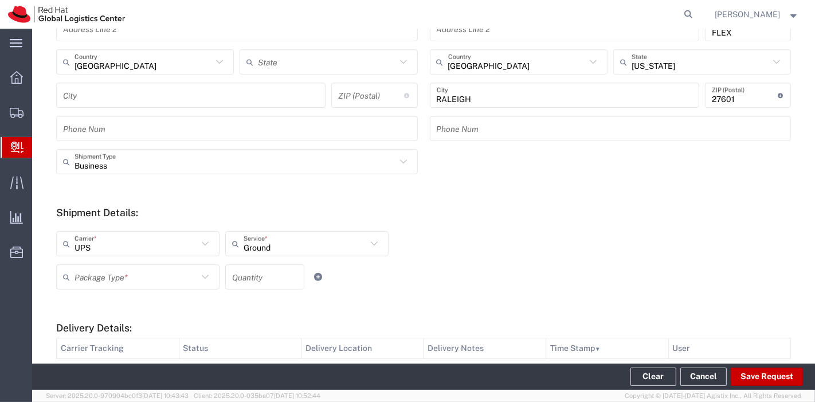
click at [152, 278] on input "text" at bounding box center [135, 277] width 123 height 20
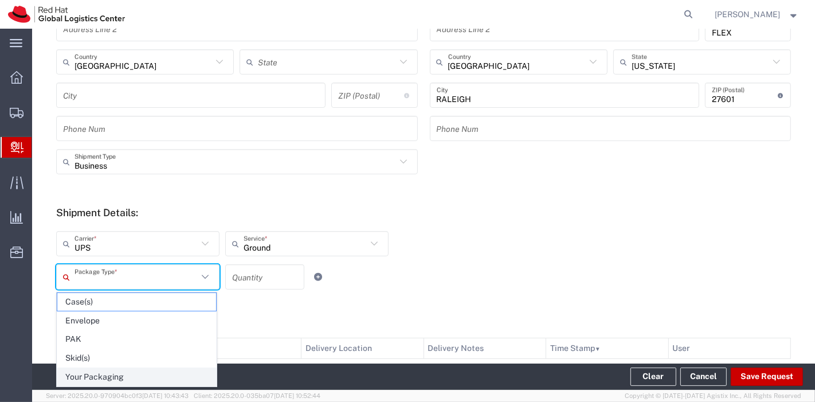
click at [115, 376] on span "Your Packaging" at bounding box center [136, 377] width 159 height 18
type input "Your Packaging"
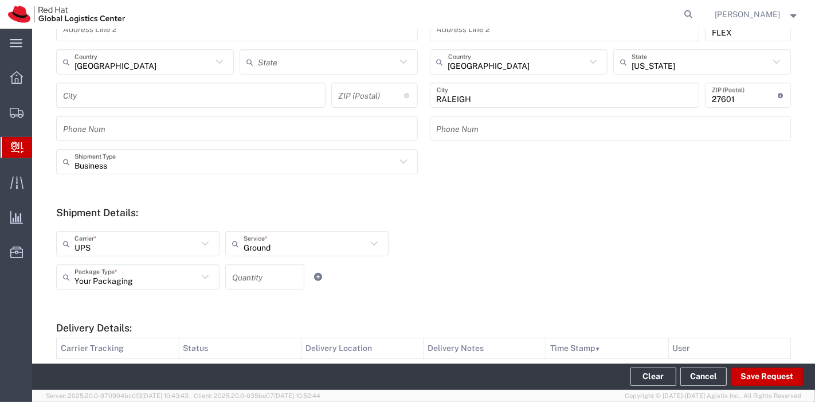
click at [257, 280] on input "number" at bounding box center [264, 277] width 65 height 20
type input "1"
click at [376, 289] on div "Your Packaging Package Type * Case(s) Envelope PAK Skid(s) Your Packaging 1 Qua…" at bounding box center [307, 280] width 508 height 33
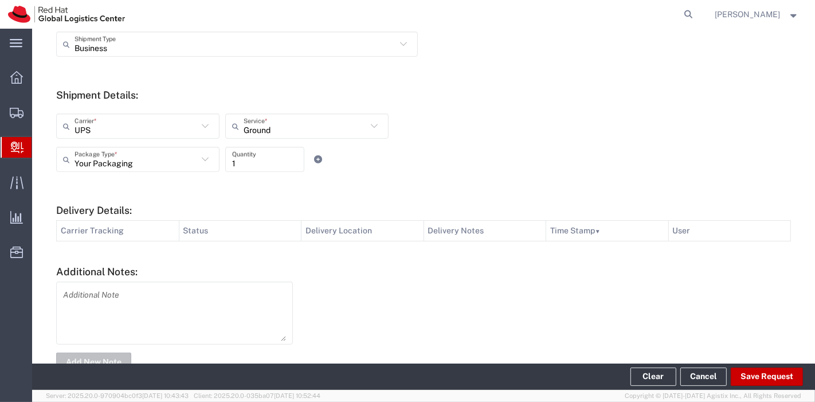
scroll to position [435, 0]
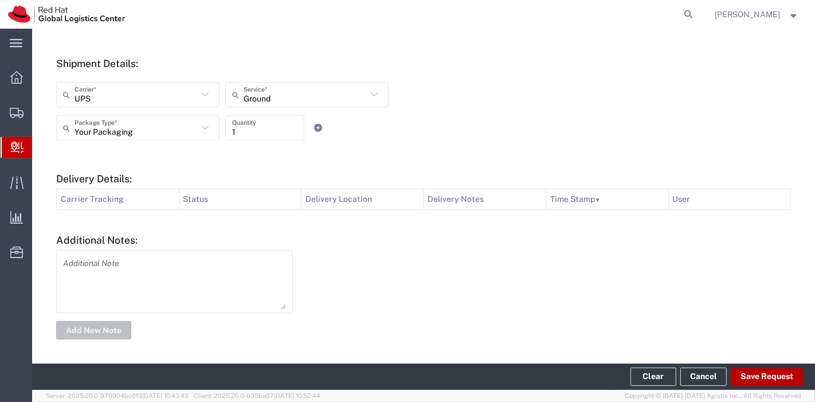
click at [761, 376] on button "Save Request" at bounding box center [766, 376] width 72 height 18
type input "[GEOGRAPHIC_DATA]"
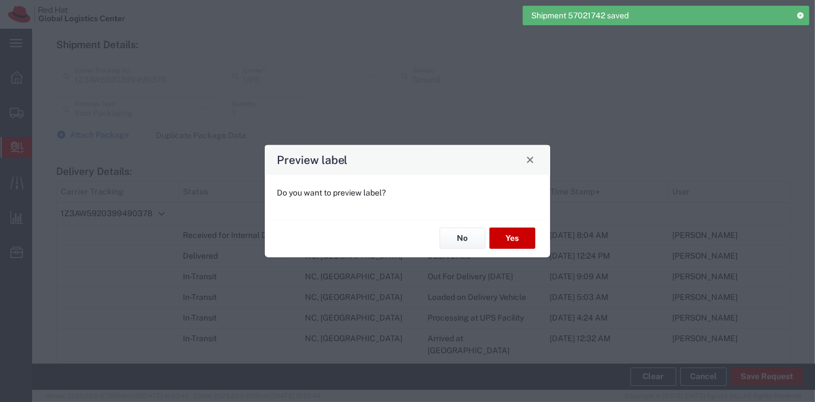
scroll to position [417, 0]
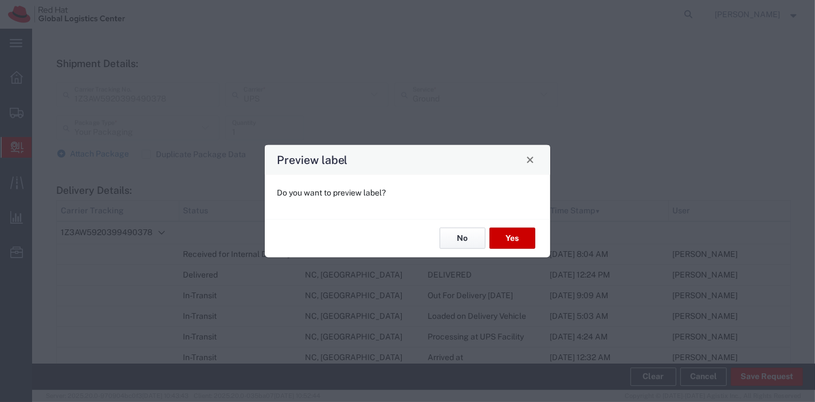
click at [461, 238] on button "No" at bounding box center [462, 237] width 46 height 21
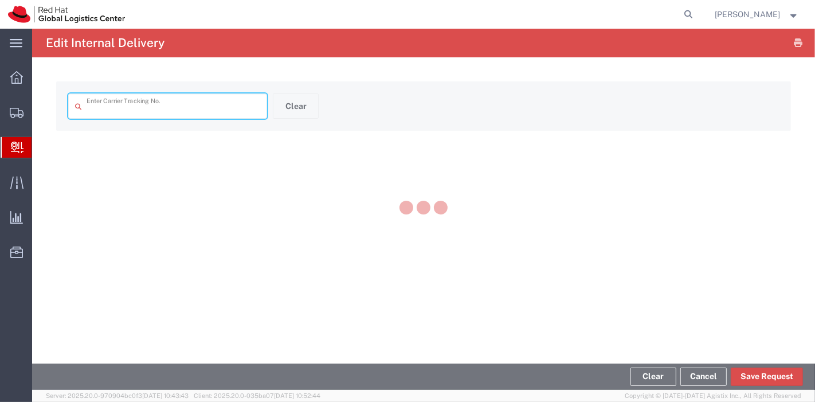
type input "1Z3AW5920399490378"
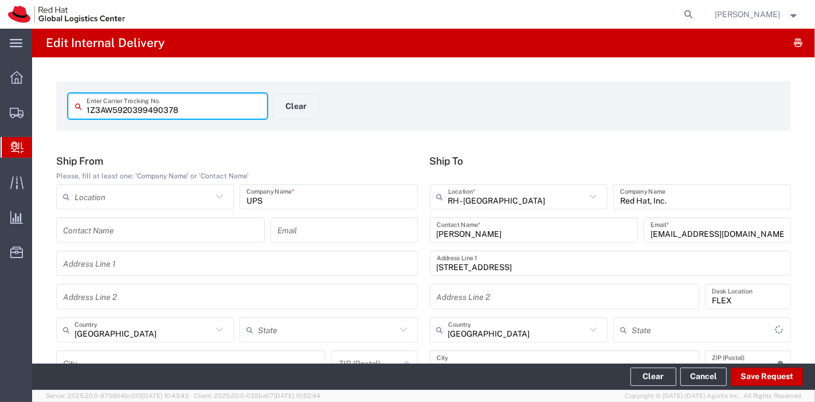
type input "[US_STATE]"
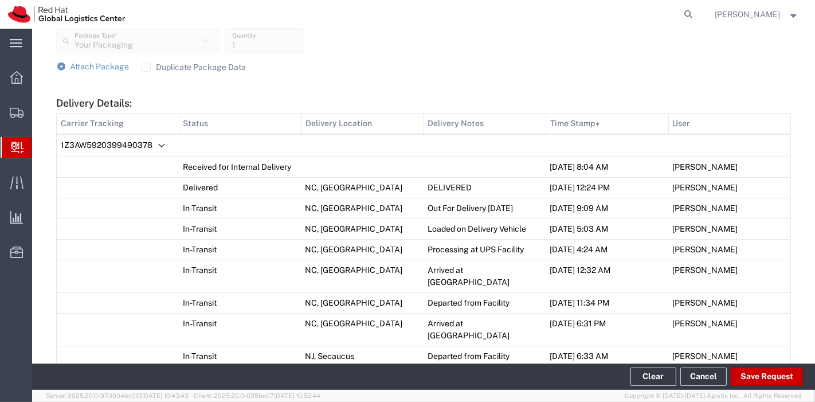
scroll to position [482, 0]
click at [146, 64] on label "Duplicate Package Data" at bounding box center [194, 67] width 105 height 9
click at [146, 68] on input "Duplicate Package Data" at bounding box center [146, 68] width 0 height 0
click at [103, 66] on span "Attach Package" at bounding box center [99, 66] width 59 height 9
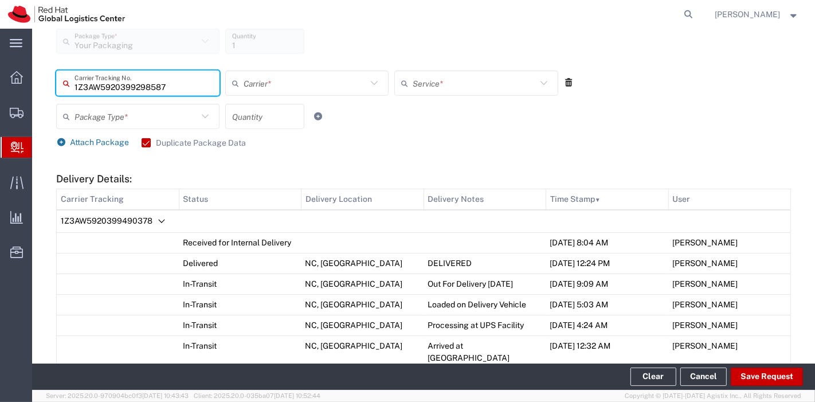
type input "1Z3AW5920399298587"
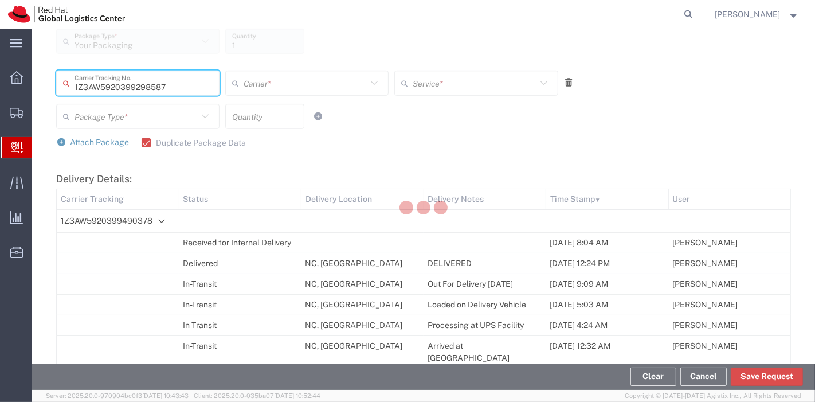
type input "UPS"
type input "Your Packaging"
type input "1"
type input "Ground"
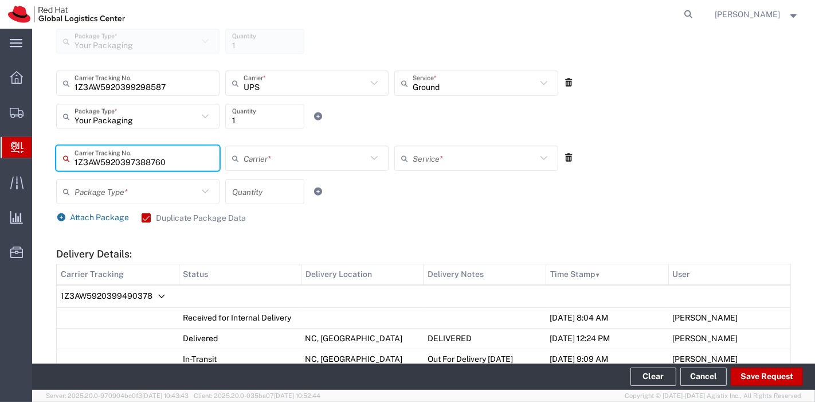
type input "1Z3AW5920397388760"
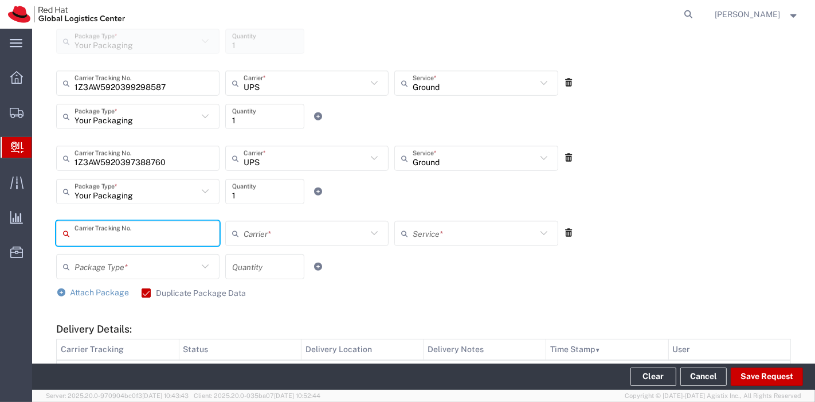
click at [564, 233] on icon at bounding box center [569, 233] width 10 height 8
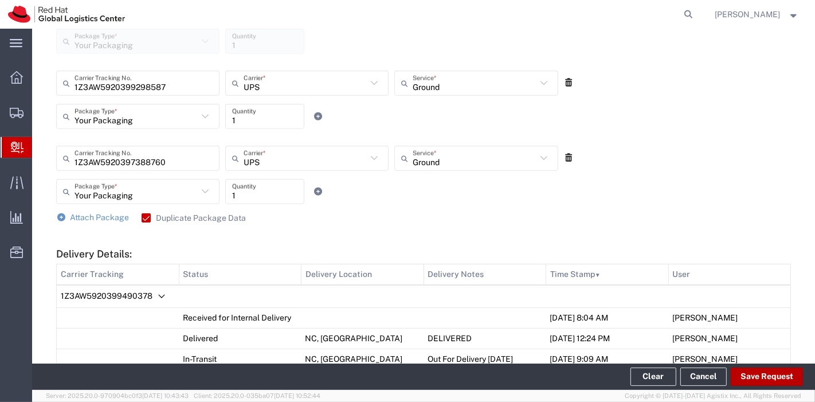
click at [764, 380] on button "Save Request" at bounding box center [766, 376] width 72 height 18
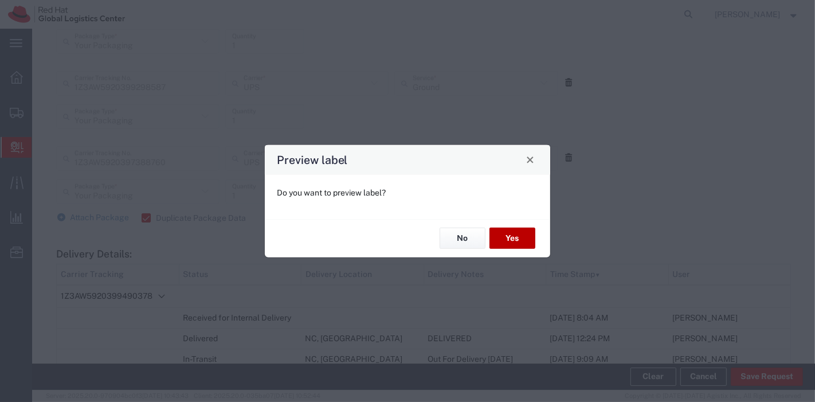
click at [503, 238] on button "Yes" at bounding box center [512, 237] width 46 height 21
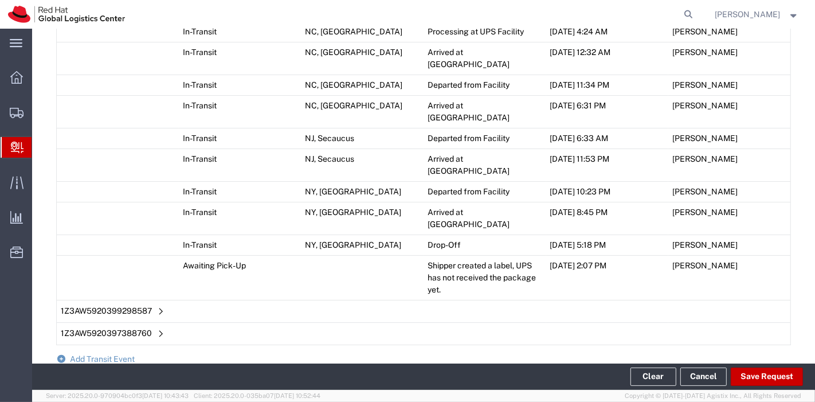
scroll to position [878, 0]
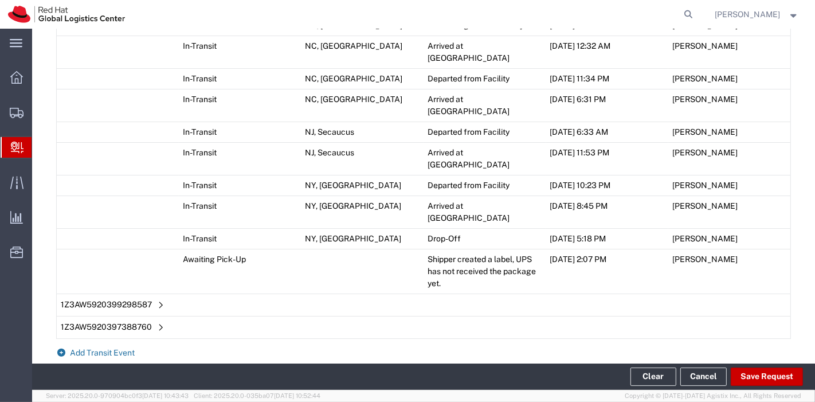
click at [111, 348] on span "Add Transit Event" at bounding box center [102, 352] width 65 height 9
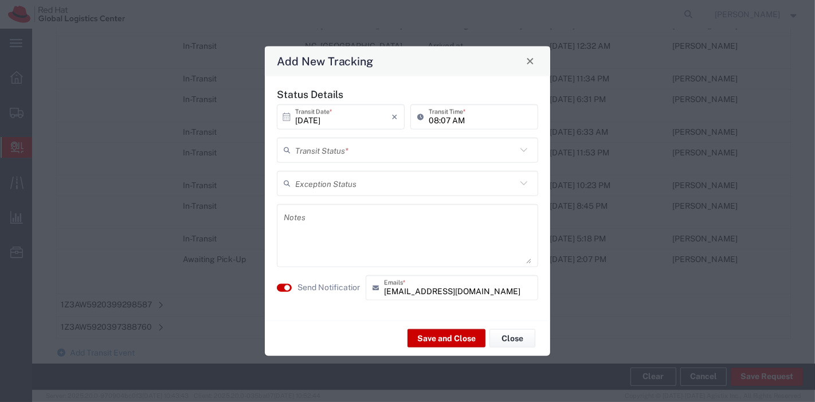
click at [398, 152] on input "text" at bounding box center [405, 150] width 221 height 20
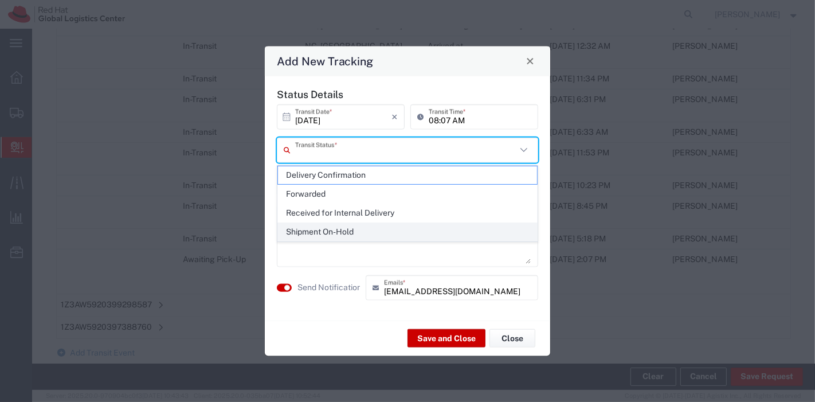
click at [341, 233] on span "Shipment On-Hold" at bounding box center [408, 232] width 260 height 18
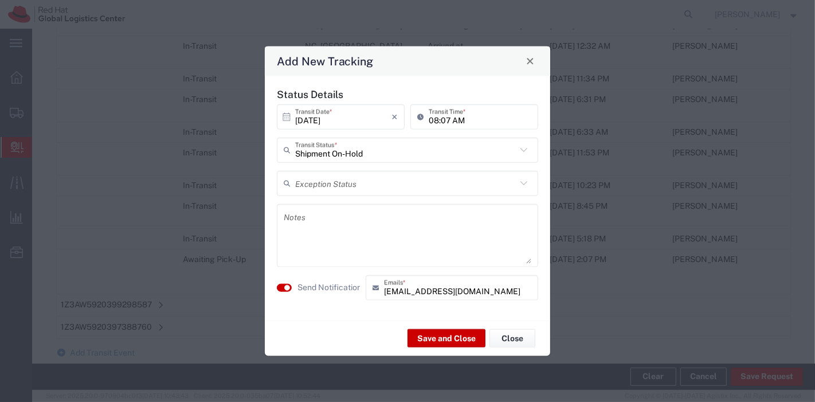
click at [337, 219] on textarea at bounding box center [408, 235] width 248 height 56
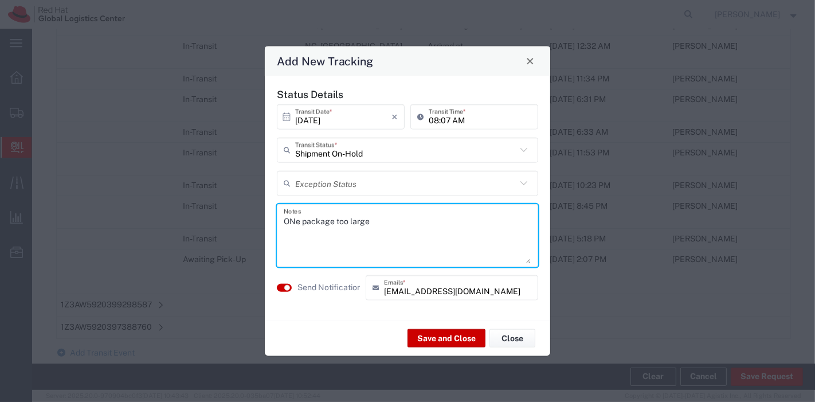
click at [294, 222] on textarea "ONe package too large" at bounding box center [408, 235] width 248 height 56
click at [376, 223] on textarea "One package too large" at bounding box center [408, 235] width 248 height 56
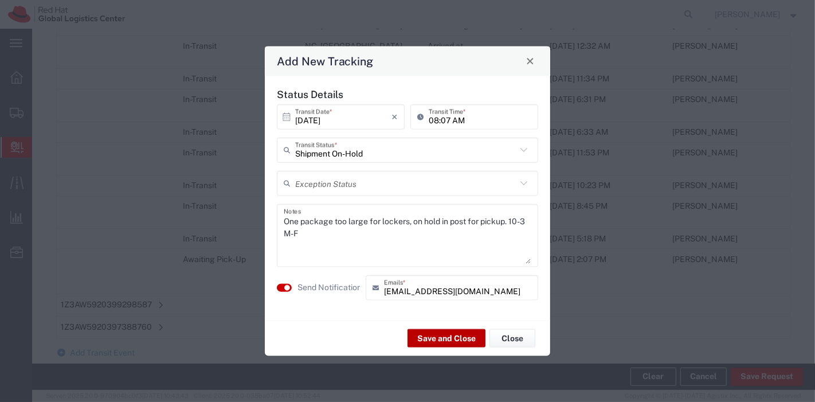
click at [455, 336] on button "Save and Close" at bounding box center [446, 338] width 78 height 18
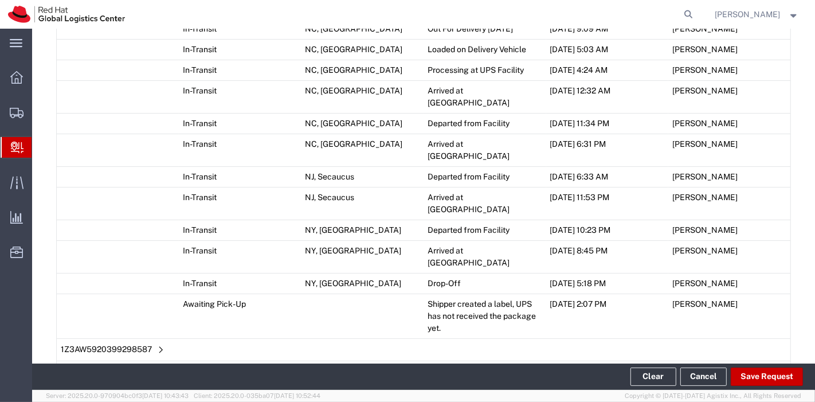
scroll to position [922, 0]
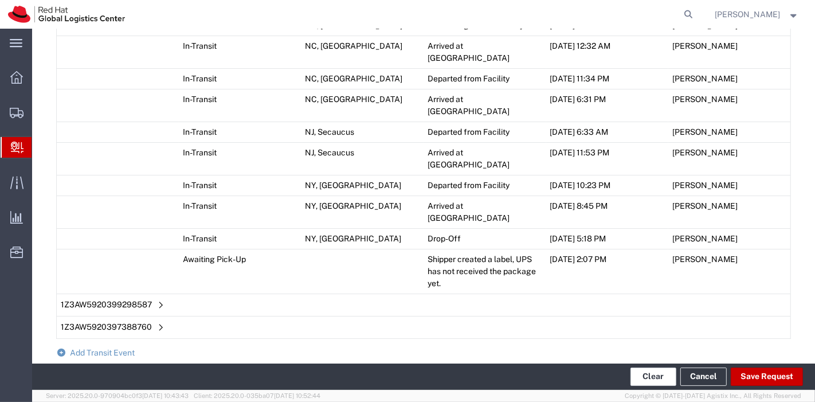
click at [638, 372] on button "Clear" at bounding box center [653, 376] width 46 height 18
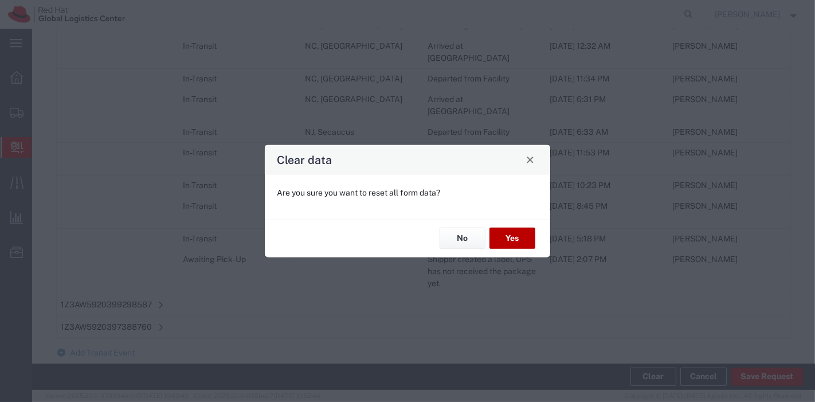
click at [508, 239] on button "Yes" at bounding box center [512, 237] width 46 height 21
